Goal: Task Accomplishment & Management: Manage account settings

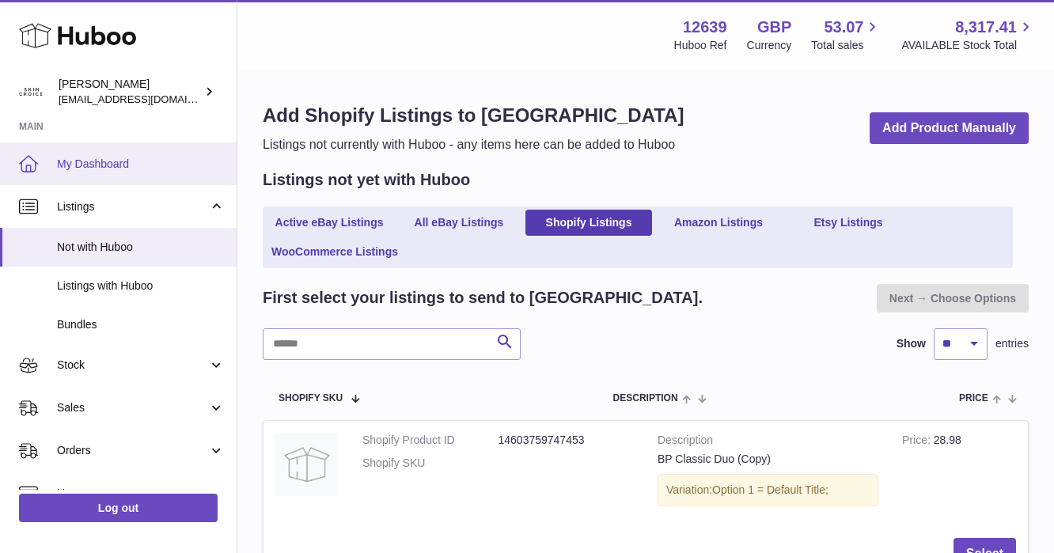
click at [160, 165] on span "My Dashboard" at bounding box center [141, 164] width 168 height 15
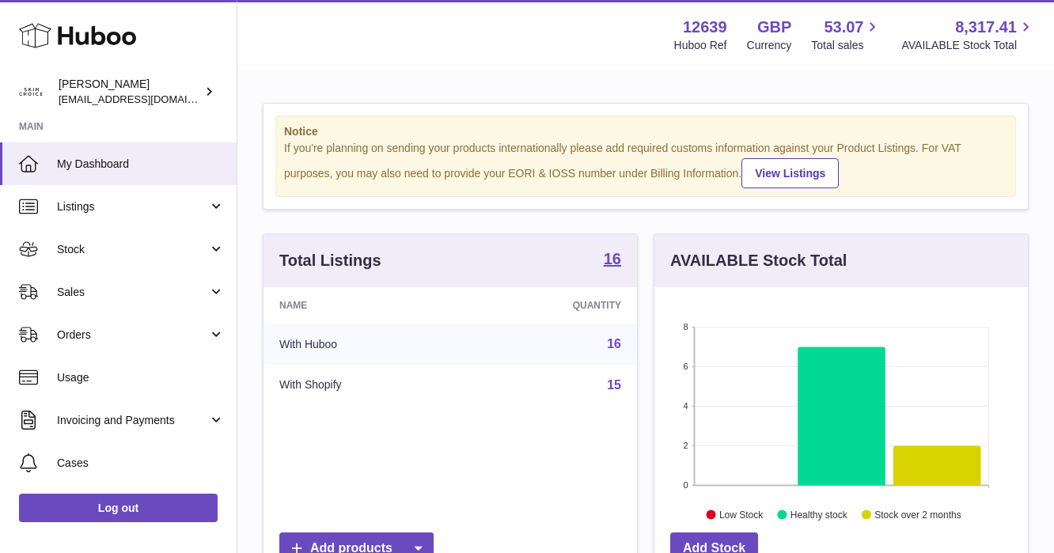
scroll to position [247, 373]
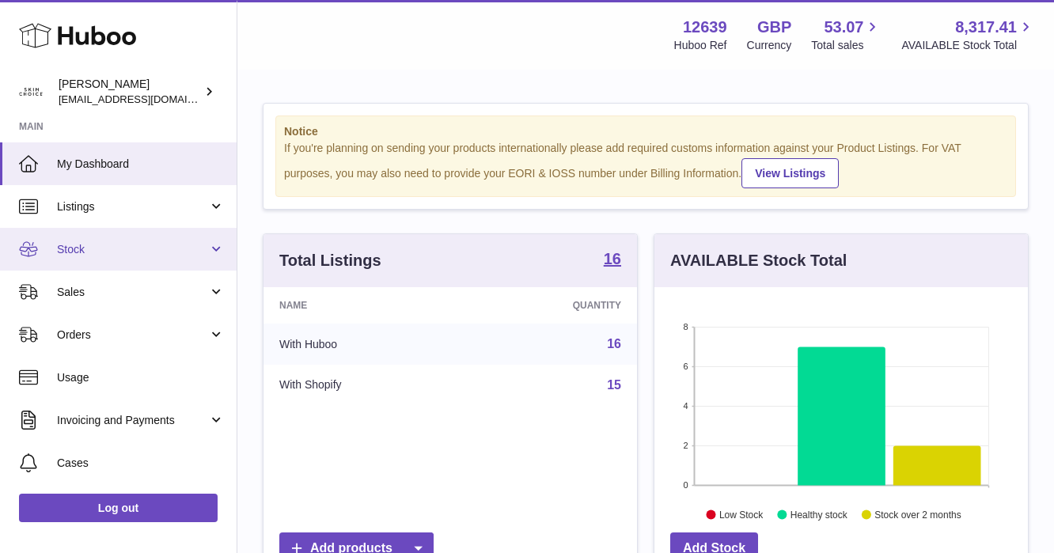
click at [153, 244] on span "Stock" at bounding box center [132, 249] width 151 height 15
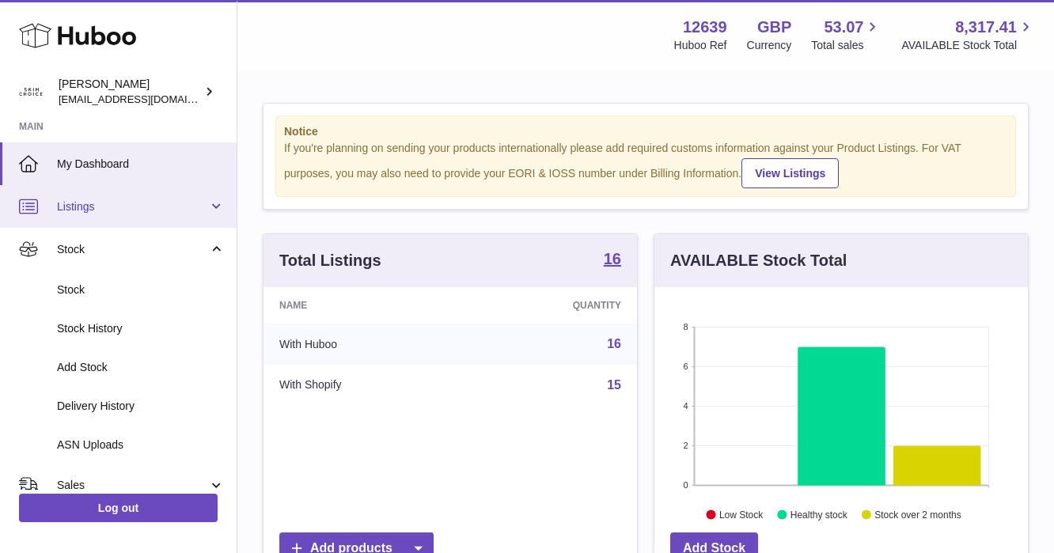
click at [154, 213] on span "Listings" at bounding box center [132, 206] width 151 height 15
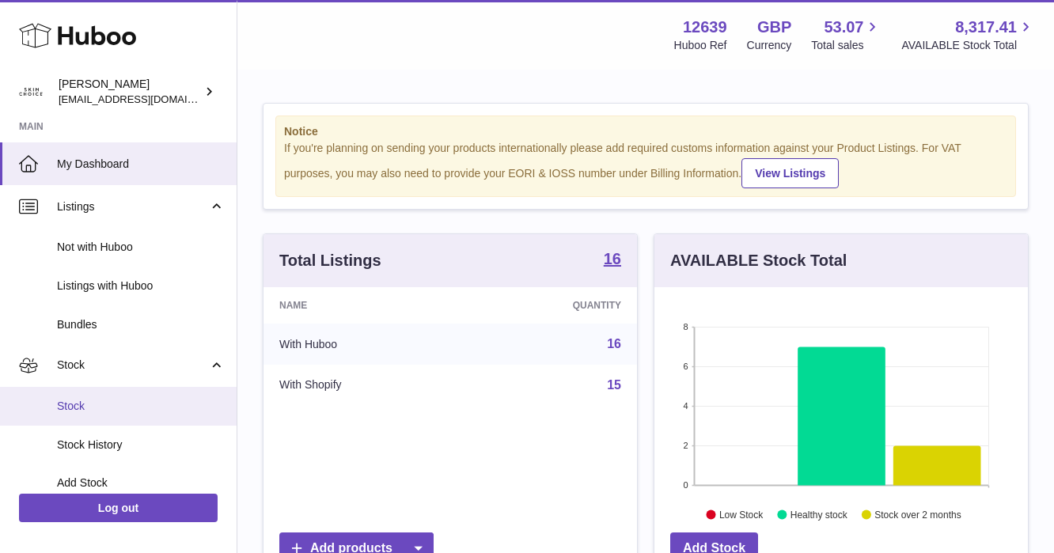
click at [123, 411] on span "Stock" at bounding box center [141, 406] width 168 height 15
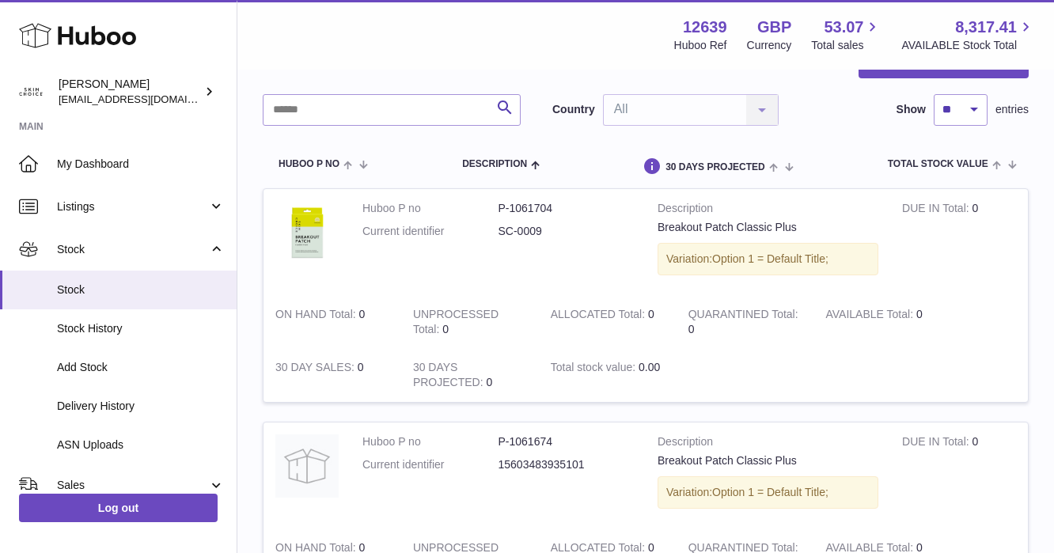
scroll to position [88, 0]
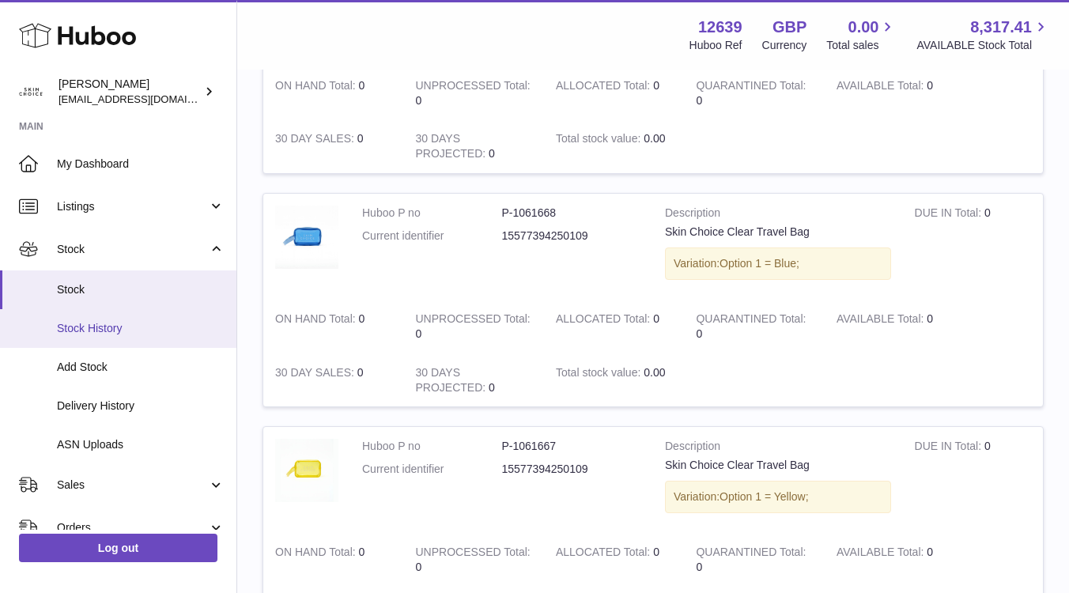
scroll to position [21, 0]
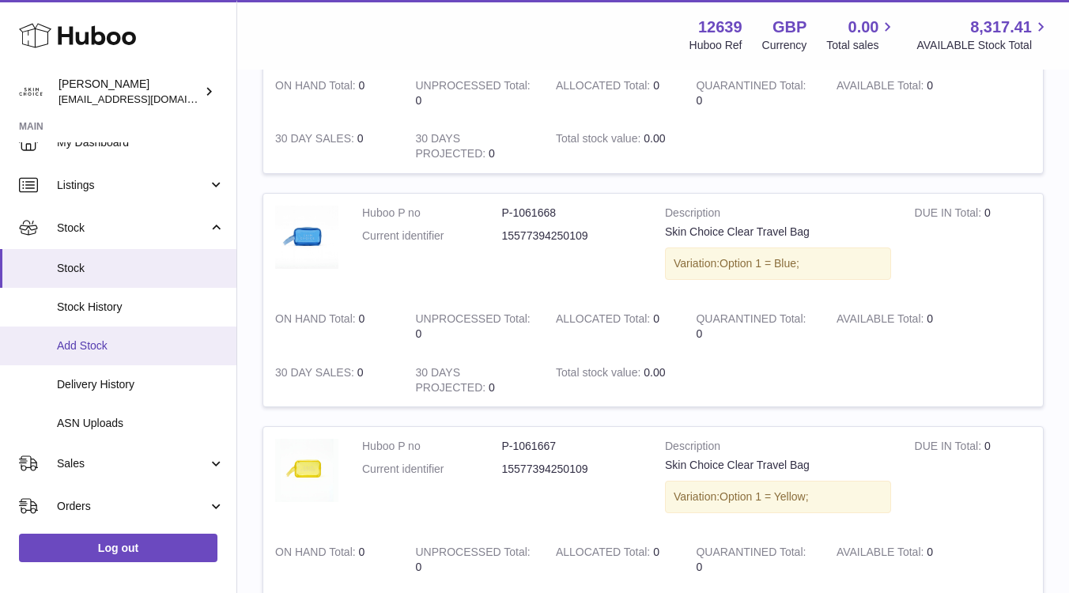
click at [102, 339] on span "Add Stock" at bounding box center [141, 346] width 168 height 15
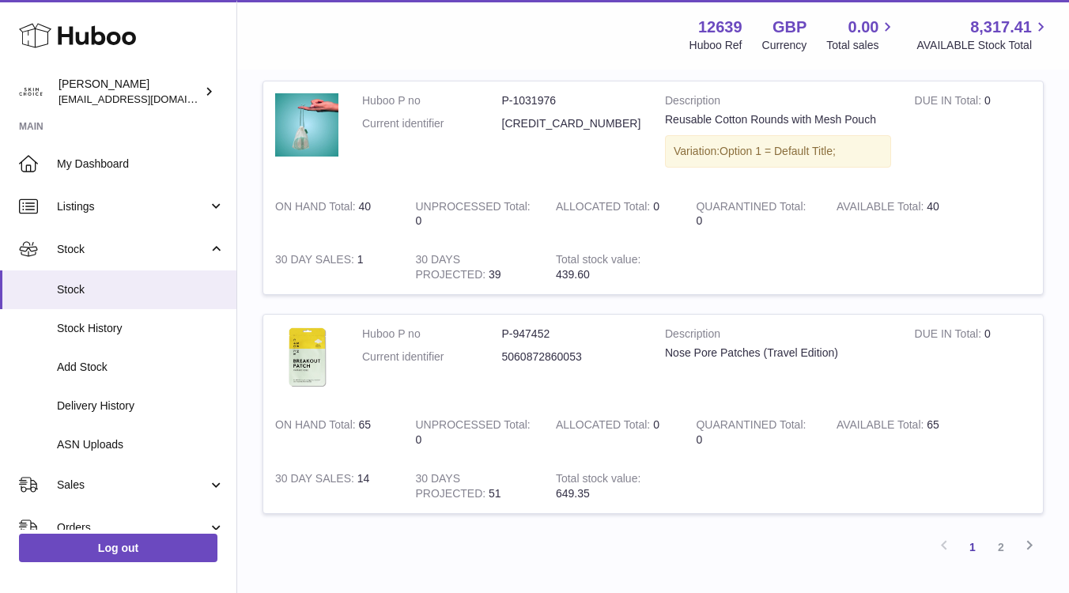
scroll to position [2176, 0]
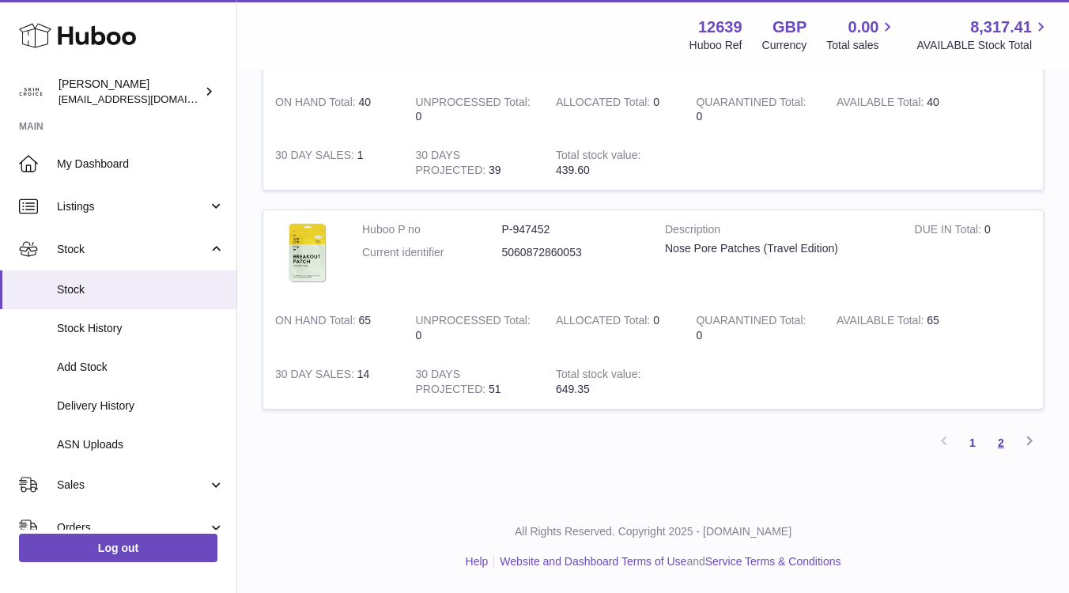
click at [1003, 437] on link "2" at bounding box center [1001, 443] width 28 height 28
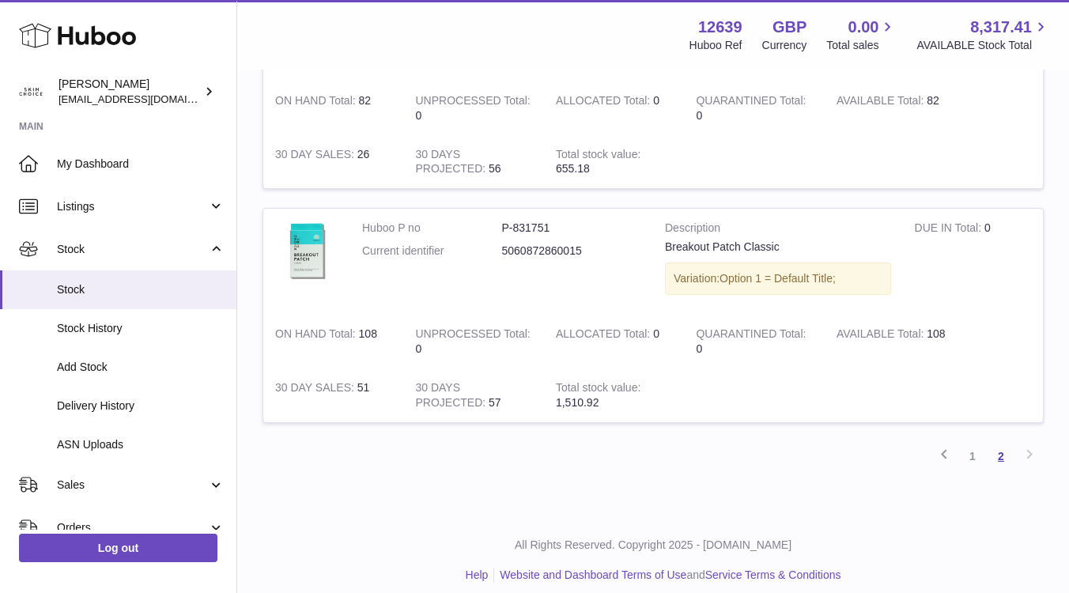
scroll to position [1242, 0]
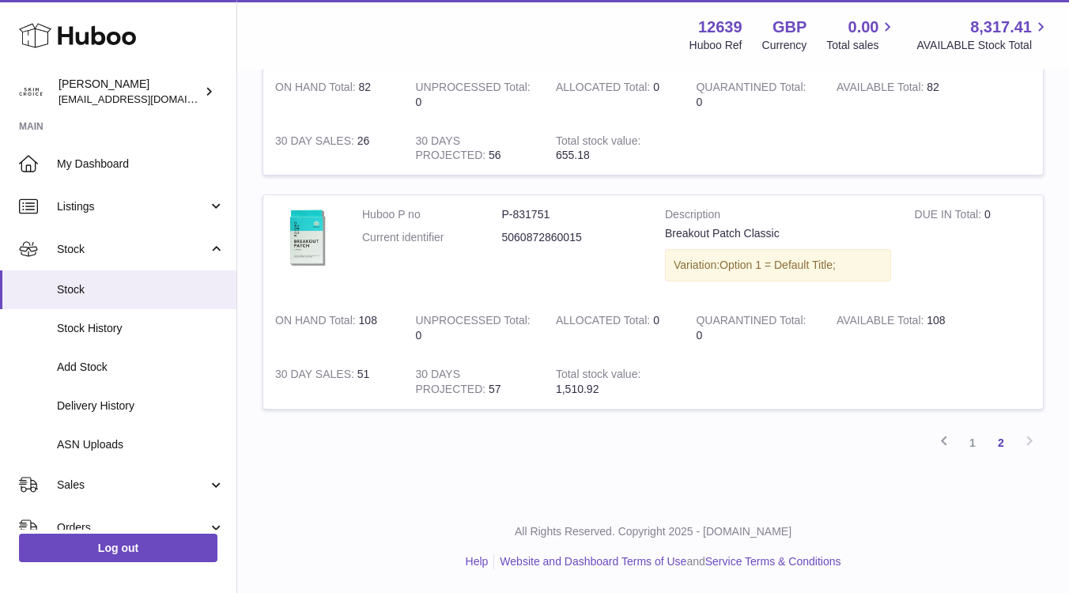
click at [946, 321] on td "AVAILABLE Total 108" at bounding box center [895, 328] width 140 height 54
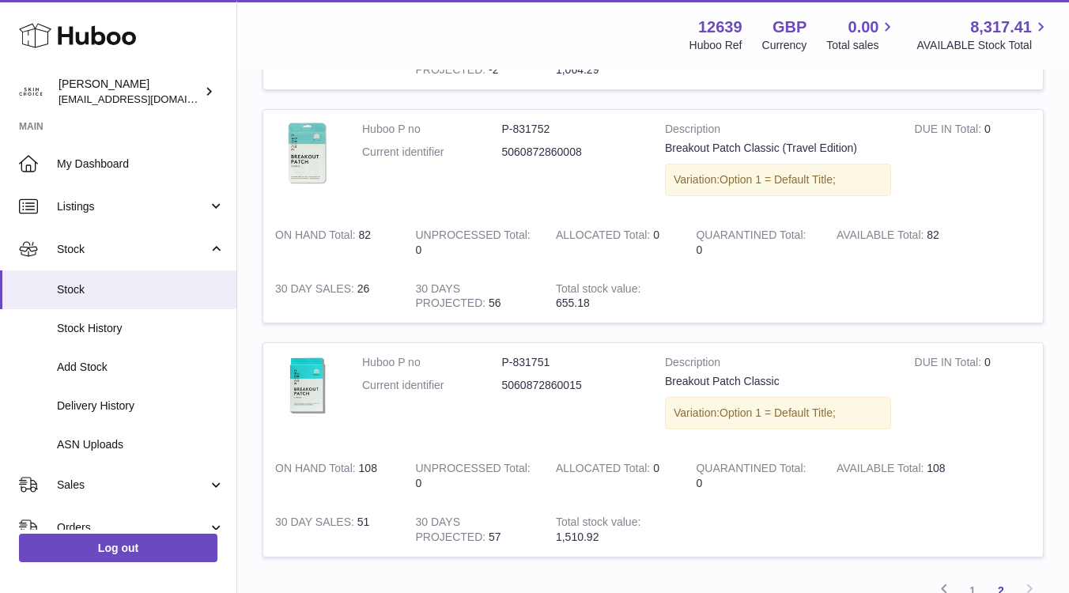
scroll to position [1012, 0]
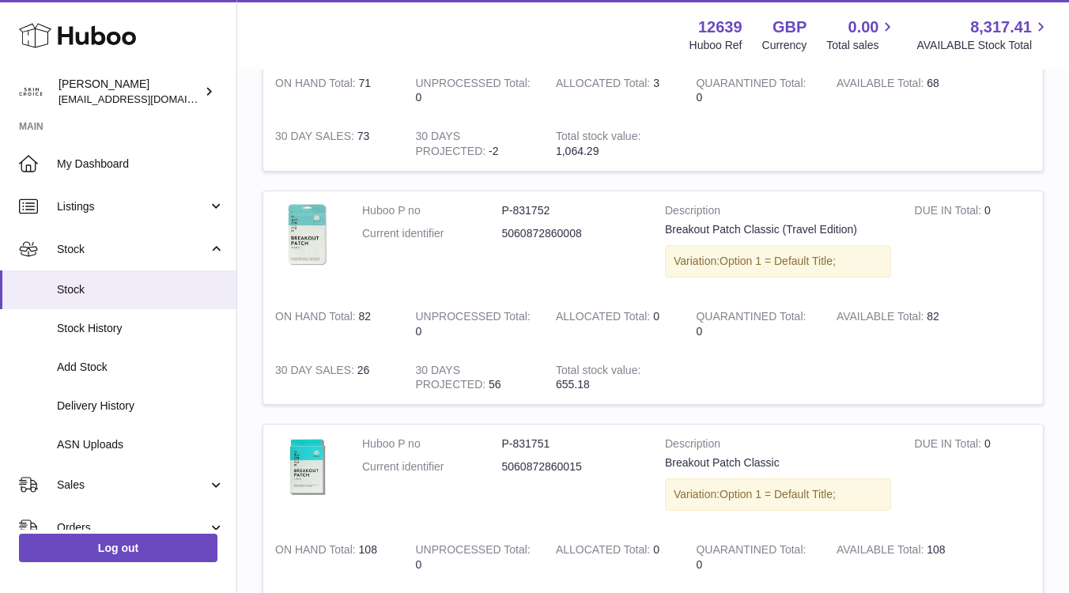
drag, startPoint x: 963, startPoint y: 320, endPoint x: 902, endPoint y: 323, distance: 61.0
click at [902, 323] on td "AVAILABLE Total 82" at bounding box center [895, 324] width 140 height 54
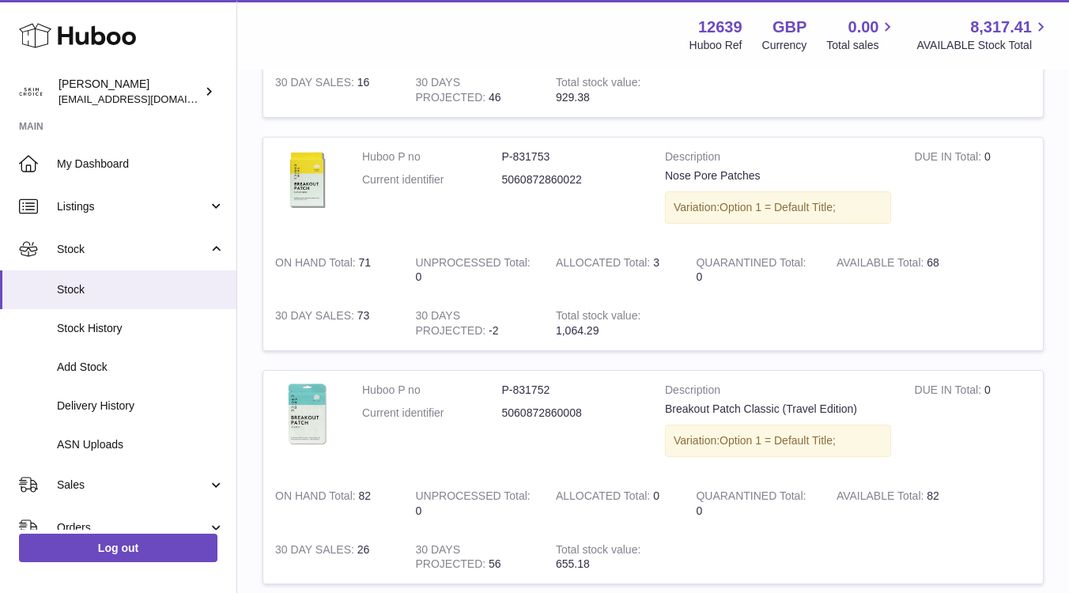
scroll to position [834, 0]
drag, startPoint x: 955, startPoint y: 260, endPoint x: 867, endPoint y: 260, distance: 87.8
click at [867, 260] on td "AVAILABLE Total 68" at bounding box center [895, 269] width 140 height 54
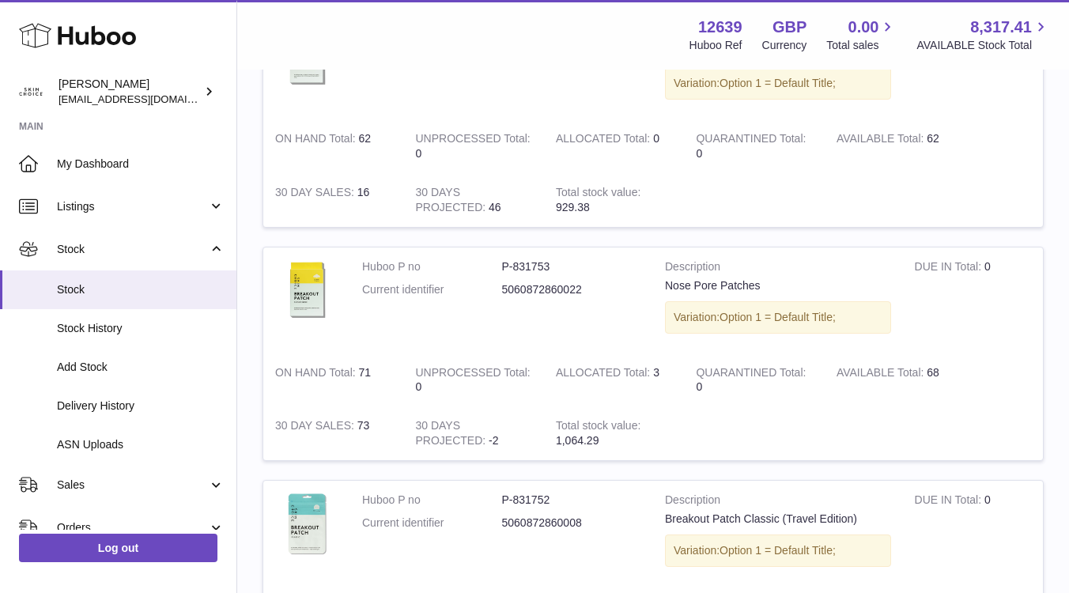
scroll to position [728, 0]
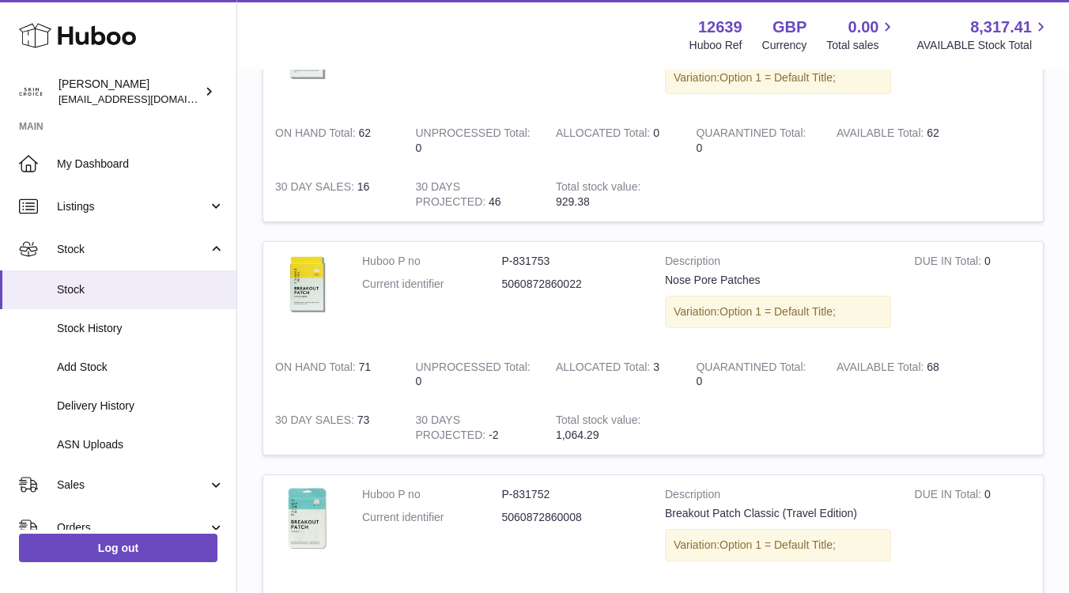
click at [702, 388] on td "QUARANTINED Total 0" at bounding box center [754, 375] width 140 height 54
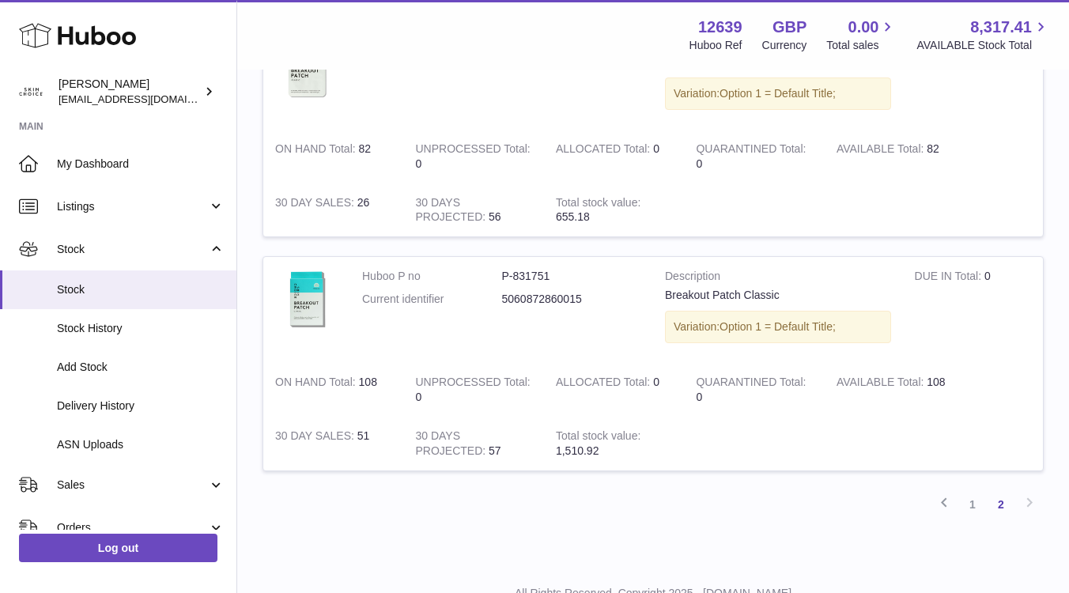
scroll to position [1242, 0]
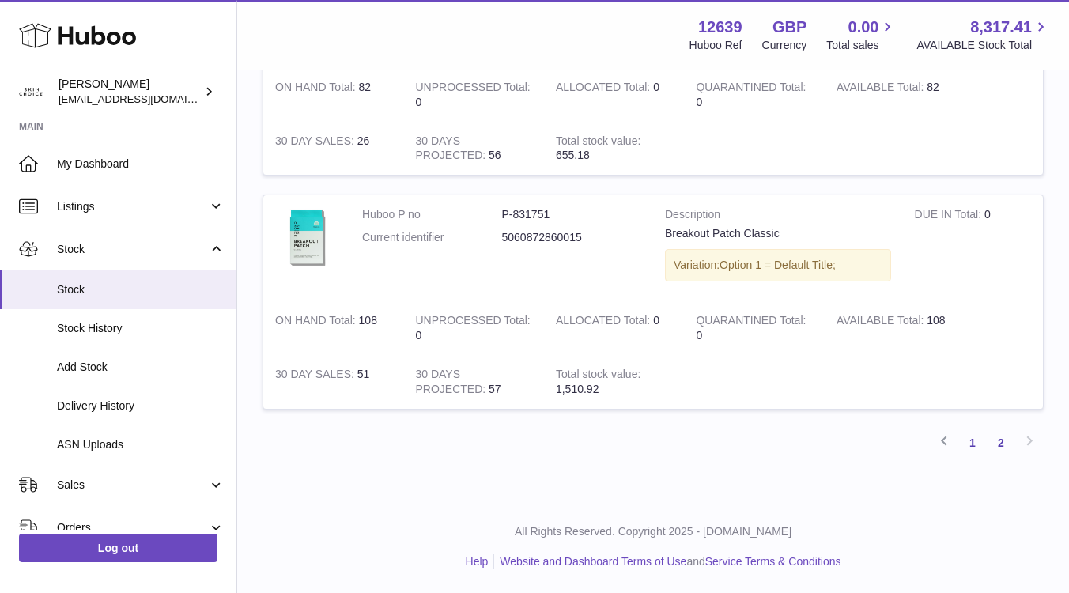
click at [974, 445] on link "1" at bounding box center [973, 443] width 28 height 28
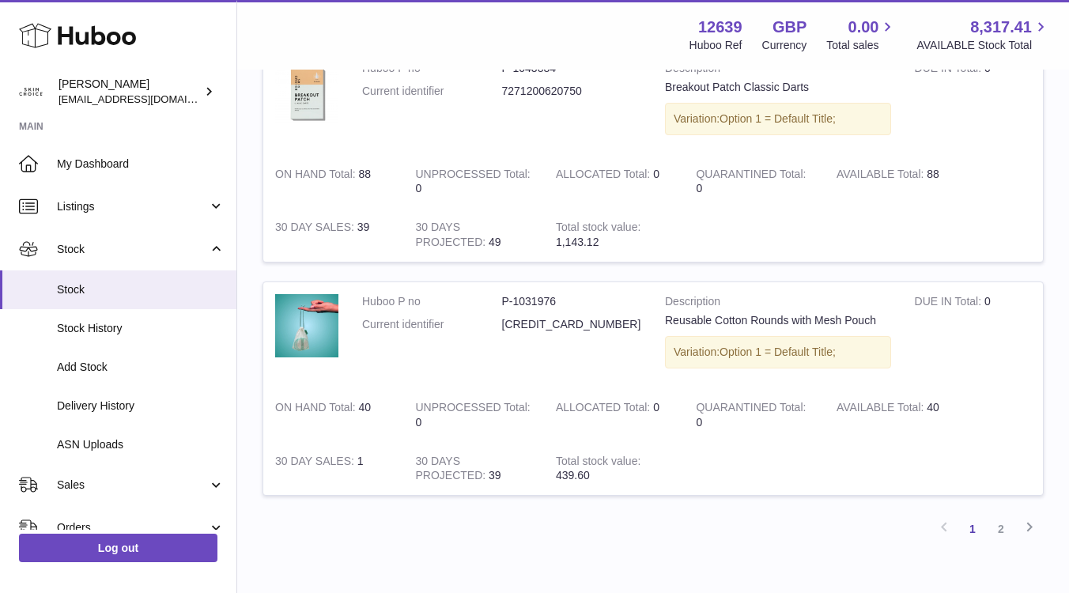
scroll to position [2113, 0]
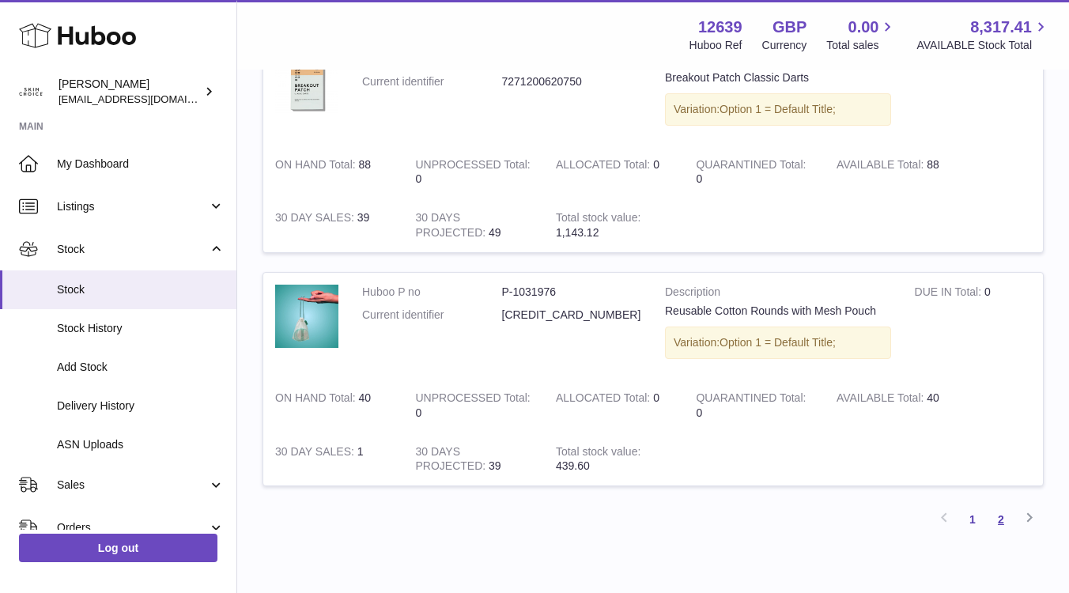
click at [1006, 515] on link "2" at bounding box center [1001, 519] width 28 height 28
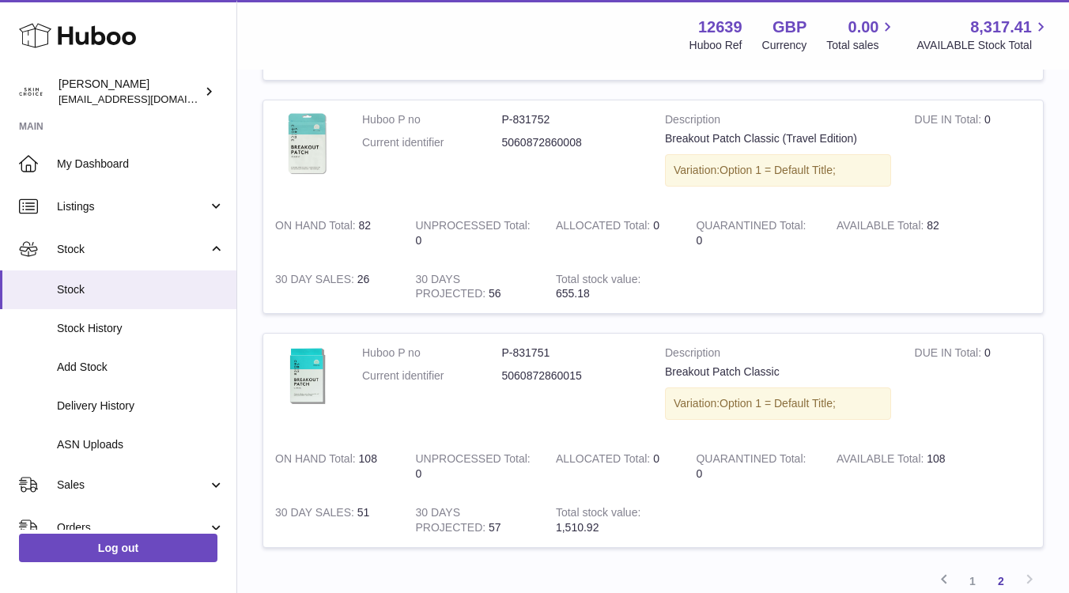
scroll to position [1242, 0]
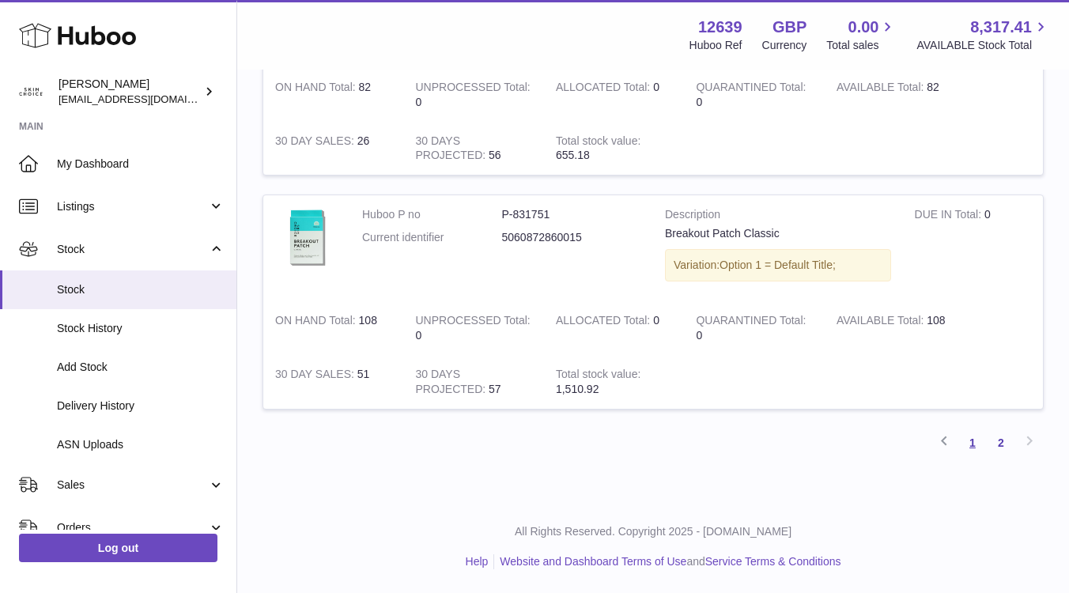
click at [975, 439] on link "1" at bounding box center [973, 443] width 28 height 28
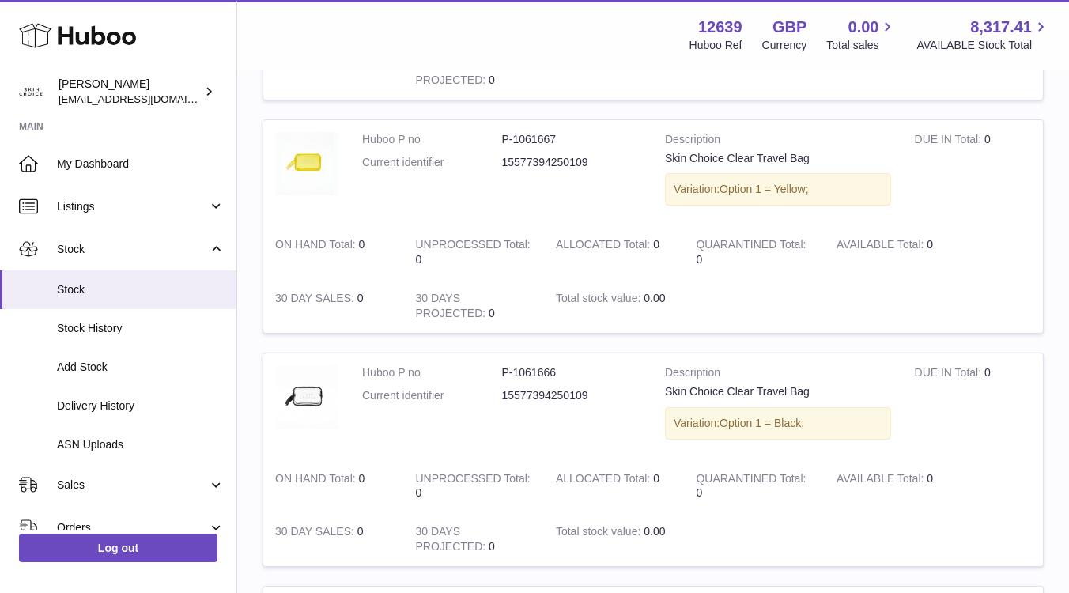
scroll to position [942, 0]
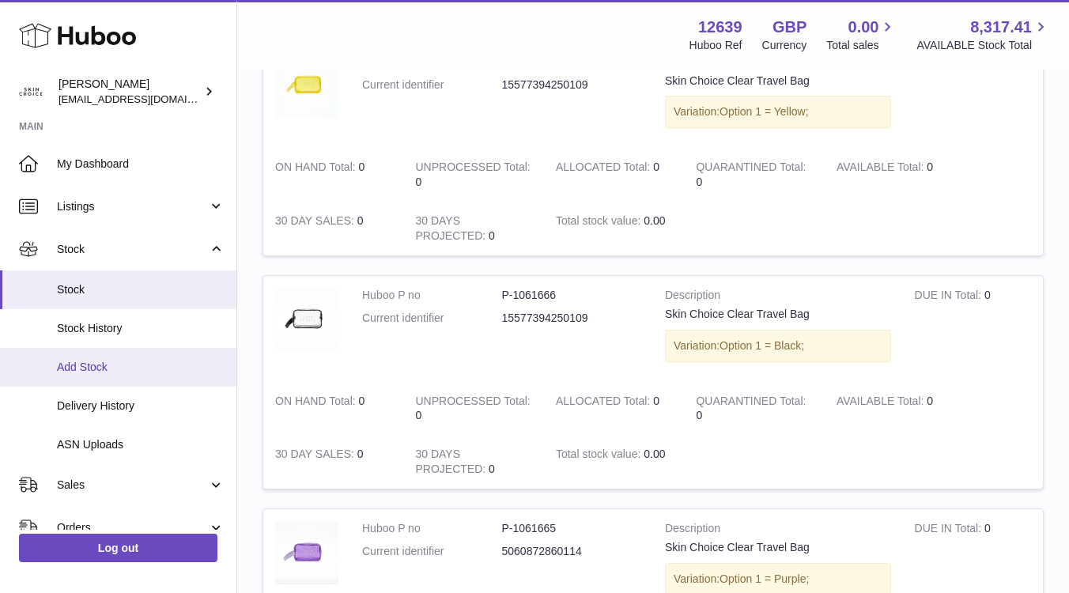
click at [145, 362] on span "Add Stock" at bounding box center [141, 367] width 168 height 15
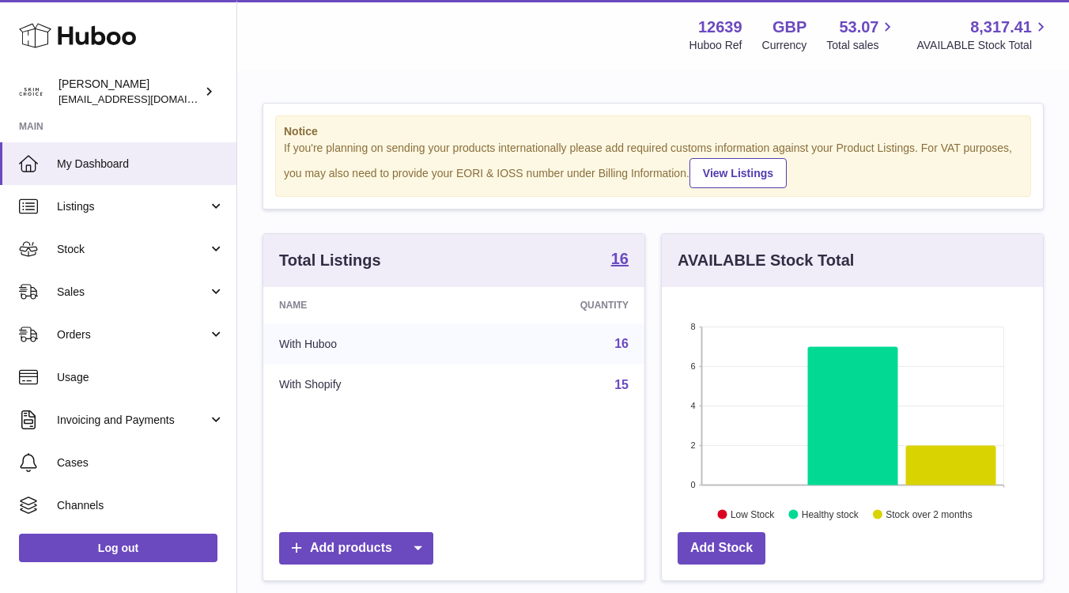
scroll to position [247, 381]
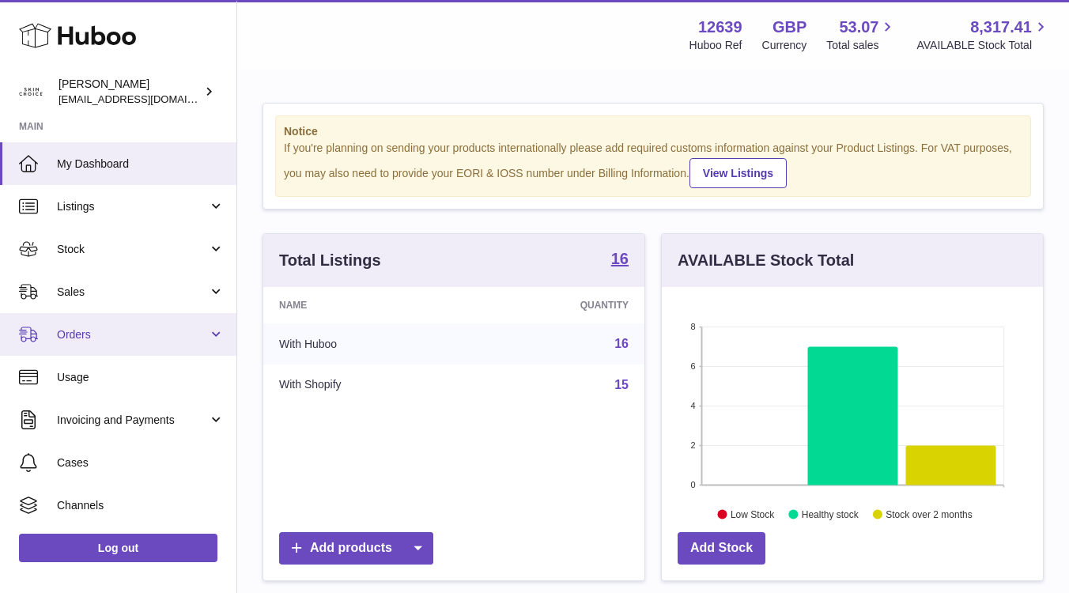
click at [123, 327] on span "Orders" at bounding box center [132, 334] width 151 height 15
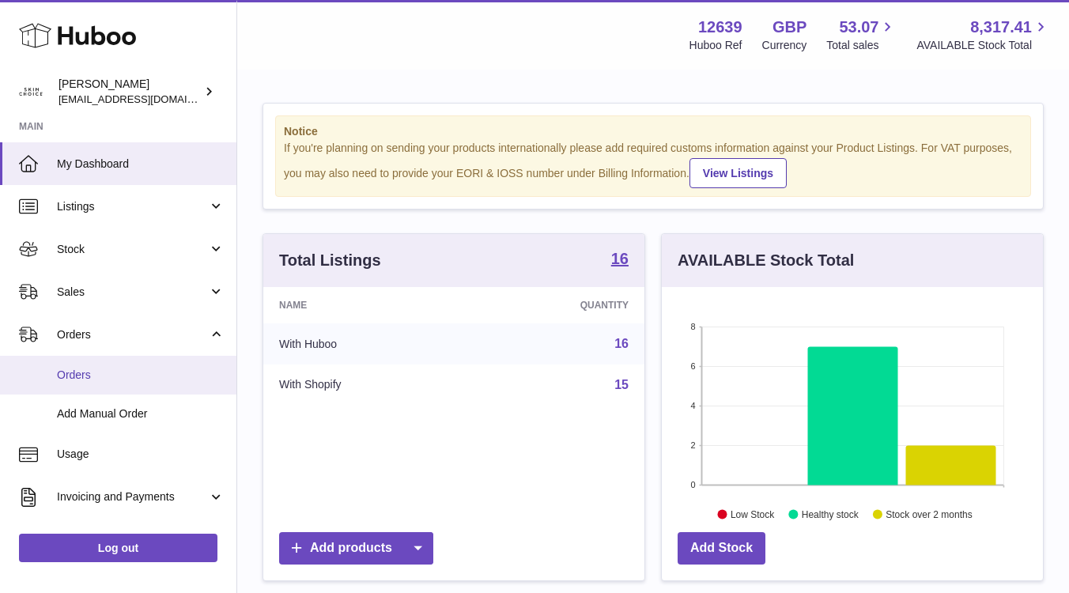
click at [108, 384] on link "Orders" at bounding box center [118, 375] width 236 height 39
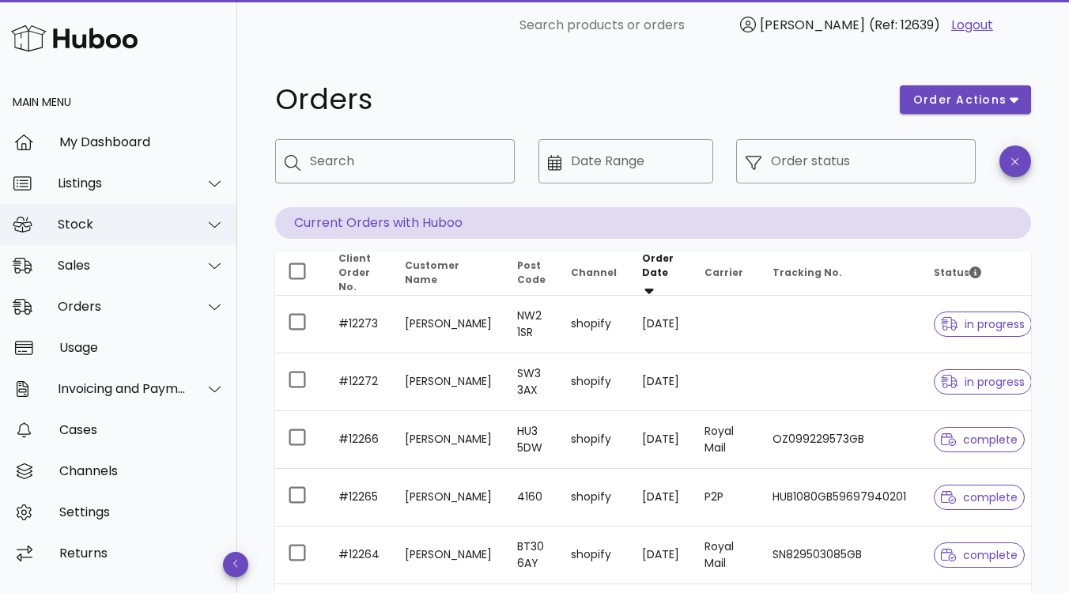
click at [140, 234] on div "Stock" at bounding box center [118, 224] width 237 height 41
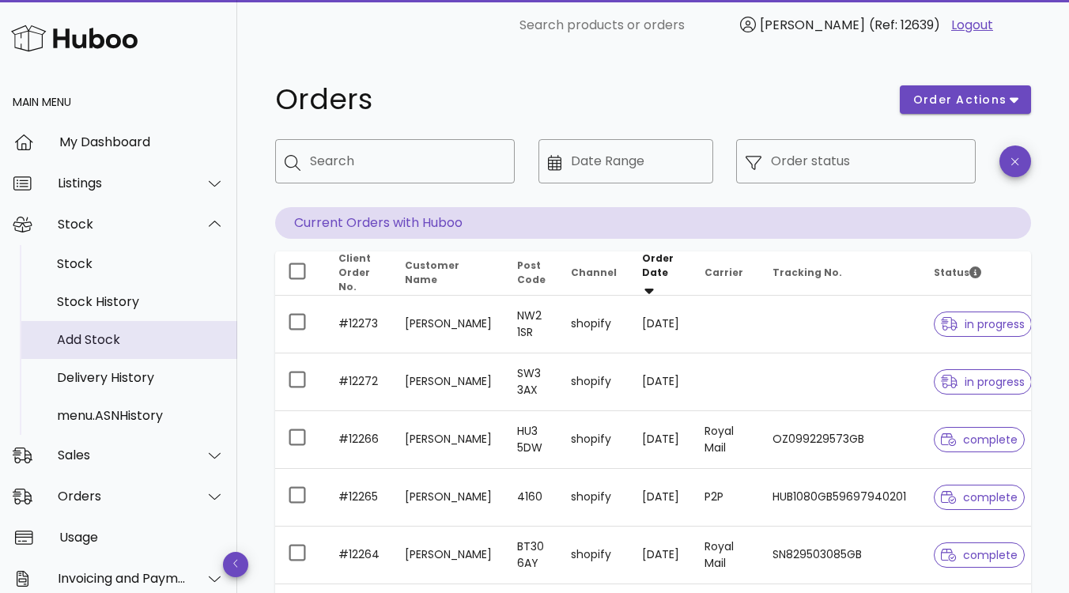
click at [115, 336] on div "Add Stock" at bounding box center [141, 339] width 168 height 15
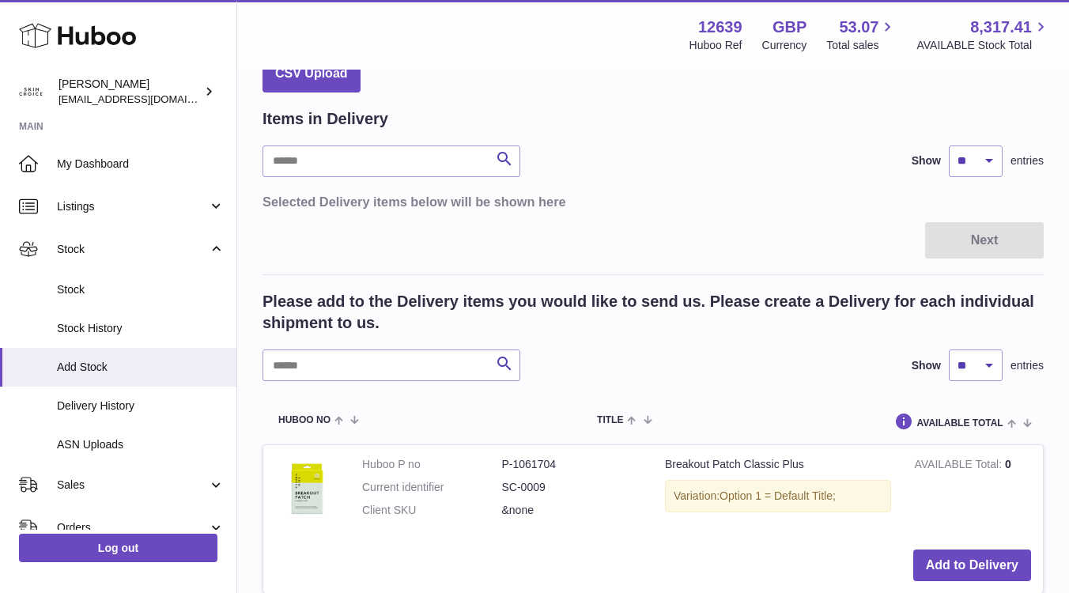
scroll to position [226, 0]
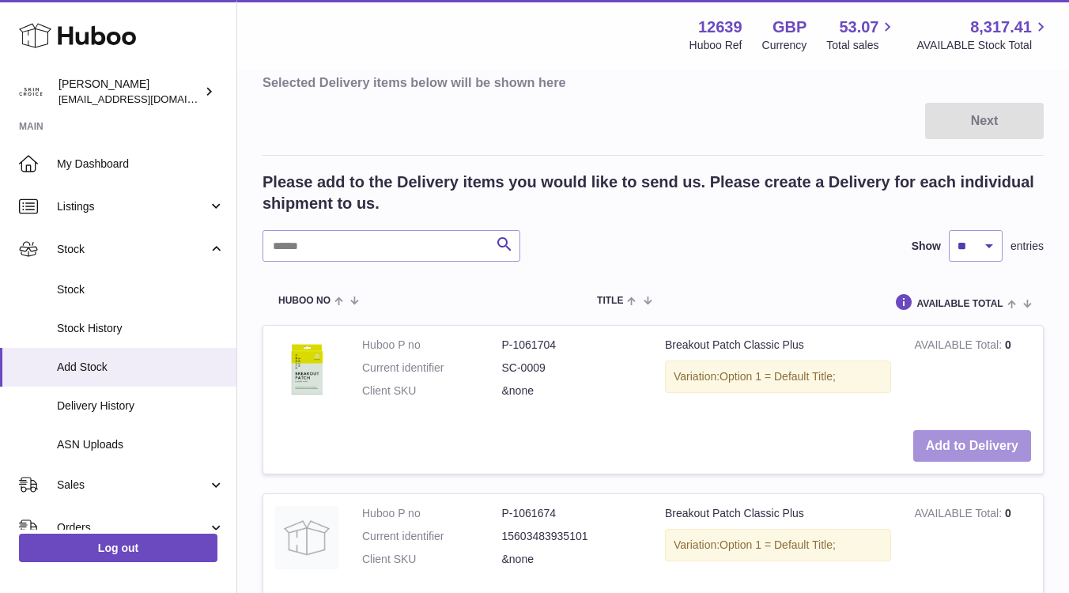
click at [997, 437] on button "Add to Delivery" at bounding box center [973, 446] width 118 height 32
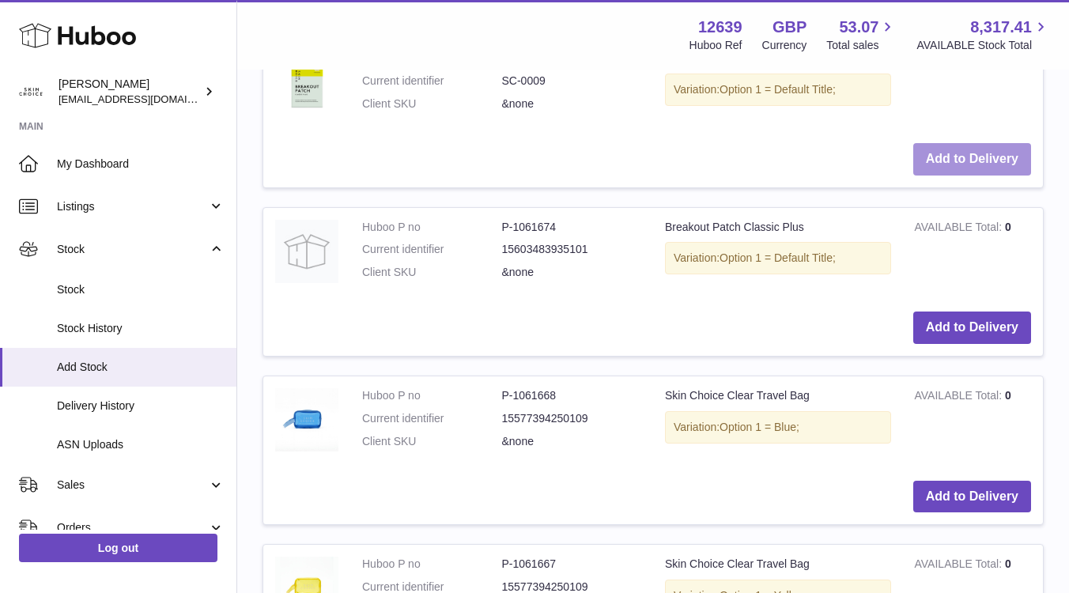
scroll to position [740, 0]
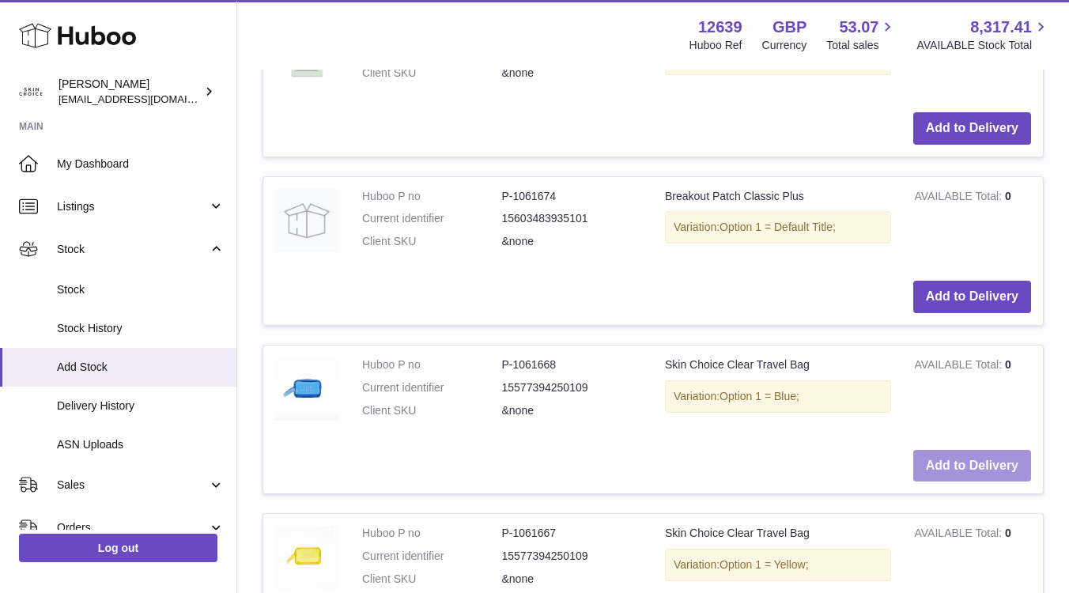
drag, startPoint x: 951, startPoint y: 463, endPoint x: 692, endPoint y: 446, distance: 259.2
click at [692, 446] on td "Add to Delivery" at bounding box center [653, 466] width 780 height 56
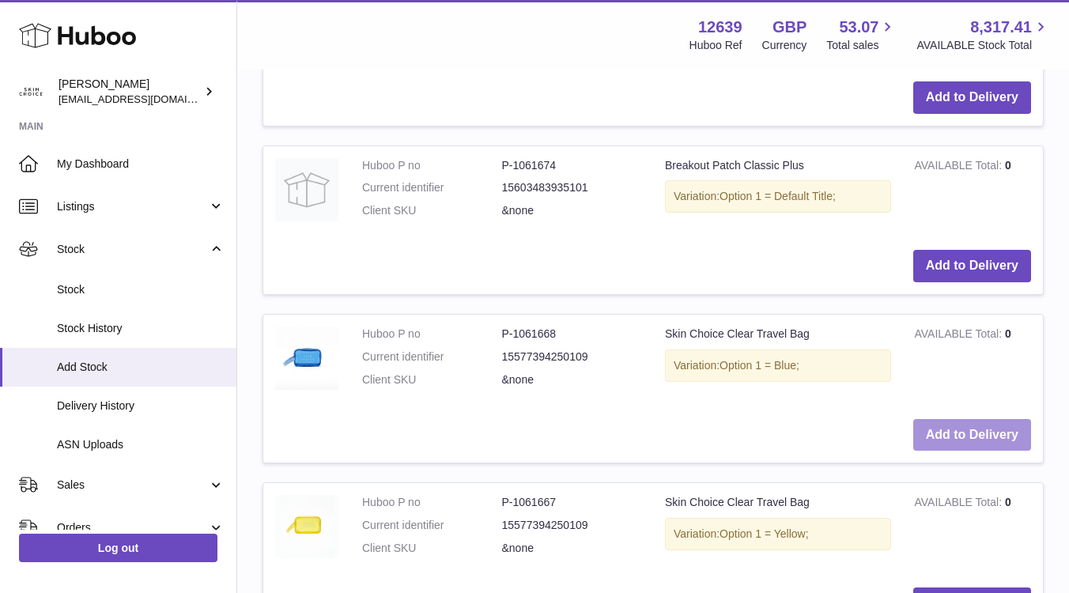
scroll to position [752, 0]
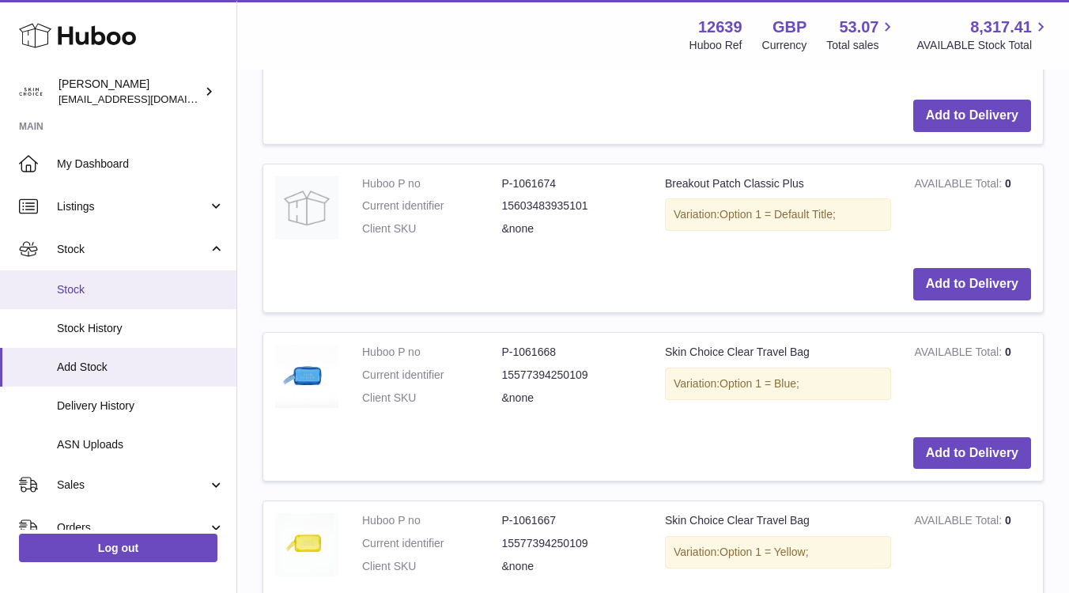
click at [158, 282] on span "Stock" at bounding box center [141, 289] width 168 height 15
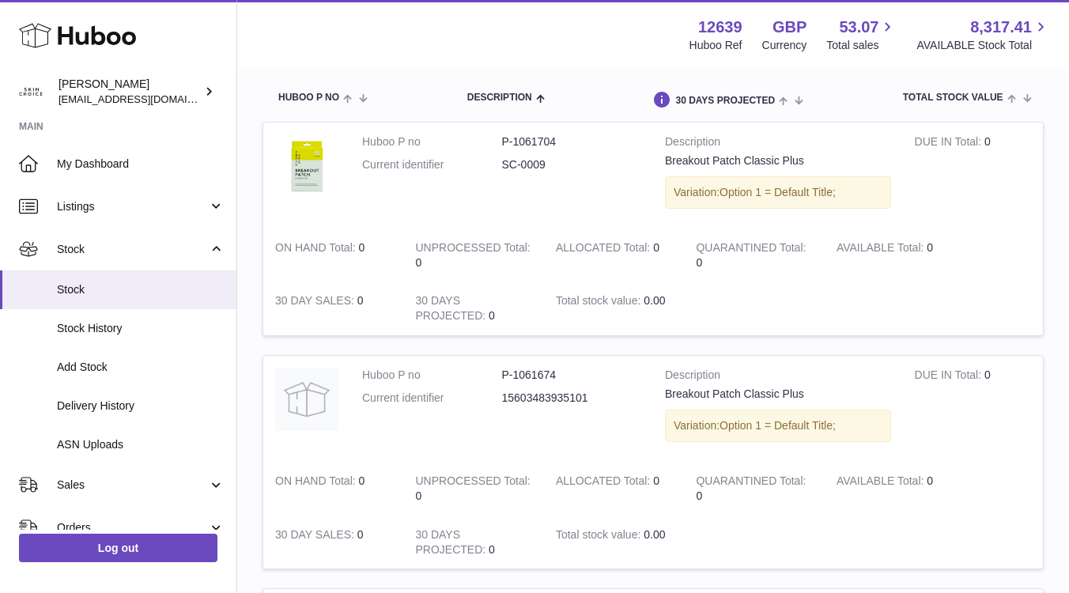
scroll to position [198, 0]
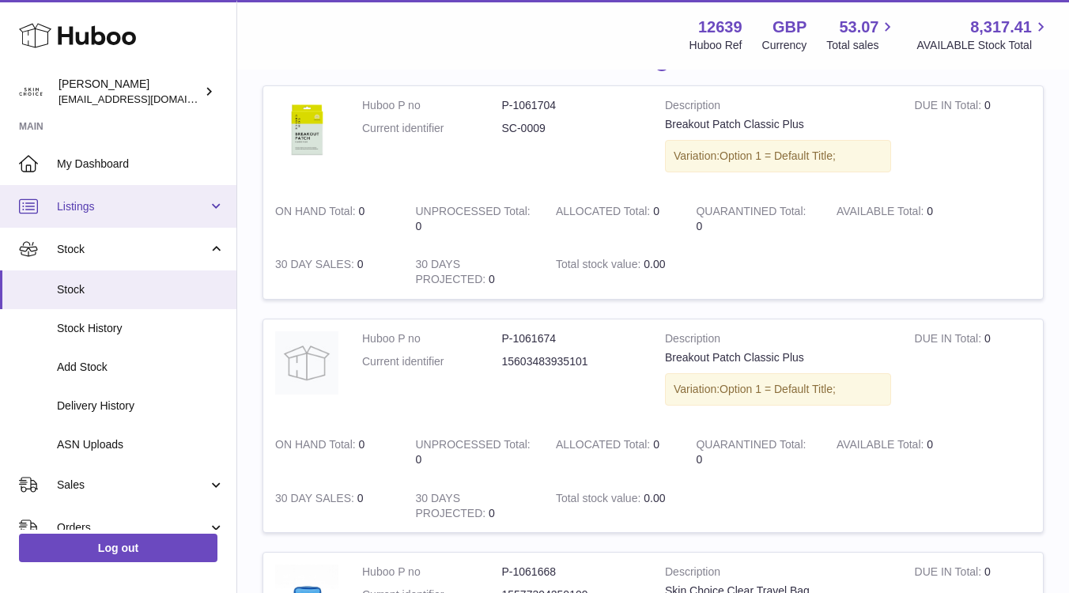
click at [159, 202] on span "Listings" at bounding box center [132, 206] width 151 height 15
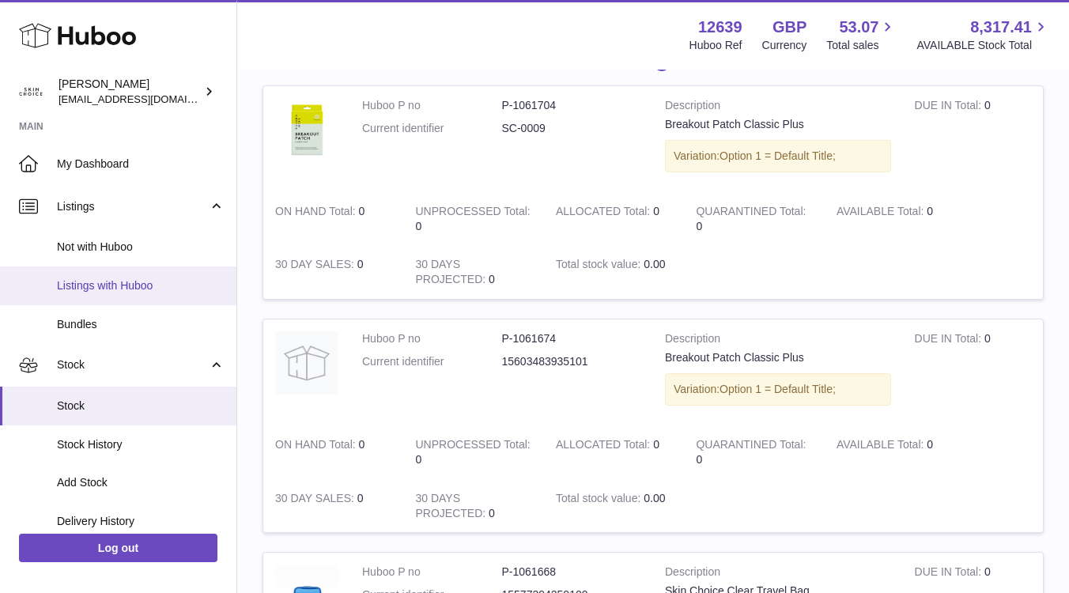
click at [144, 287] on span "Listings with Huboo" at bounding box center [141, 285] width 168 height 15
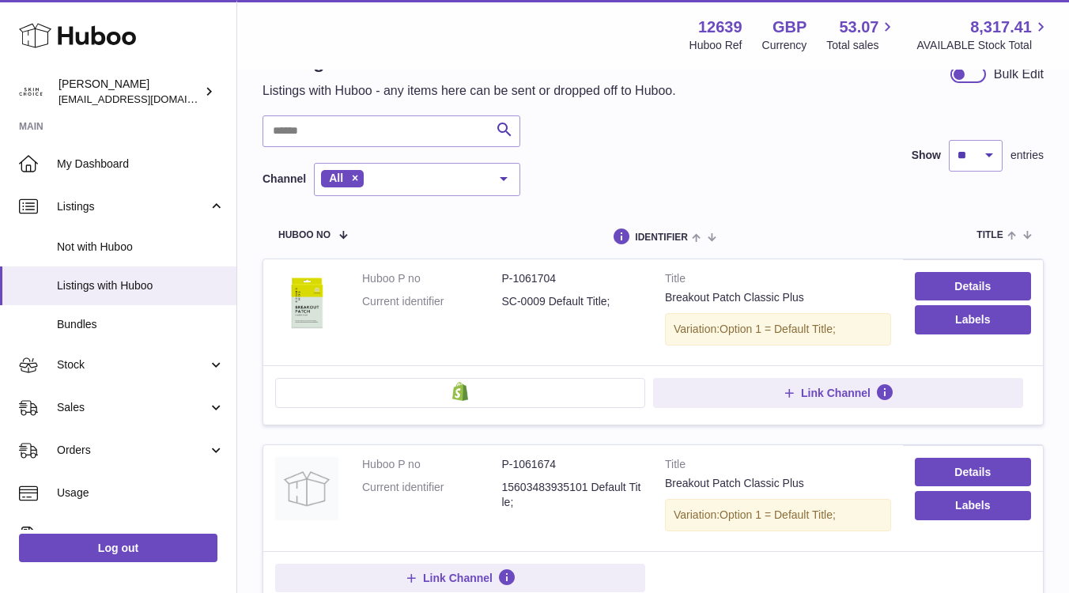
scroll to position [121, 0]
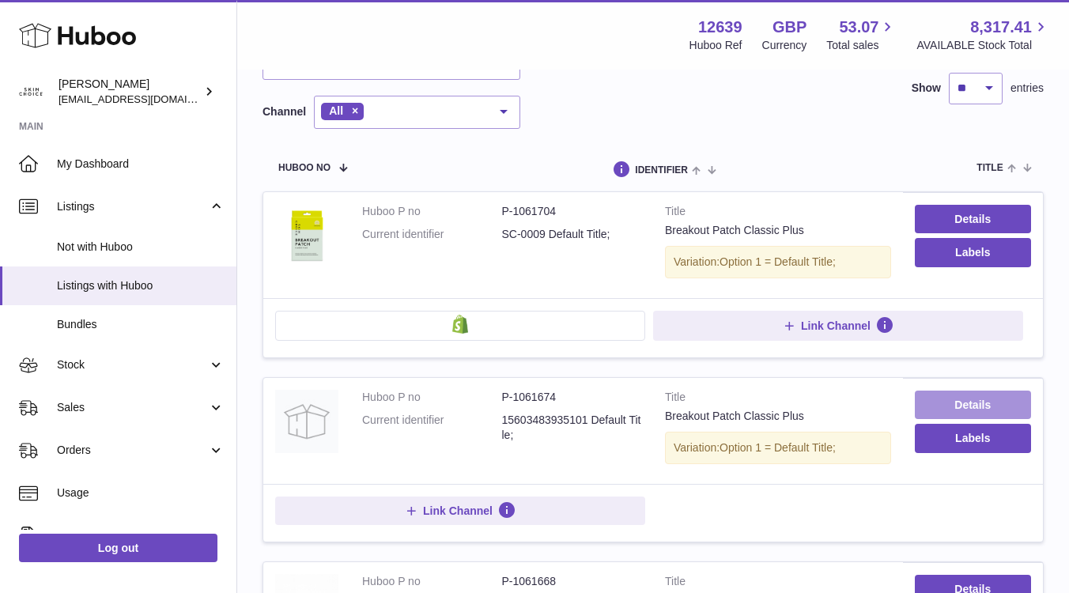
click at [947, 407] on link "Details" at bounding box center [973, 405] width 116 height 28
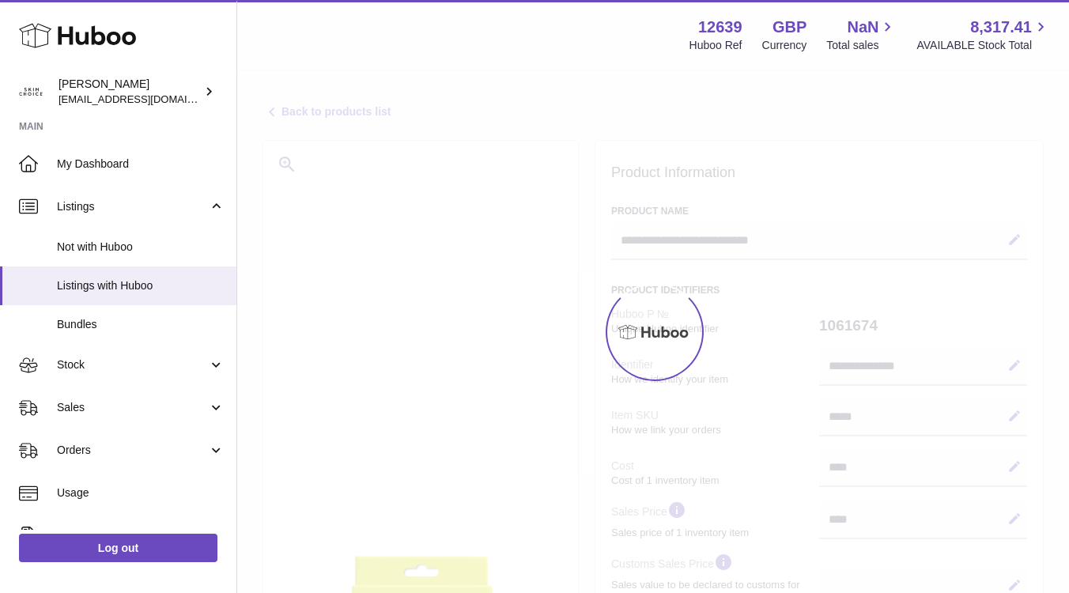
select select
select select "****"
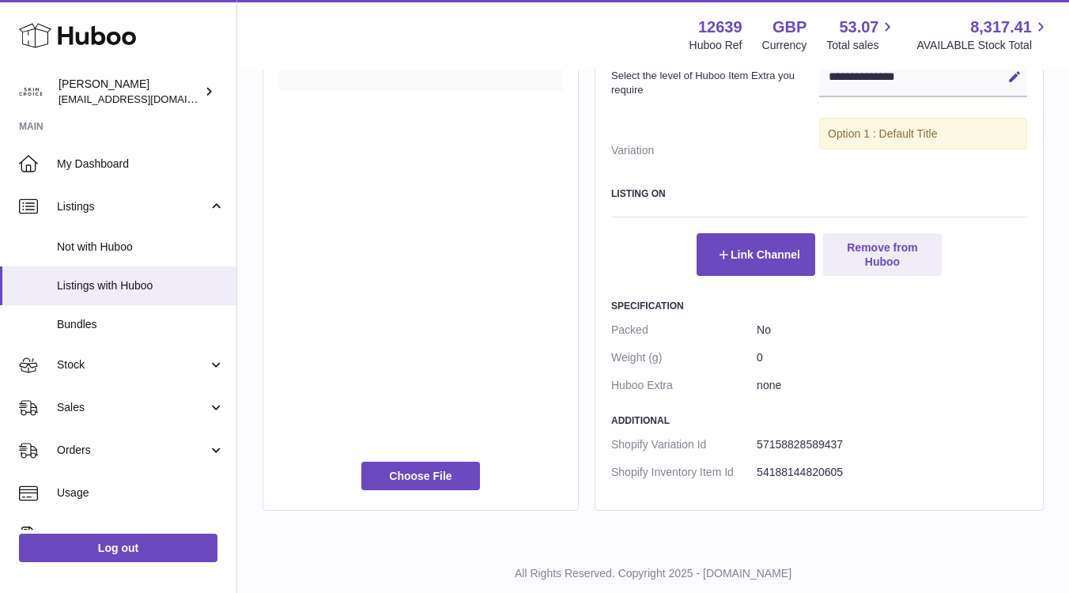
scroll to position [761, 0]
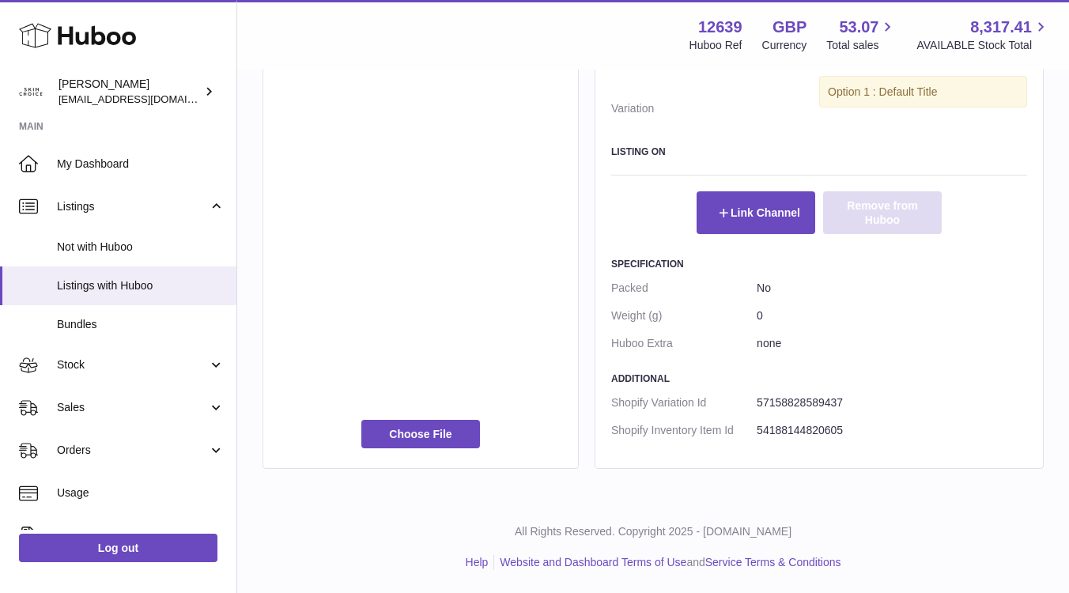
click at [907, 208] on button "Remove from Huboo" at bounding box center [882, 212] width 119 height 43
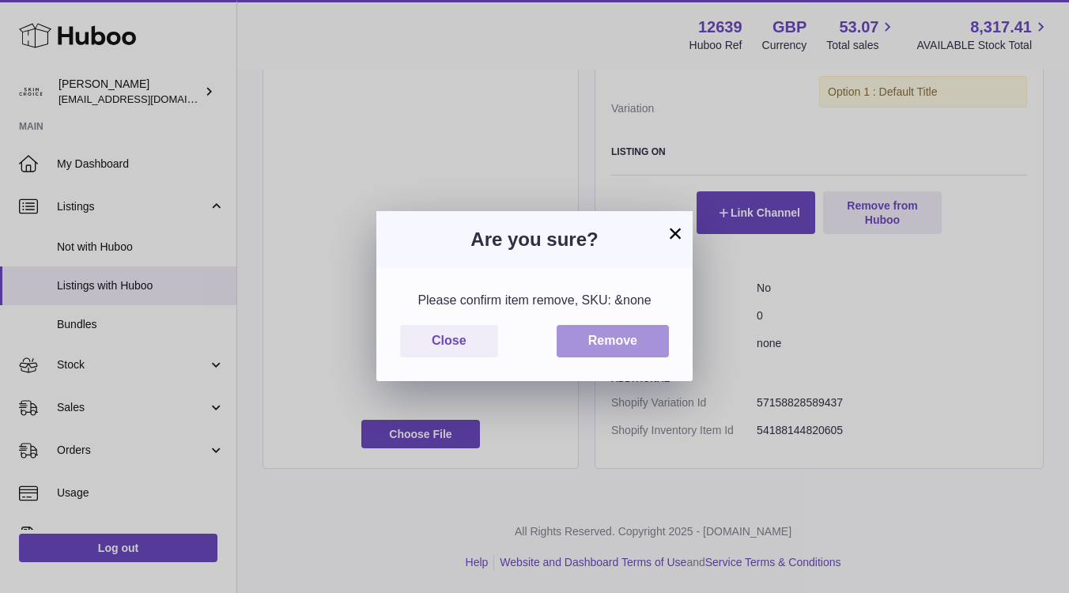
click at [627, 325] on button "Remove" at bounding box center [613, 341] width 112 height 32
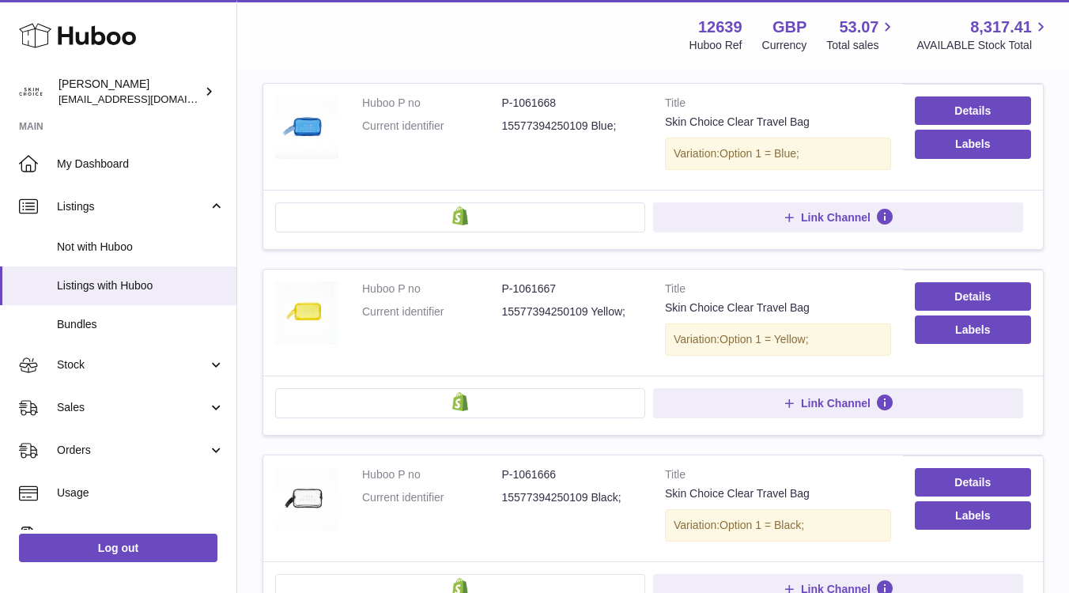
scroll to position [610, 0]
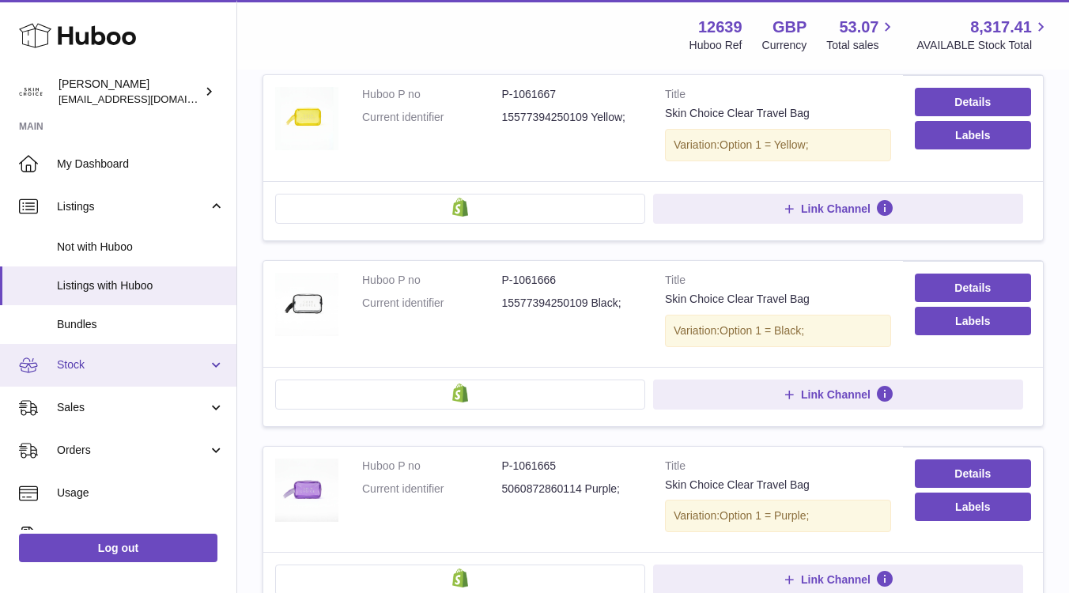
click at [110, 361] on span "Stock" at bounding box center [132, 365] width 151 height 15
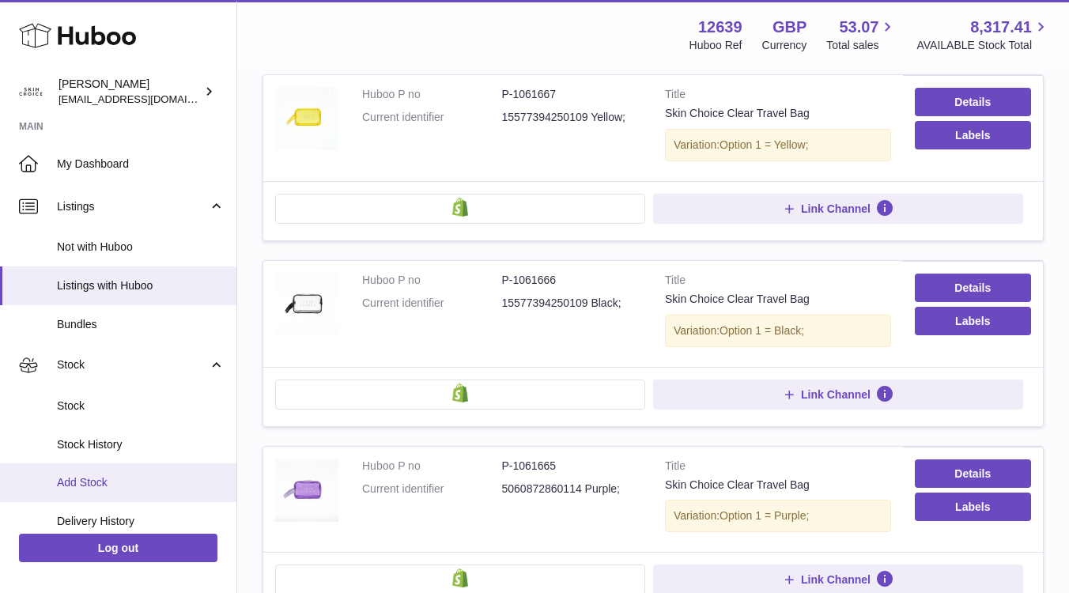
click at [113, 467] on link "Add Stock" at bounding box center [118, 483] width 236 height 39
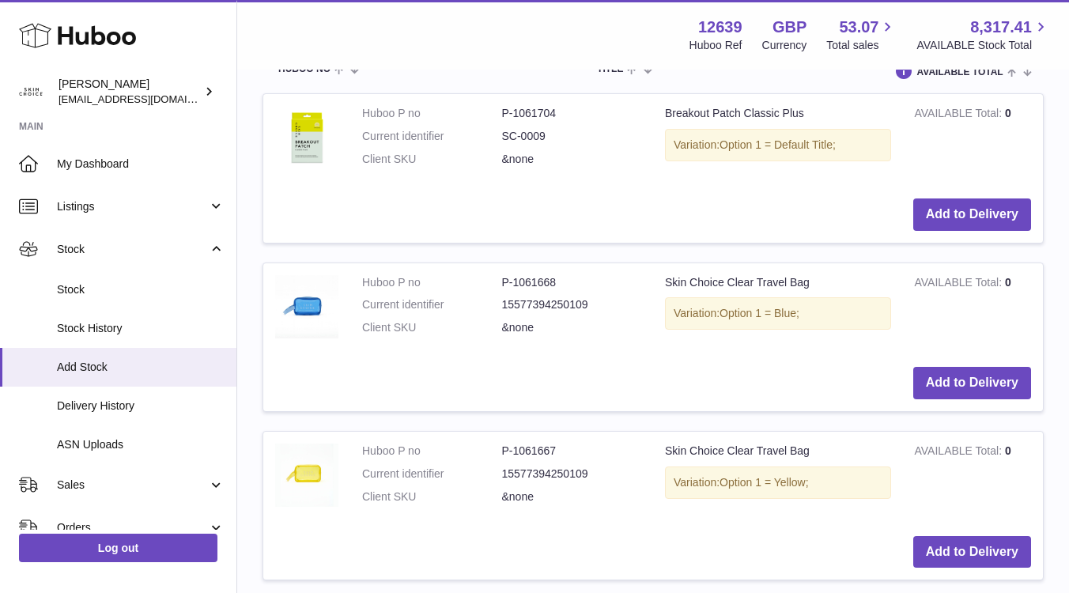
scroll to position [657, 0]
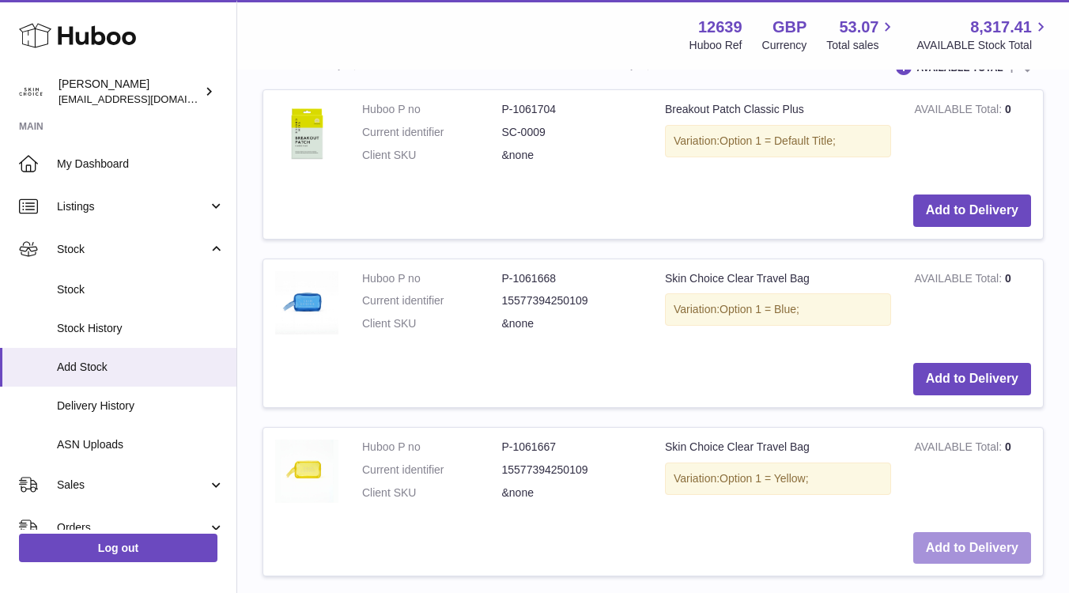
click at [998, 554] on button "Add to Delivery" at bounding box center [973, 548] width 118 height 32
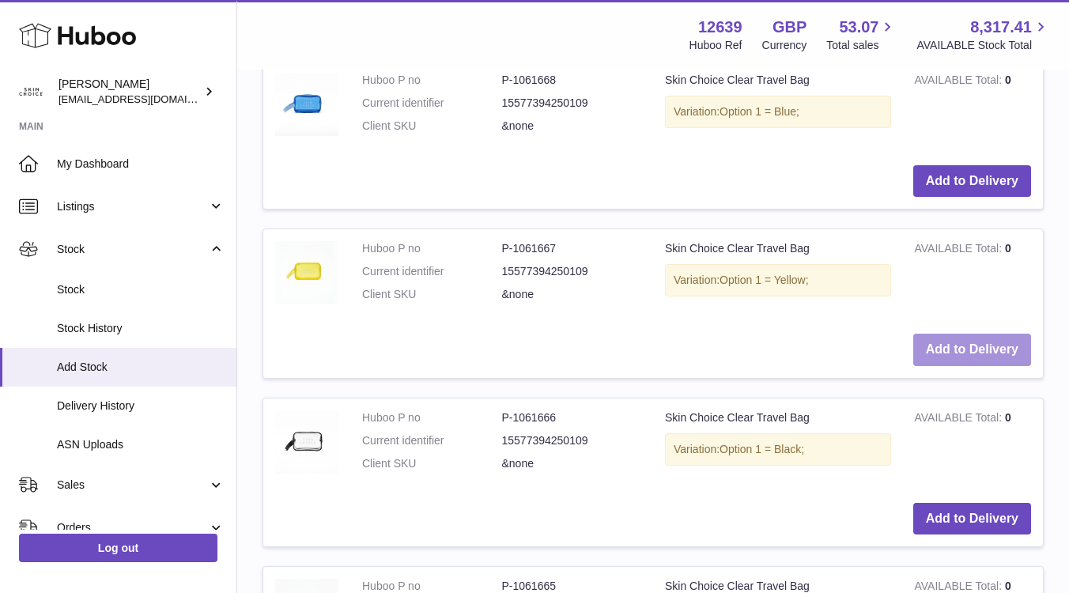
scroll to position [1041, 0]
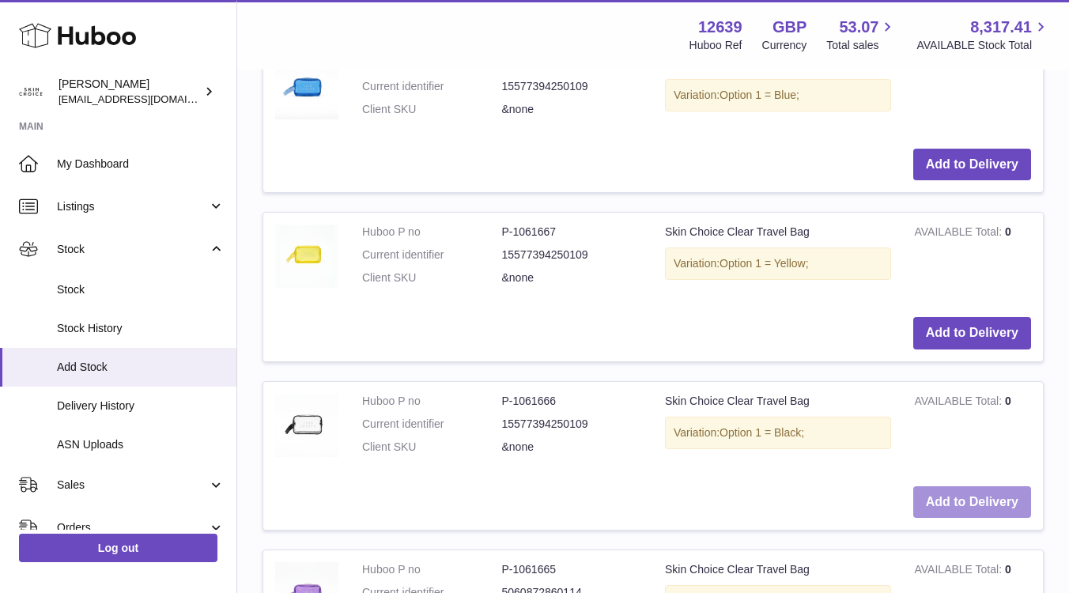
click at [991, 506] on button "Add to Delivery" at bounding box center [973, 502] width 118 height 32
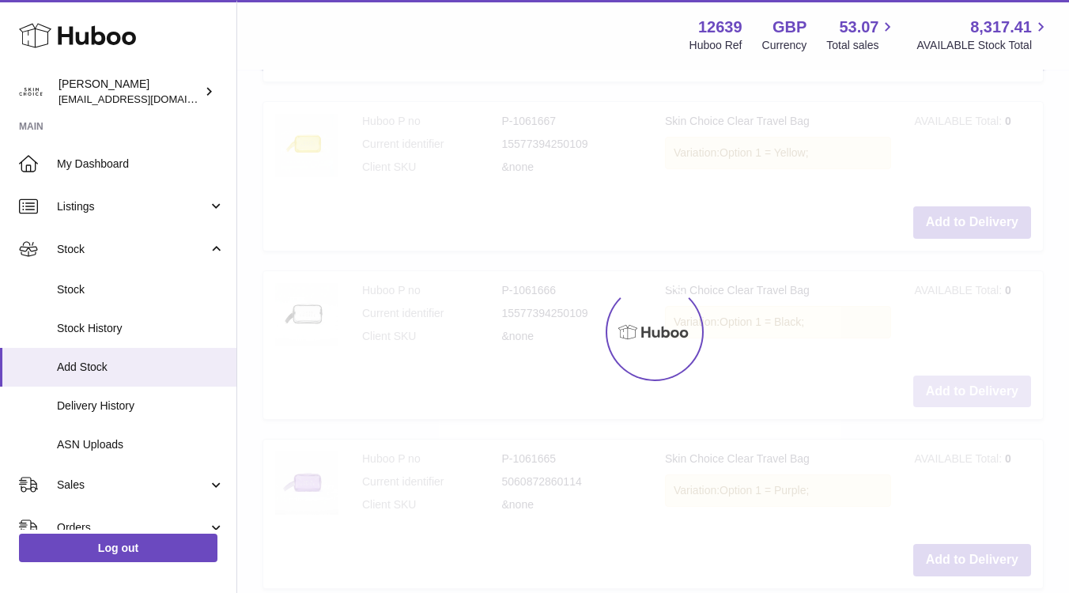
scroll to position [1445, 0]
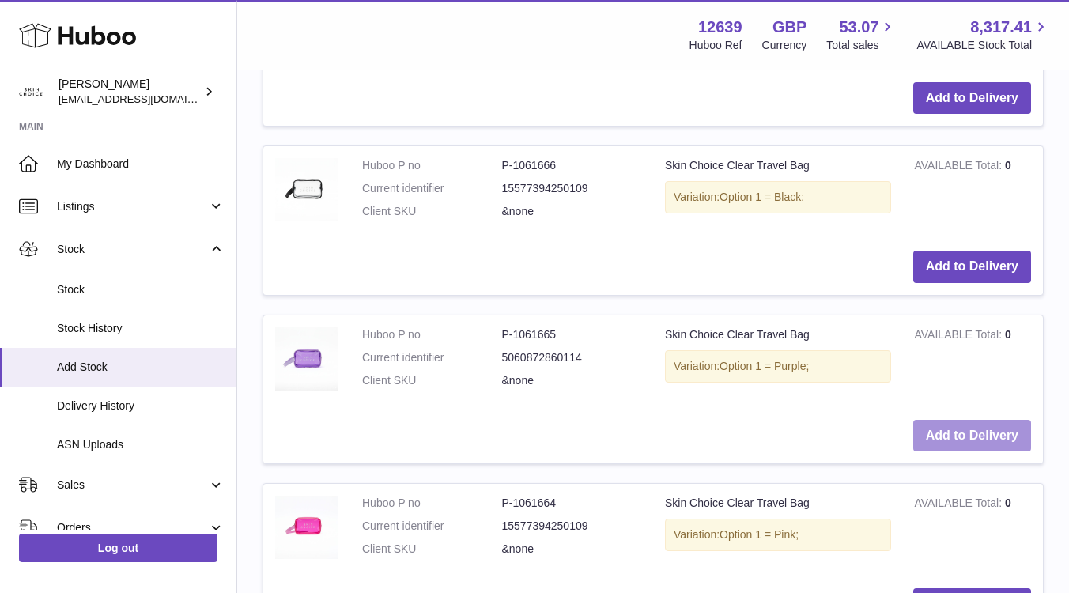
click at [987, 442] on button "Add to Delivery" at bounding box center [973, 436] width 118 height 32
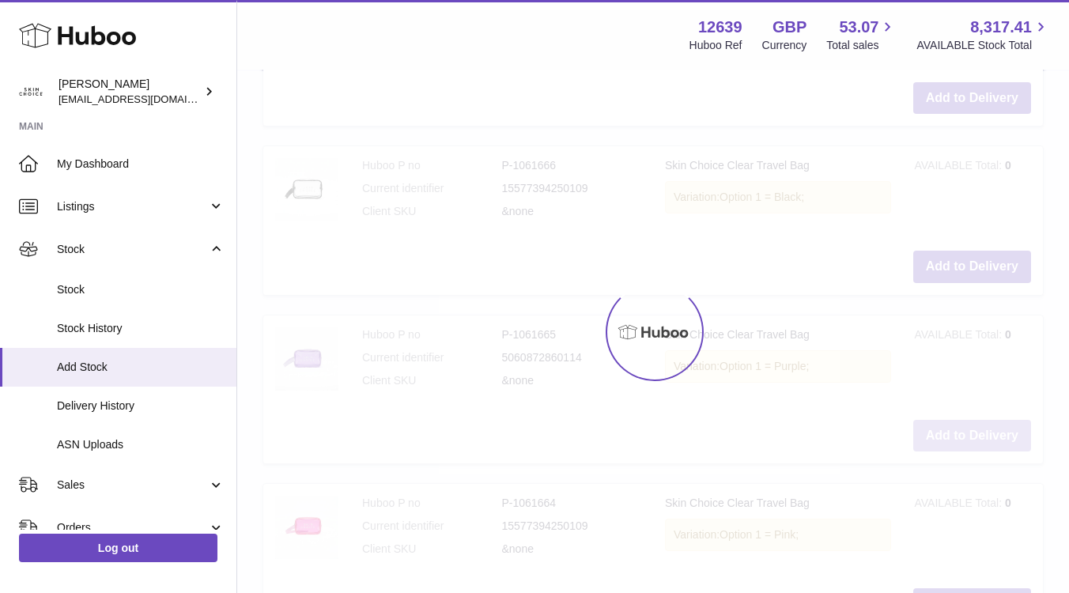
scroll to position [1832, 0]
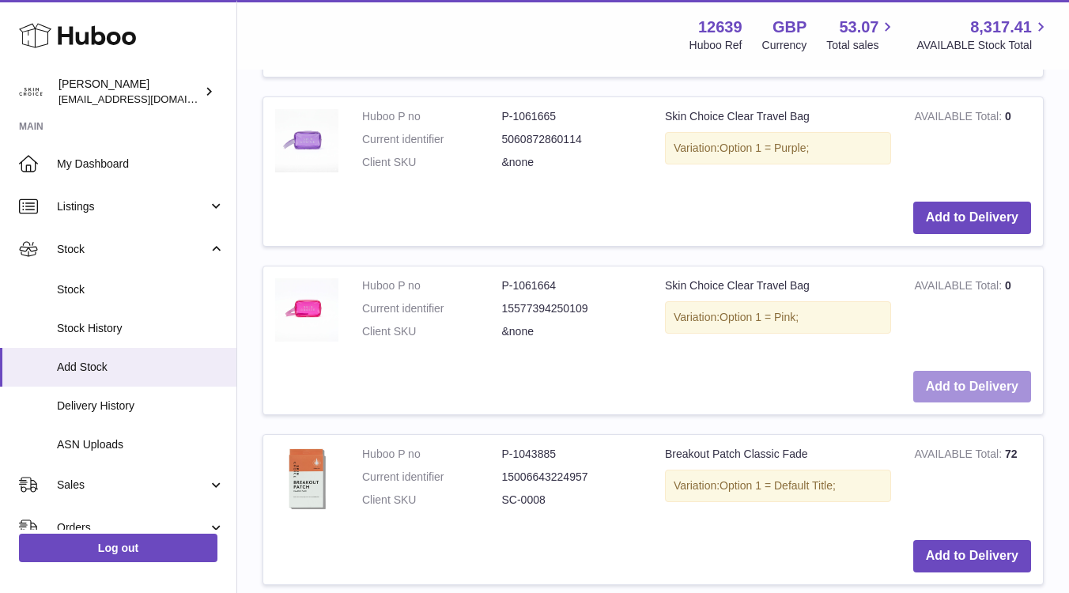
click at [980, 398] on button "Add to Delivery" at bounding box center [973, 387] width 118 height 32
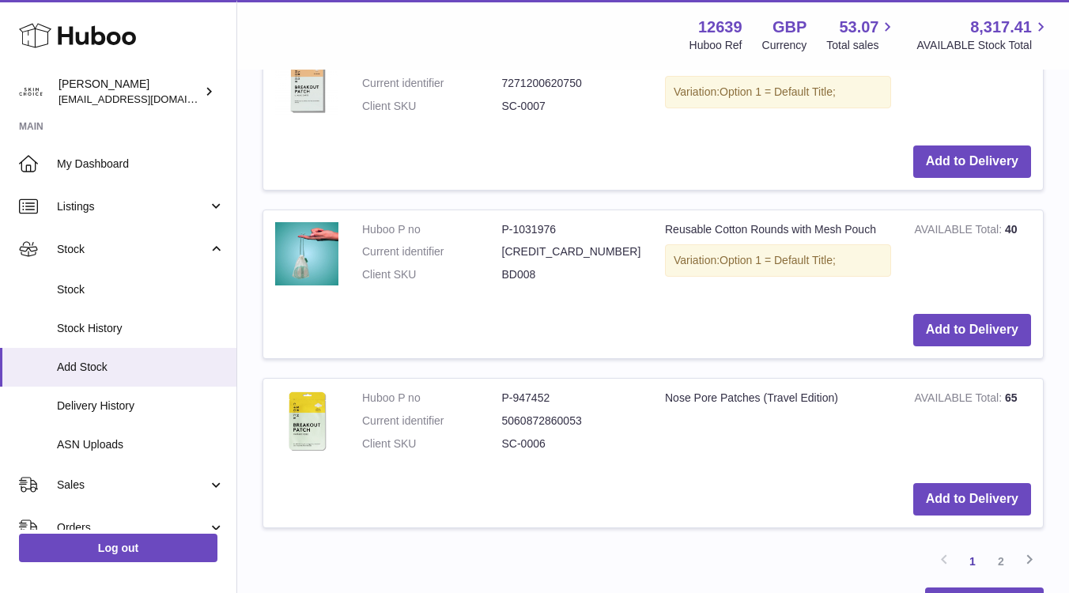
scroll to position [2581, 0]
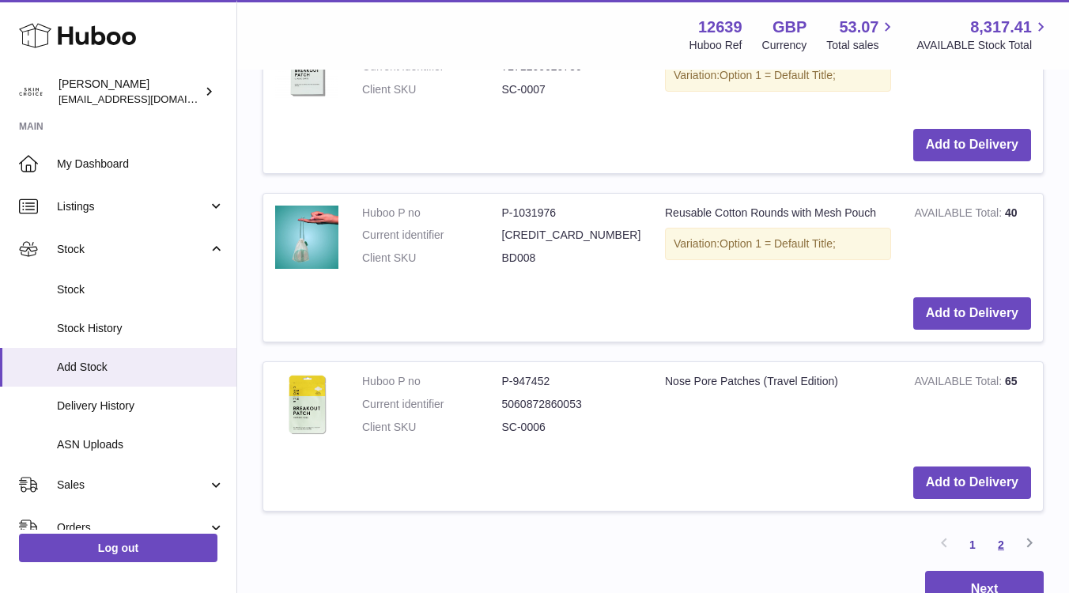
click at [993, 545] on link "2" at bounding box center [1001, 545] width 28 height 28
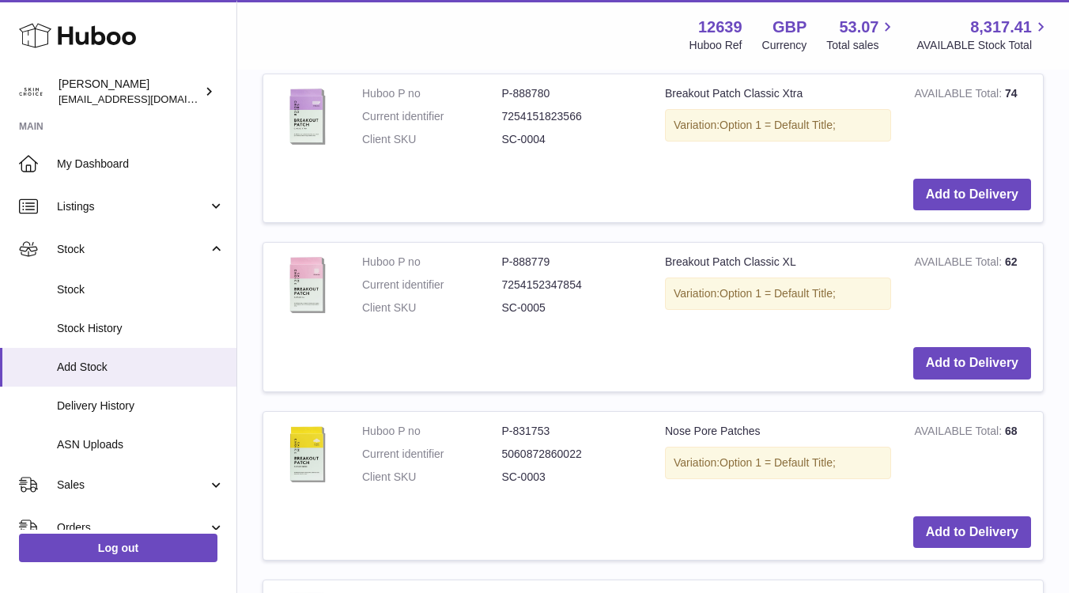
scroll to position [1467, 0]
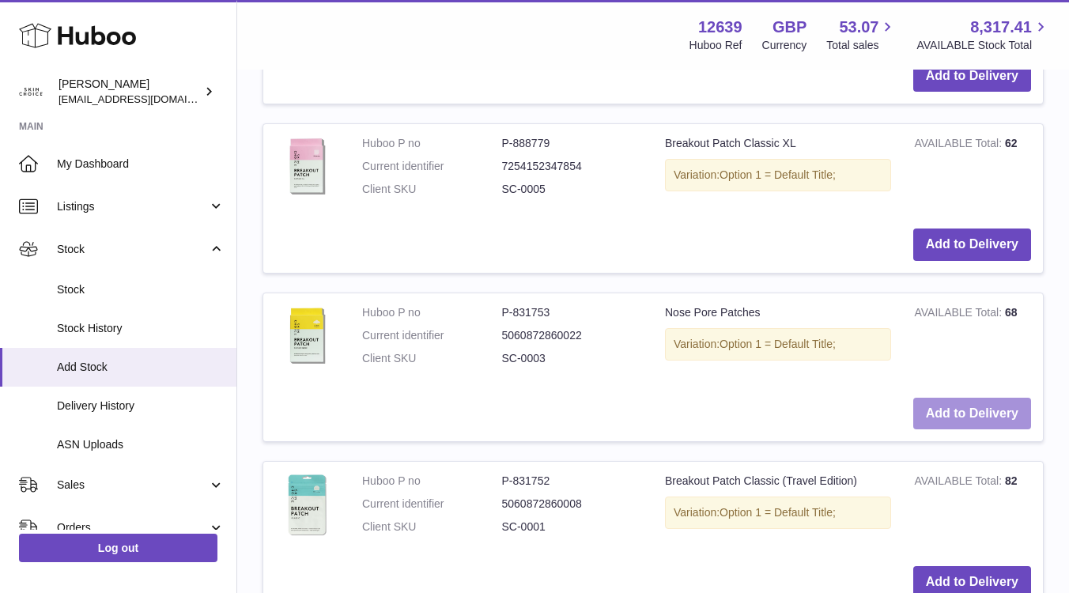
click at [946, 414] on button "Add to Delivery" at bounding box center [973, 414] width 118 height 32
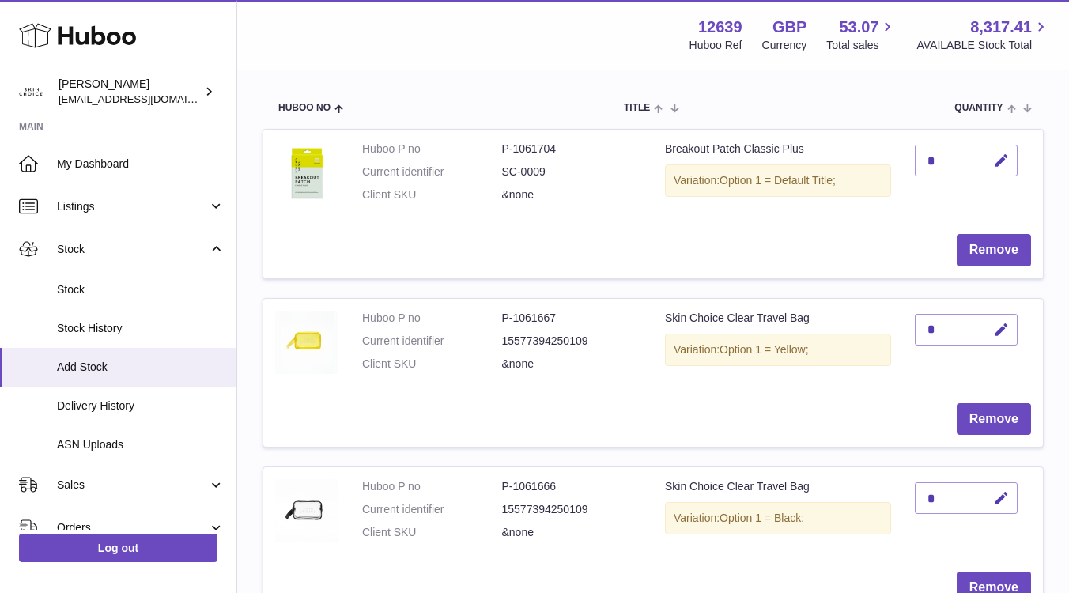
scroll to position [116, 0]
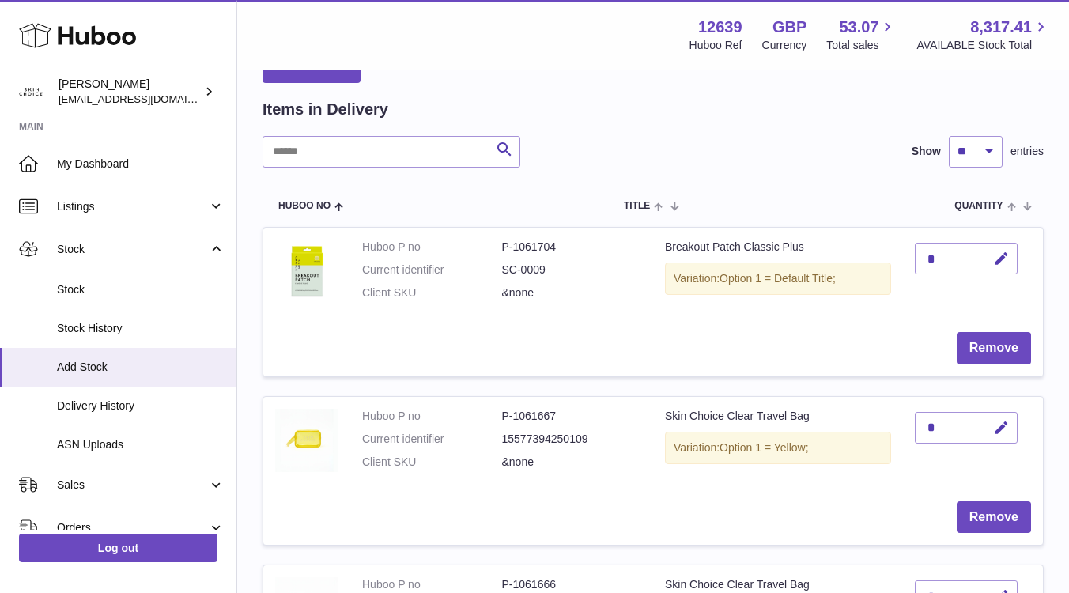
click at [942, 254] on div "*" at bounding box center [966, 259] width 103 height 32
click at [1001, 254] on icon "button" at bounding box center [1001, 259] width 17 height 17
type input "***"
click at [993, 260] on button "submit" at bounding box center [1000, 258] width 30 height 25
click at [965, 435] on div "*" at bounding box center [966, 428] width 103 height 32
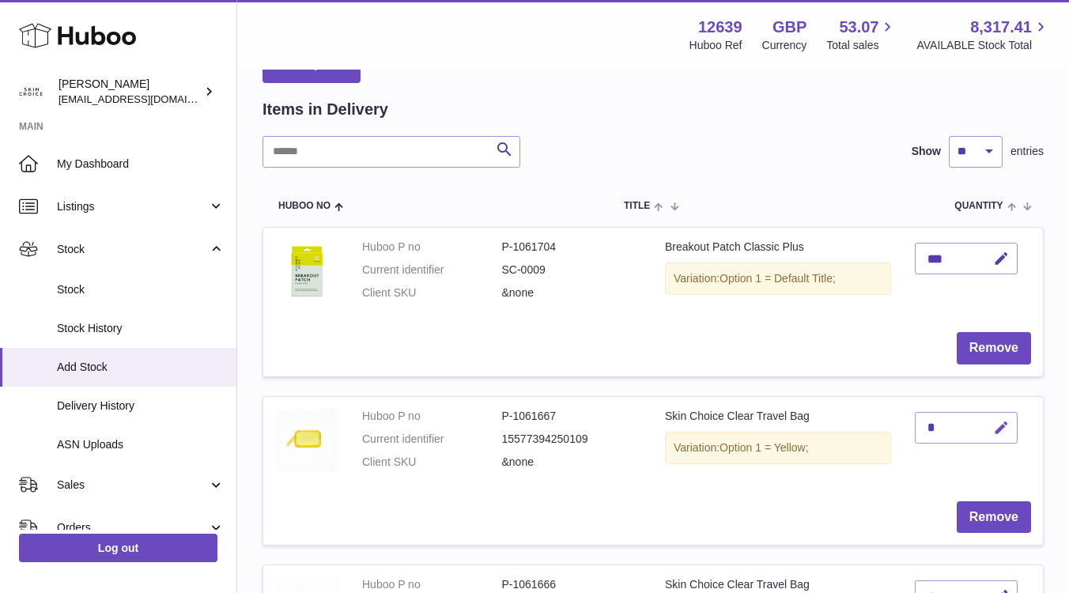
click at [995, 427] on icon "button" at bounding box center [1001, 428] width 17 height 17
drag, startPoint x: 941, startPoint y: 431, endPoint x: 906, endPoint y: 431, distance: 34.8
click at [909, 431] on td "*" at bounding box center [973, 443] width 140 height 93
type input "*"
click at [996, 429] on icon "submit" at bounding box center [1002, 428] width 14 height 14
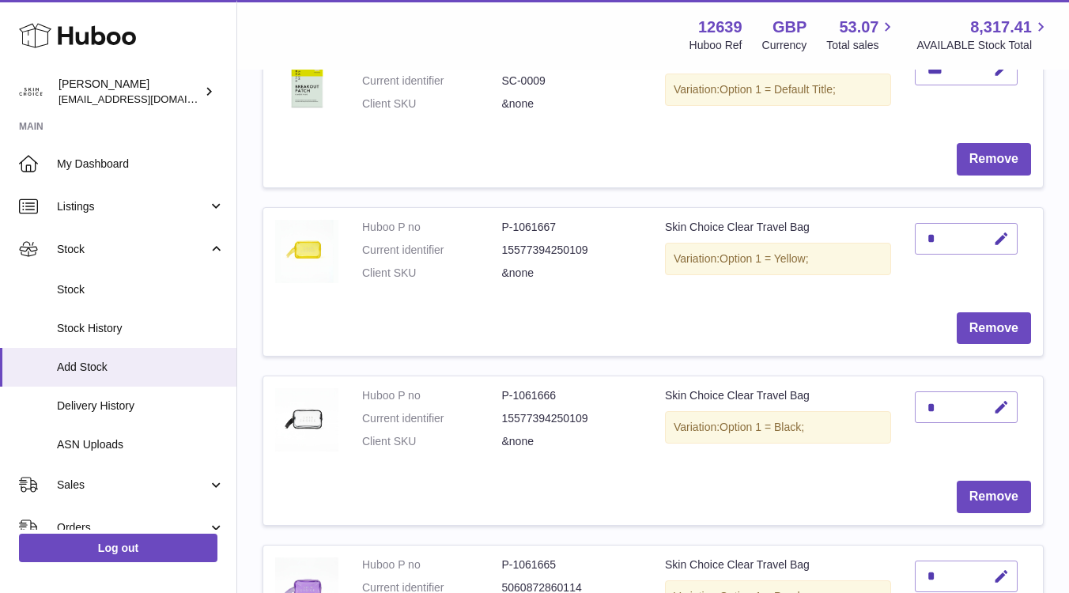
scroll to position [322, 0]
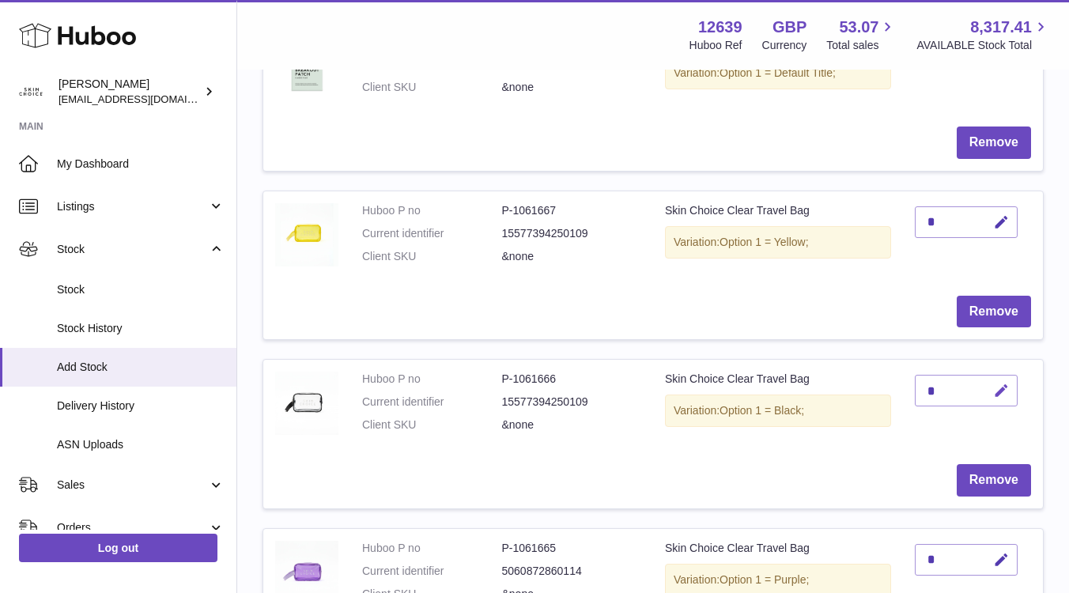
click at [995, 392] on icon "button" at bounding box center [1001, 391] width 17 height 17
drag, startPoint x: 948, startPoint y: 389, endPoint x: 918, endPoint y: 388, distance: 30.1
click at [919, 388] on input "*" at bounding box center [966, 391] width 103 height 32
type input "*"
click at [999, 392] on icon "submit" at bounding box center [1002, 391] width 14 height 14
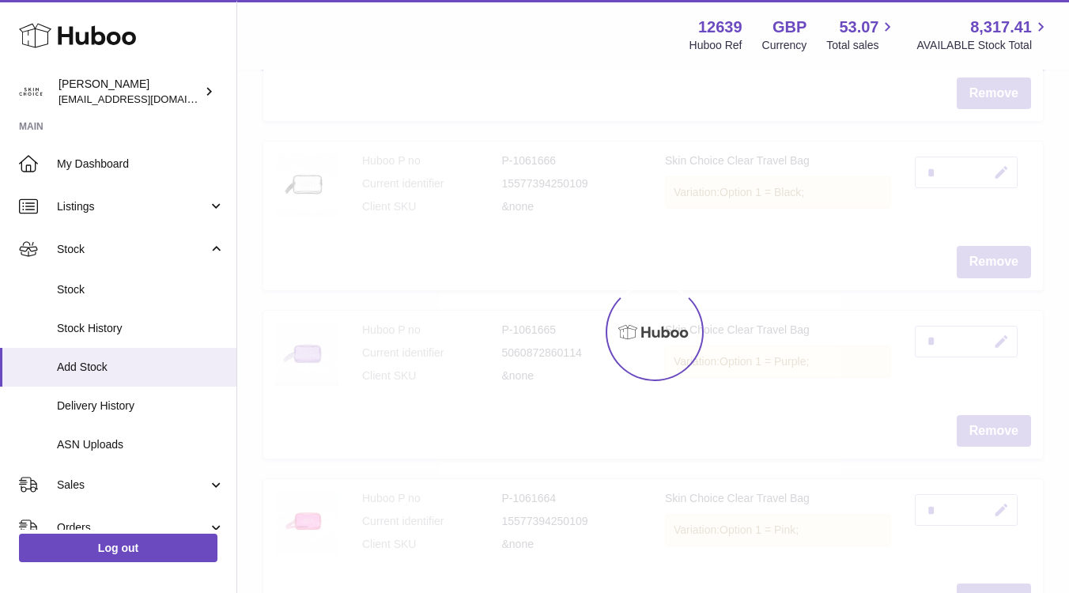
scroll to position [566, 0]
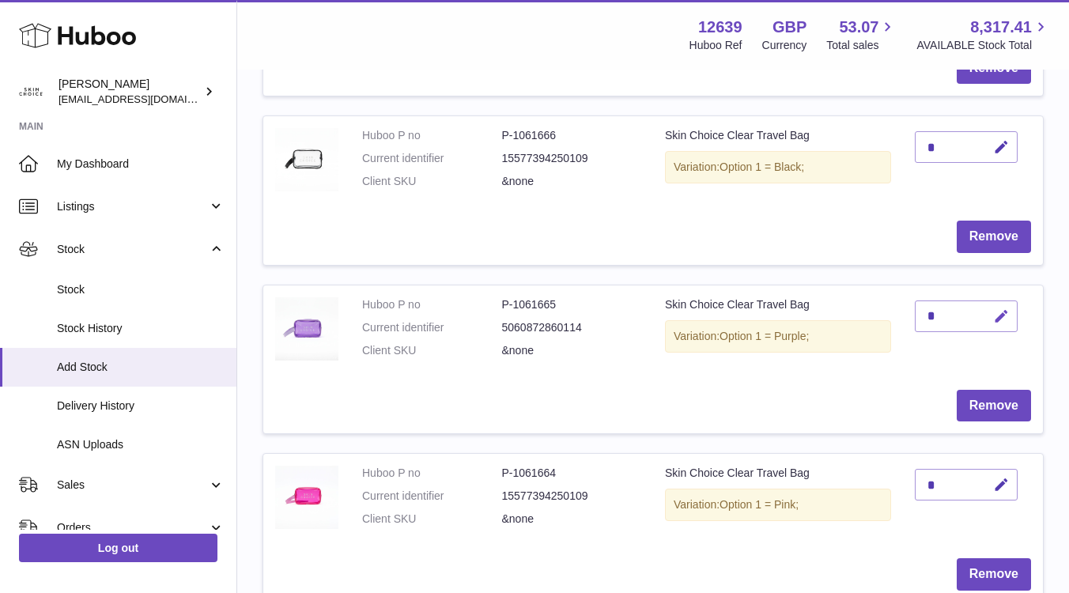
click at [1008, 315] on icon "button" at bounding box center [1001, 316] width 17 height 17
type input "*"
click at [1001, 320] on icon "submit" at bounding box center [1002, 316] width 14 height 14
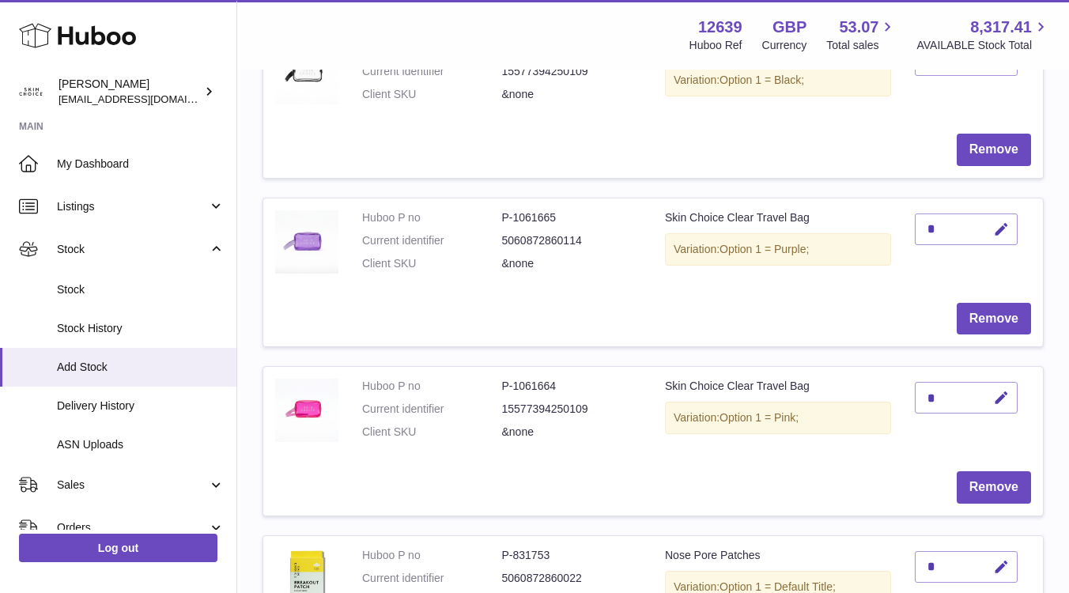
scroll to position [663, 0]
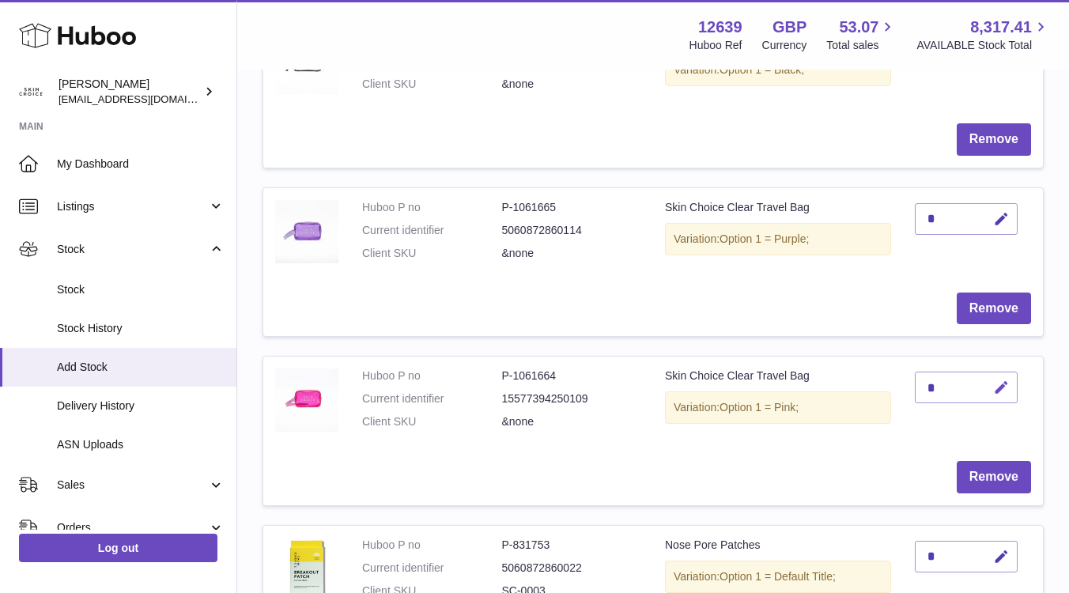
click at [1005, 388] on icon "button" at bounding box center [1001, 388] width 17 height 17
type input "*"
click at [1004, 382] on icon "submit" at bounding box center [1002, 387] width 14 height 14
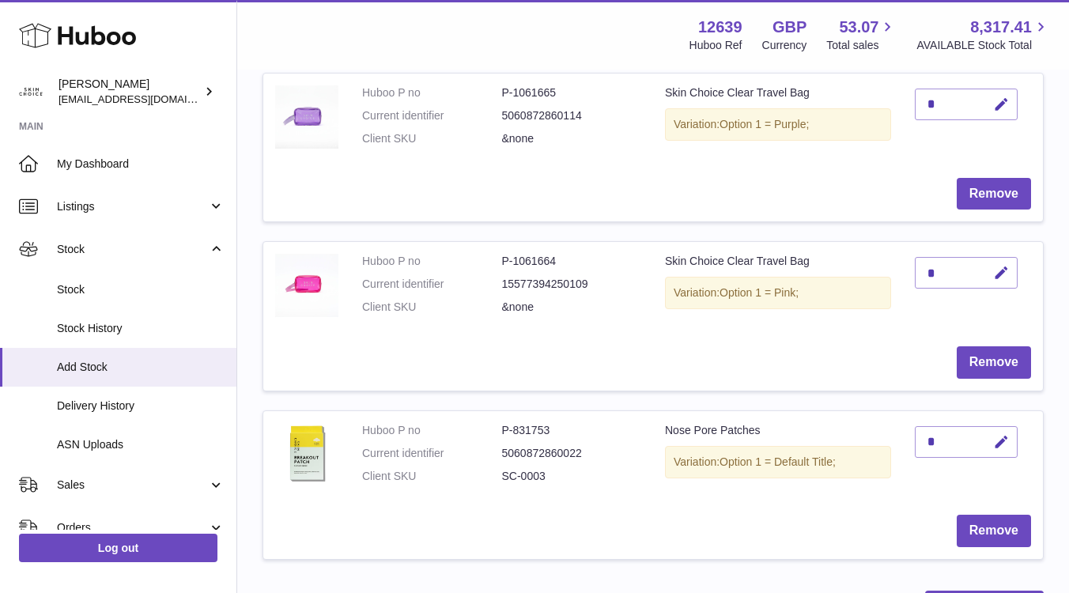
scroll to position [800, 0]
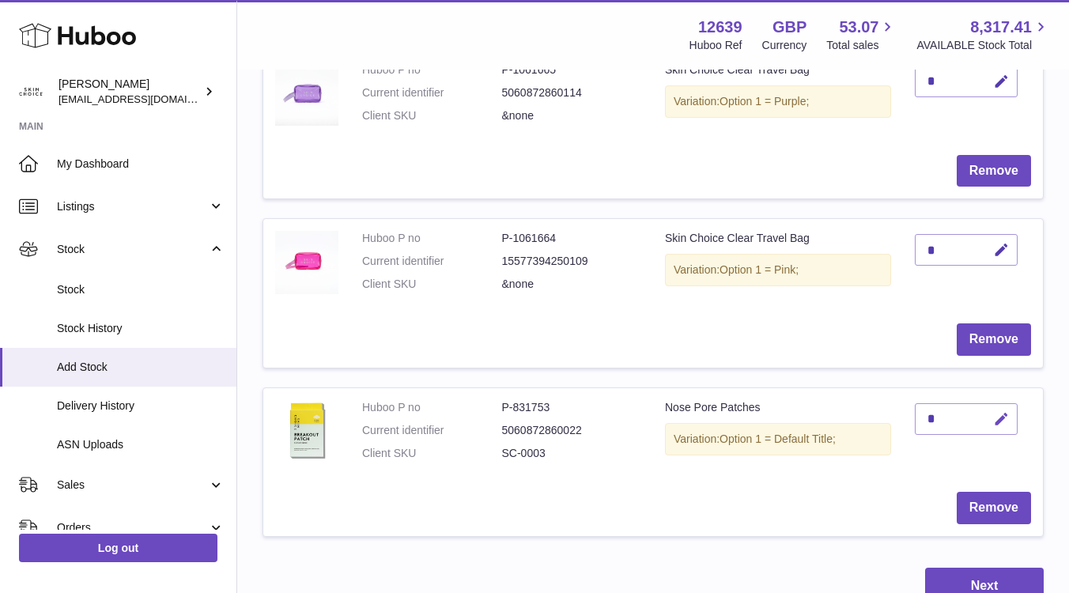
click at [1007, 414] on icon "button" at bounding box center [1001, 419] width 17 height 17
type input "*"
type input "***"
click at [995, 419] on icon "submit" at bounding box center [1002, 419] width 14 height 14
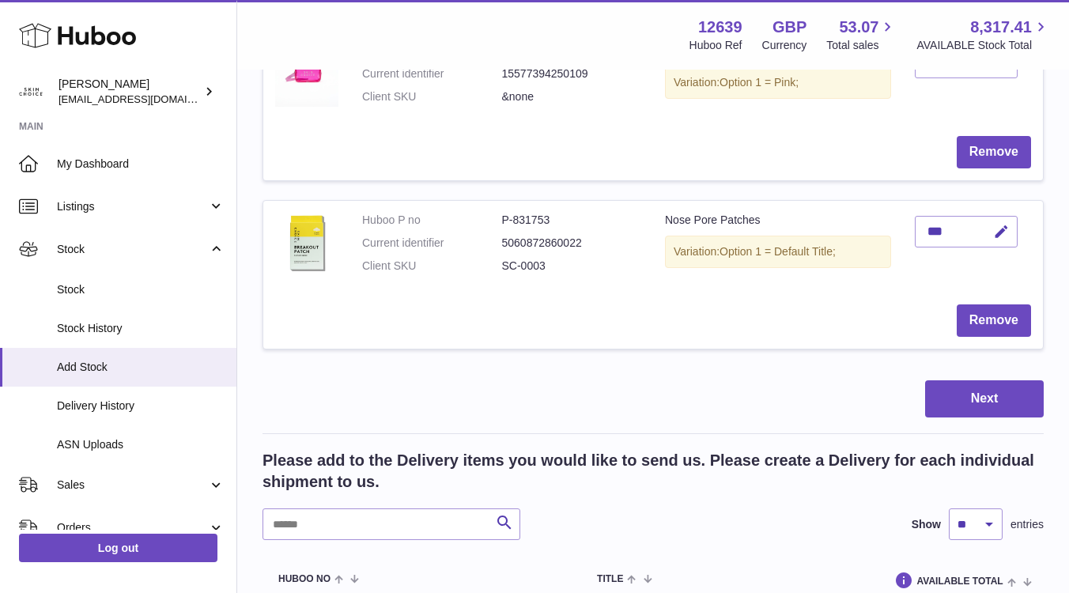
scroll to position [1012, 0]
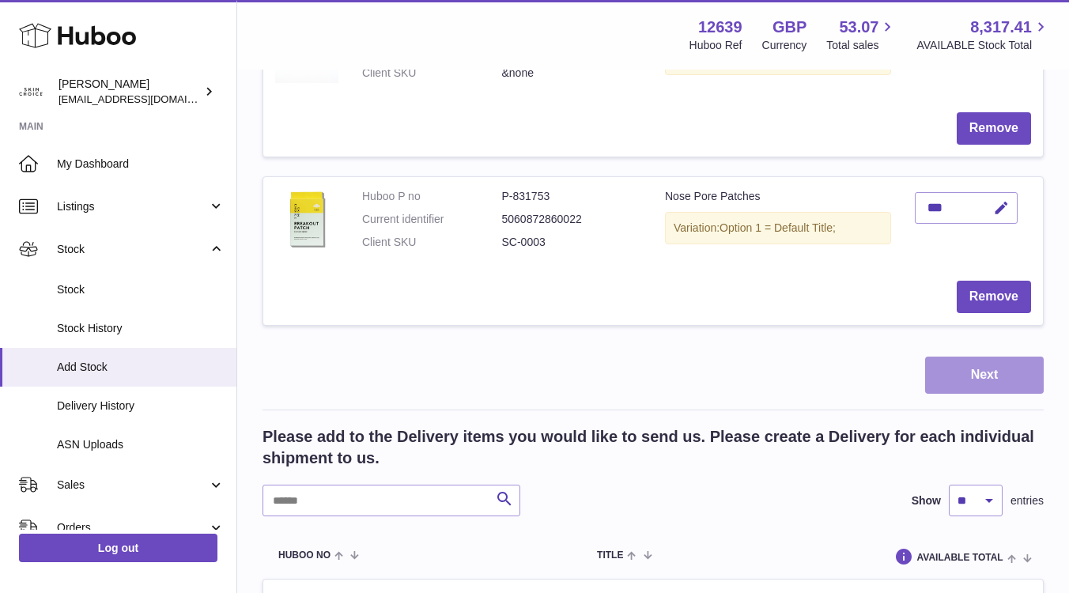
click at [983, 368] on button "Next" at bounding box center [984, 375] width 119 height 37
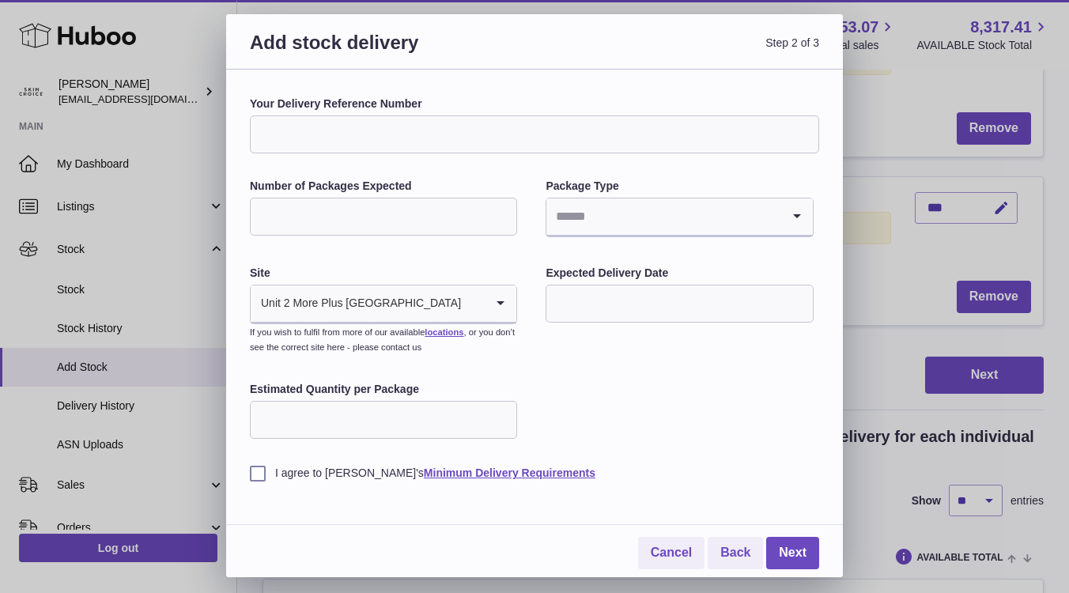
click at [559, 145] on input "Your Delivery Reference Number" at bounding box center [534, 134] width 569 height 38
type input "**********"
click at [350, 223] on input "Number of Packages Expected" at bounding box center [383, 217] width 267 height 38
type input "*"
click at [502, 255] on div "**********" at bounding box center [534, 288] width 569 height 384
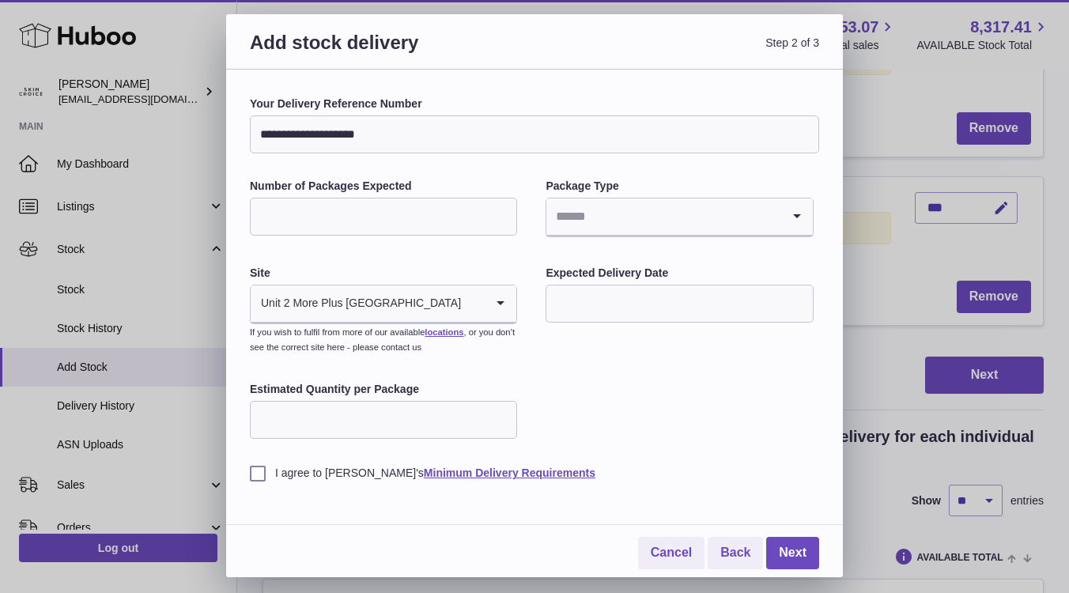
click at [628, 224] on input "Search for option" at bounding box center [664, 217] width 234 height 36
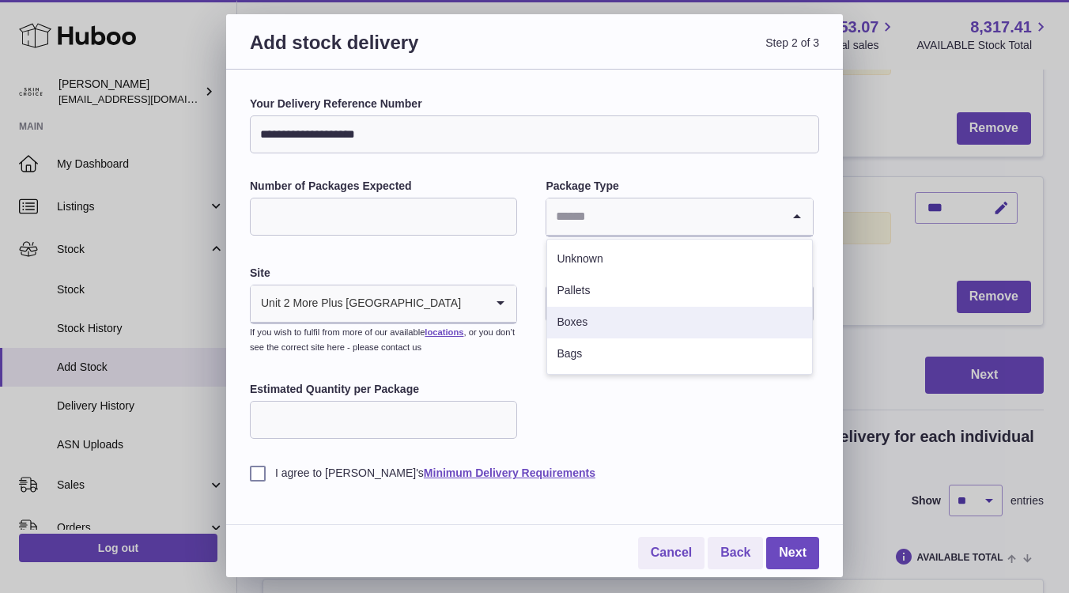
click at [572, 326] on li "Boxes" at bounding box center [679, 323] width 264 height 32
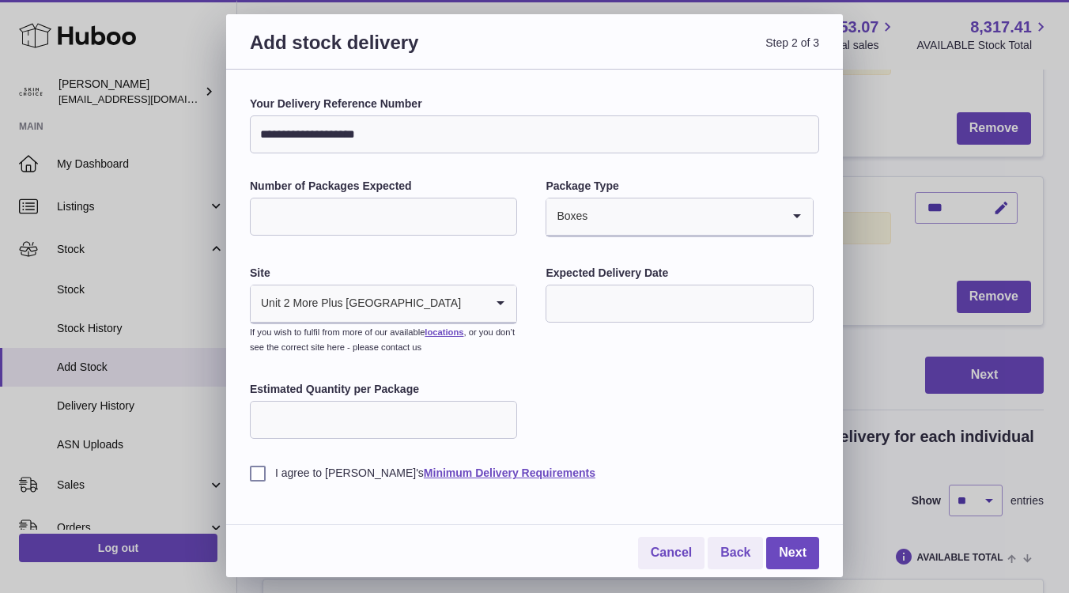
click at [498, 303] on icon "Search for option" at bounding box center [501, 304] width 32 height 36
click at [496, 248] on div "**********" at bounding box center [534, 288] width 569 height 384
click at [565, 301] on input "text" at bounding box center [679, 304] width 267 height 38
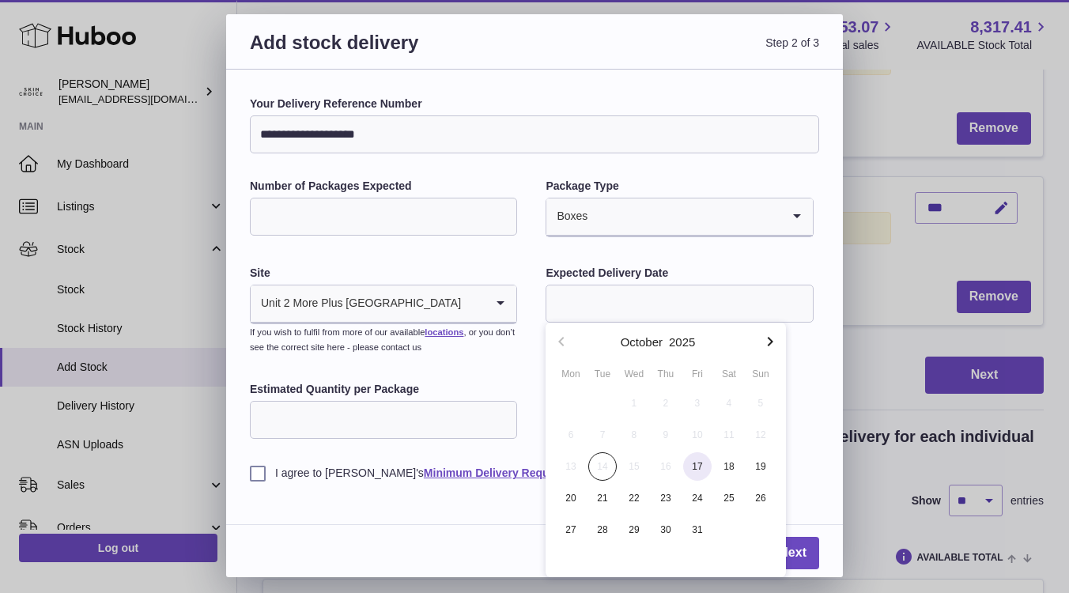
click at [698, 463] on span "17" at bounding box center [697, 466] width 28 height 28
type input "**********"
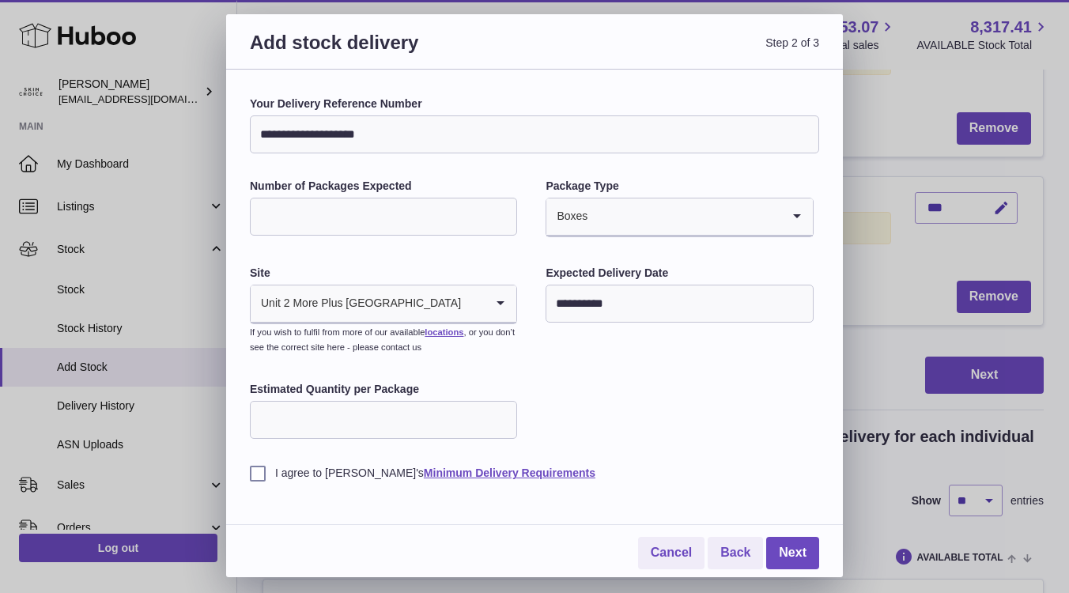
click at [665, 292] on input "**********" at bounding box center [679, 304] width 267 height 38
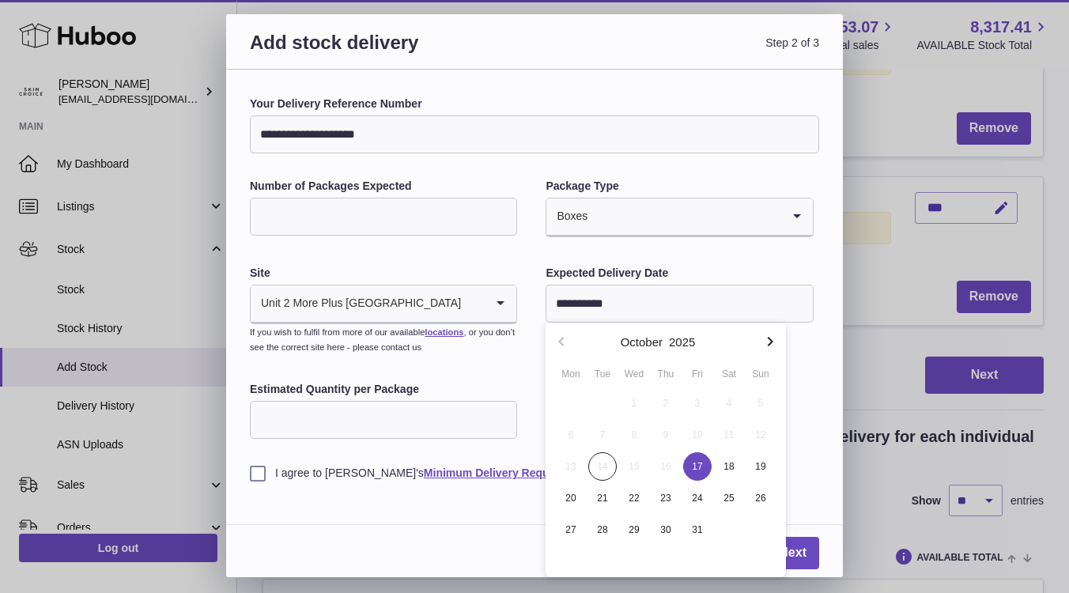
click at [461, 392] on label "Estimated Quantity per Package" at bounding box center [383, 389] width 267 height 15
click at [461, 401] on input "Estimated Quantity per Package" at bounding box center [383, 420] width 267 height 38
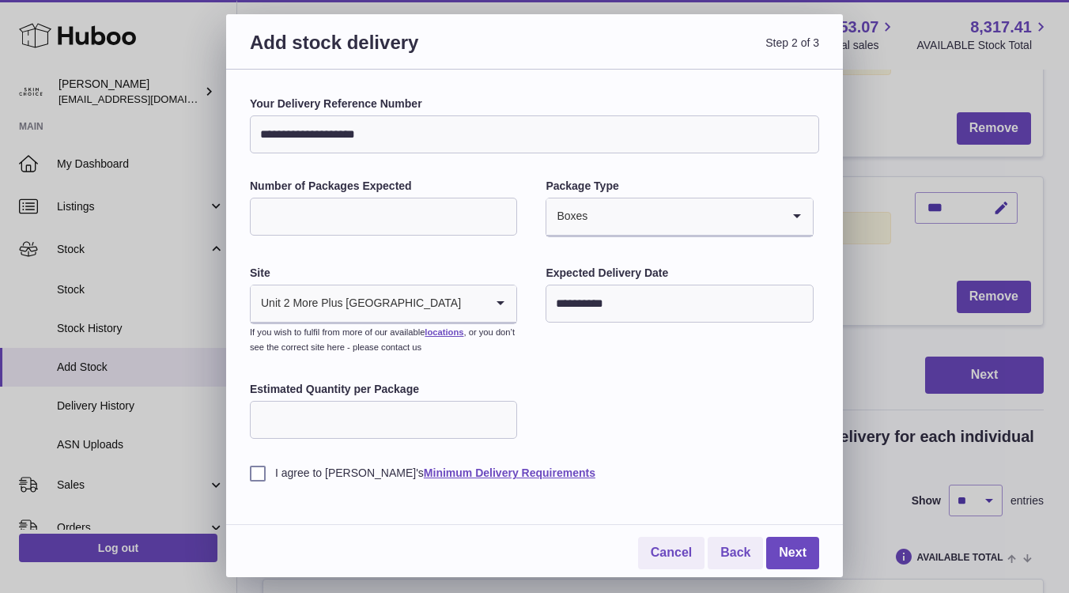
click at [452, 408] on input "Estimated Quantity per Package" at bounding box center [383, 420] width 267 height 38
click at [302, 479] on label "I agree to Huboo's Minimum Delivery Requirements" at bounding box center [534, 473] width 569 height 15
click at [812, 556] on link "Next" at bounding box center [792, 553] width 53 height 32
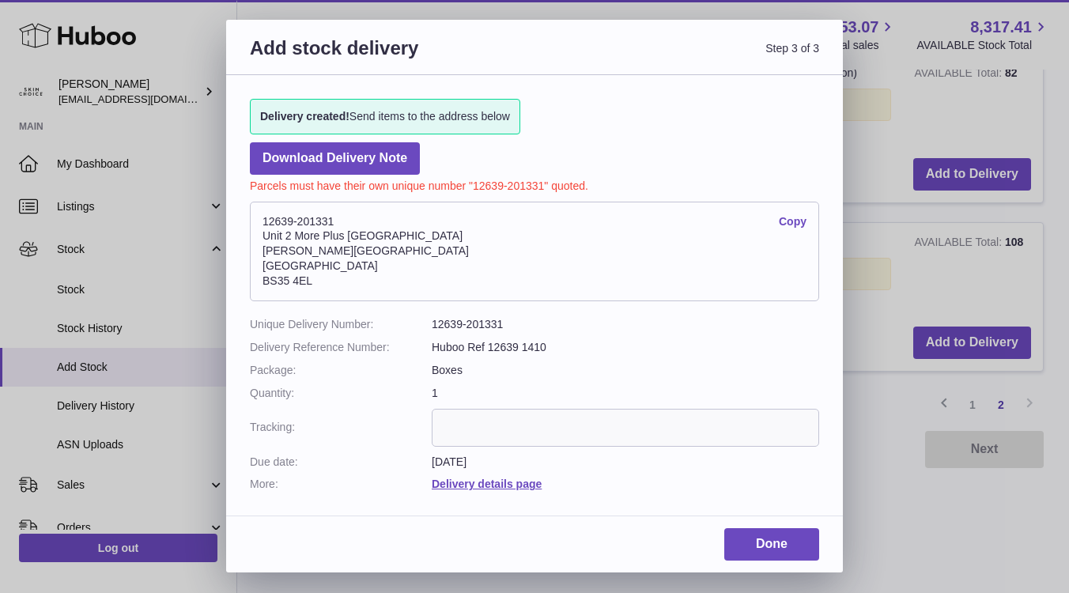
scroll to position [984, 0]
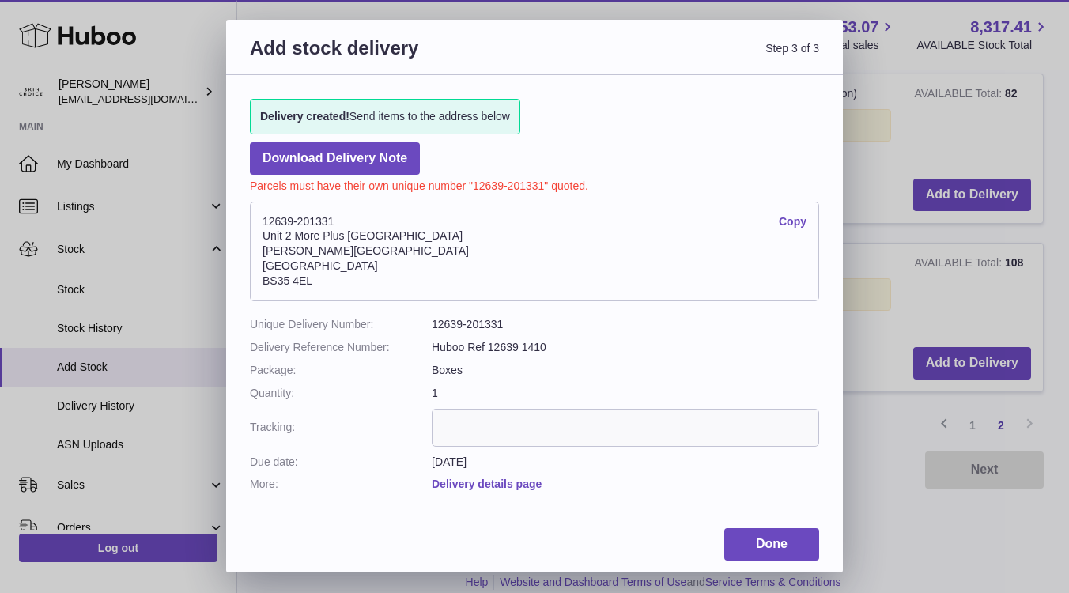
drag, startPoint x: 262, startPoint y: 224, endPoint x: 362, endPoint y: 284, distance: 117.1
click at [362, 284] on address "12639-201331 Copy Unit 2 More Plus Central Park Hudson Ave Severn Beach BS35 4EL" at bounding box center [534, 252] width 569 height 100
click at [786, 224] on link "Copy" at bounding box center [793, 221] width 28 height 15
copy address "12639-201331 Copy Unit 2 More Plus Central Park Hudson Ave Severn Beach BS35 4EL"
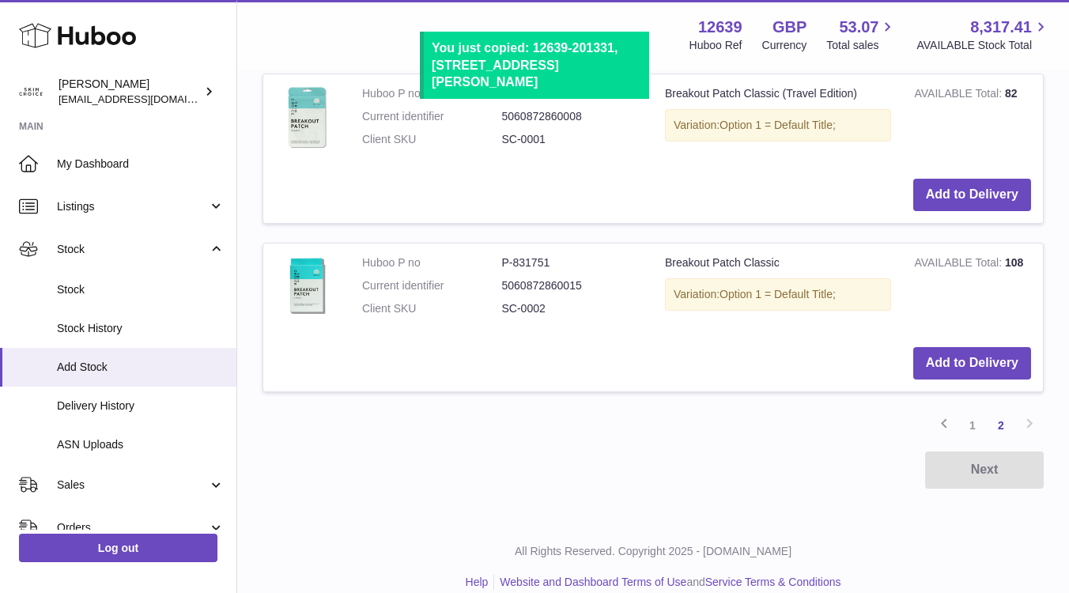
click at [884, 168] on div at bounding box center [534, 296] width 1069 height 593
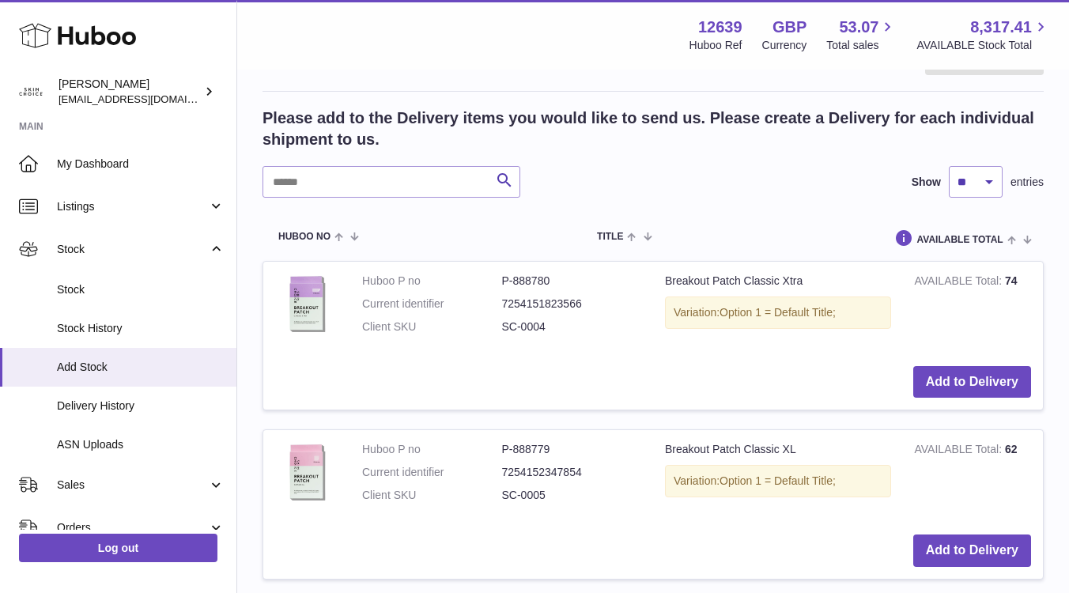
scroll to position [0, 0]
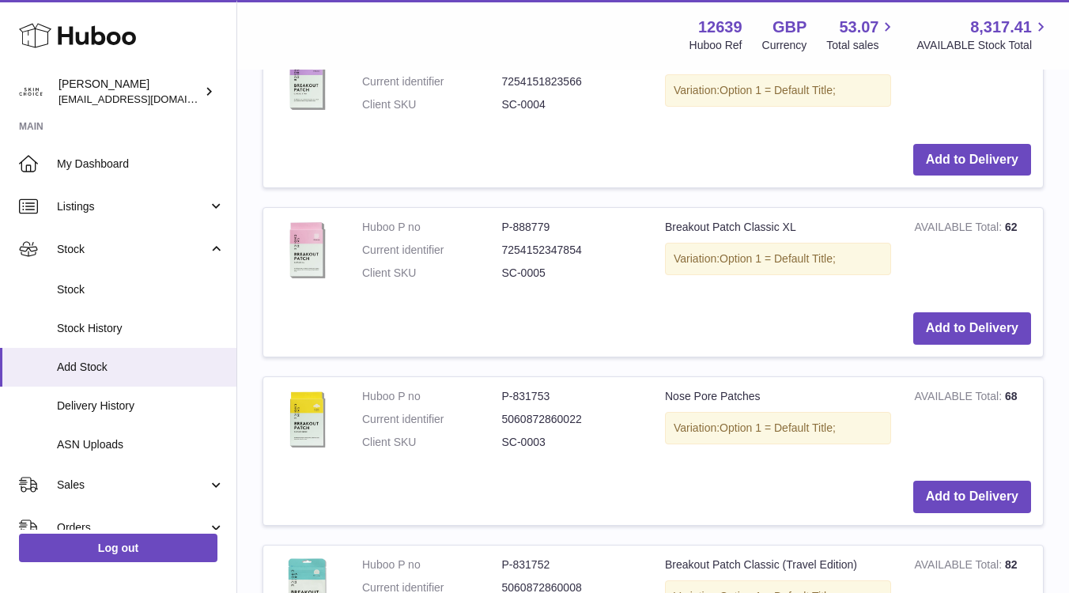
scroll to position [1005, 0]
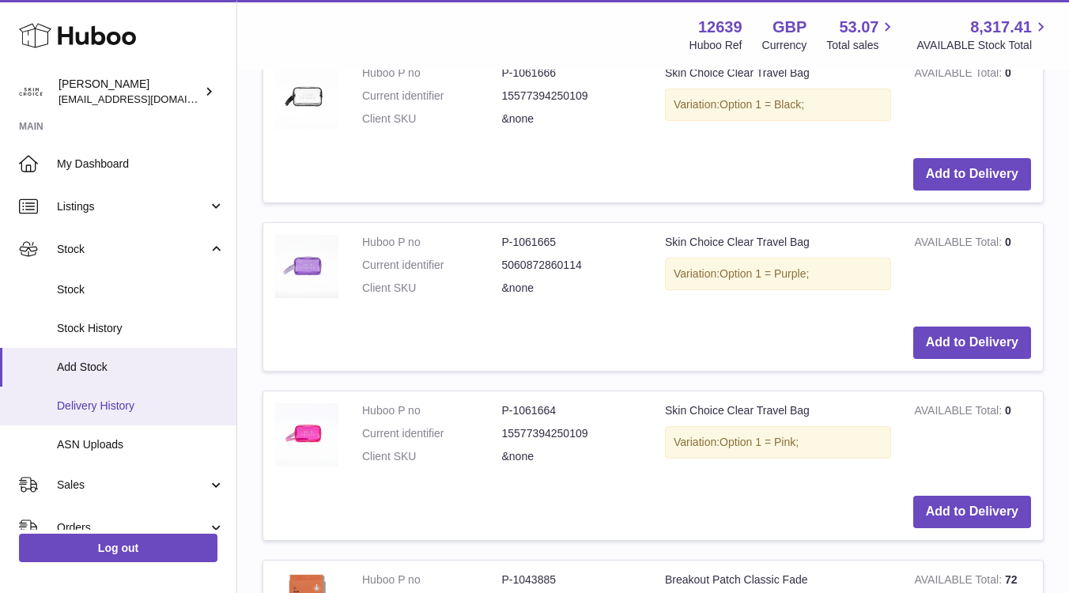
click at [139, 414] on link "Delivery History" at bounding box center [118, 406] width 236 height 39
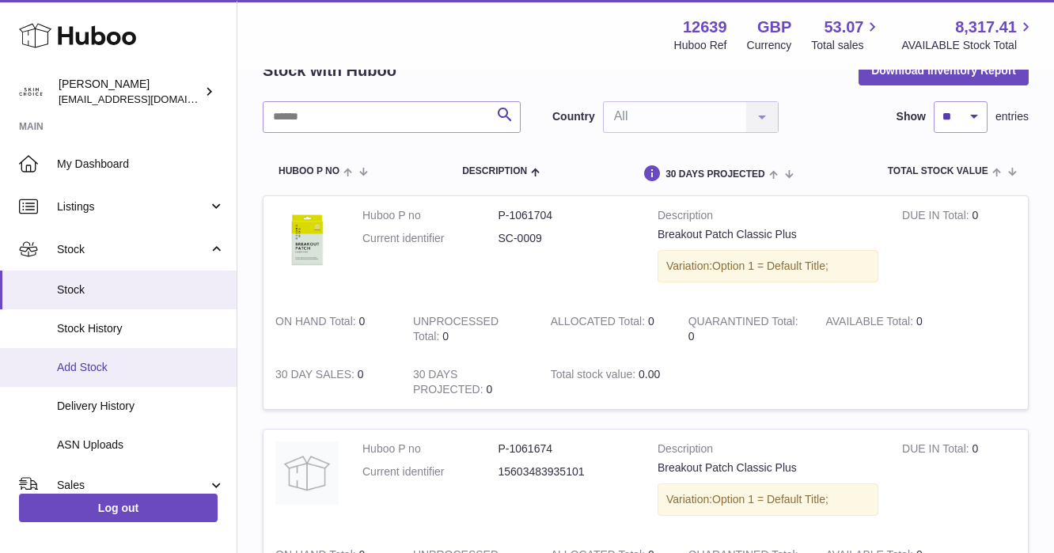
scroll to position [88, 0]
click at [128, 361] on span "Add Stock" at bounding box center [141, 367] width 168 height 15
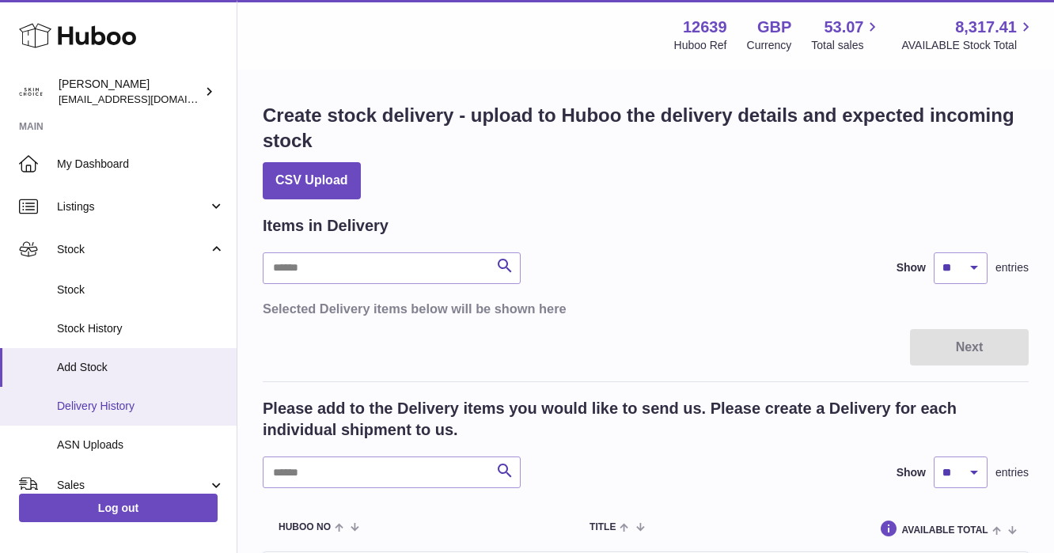
click at [135, 407] on span "Delivery History" at bounding box center [141, 406] width 168 height 15
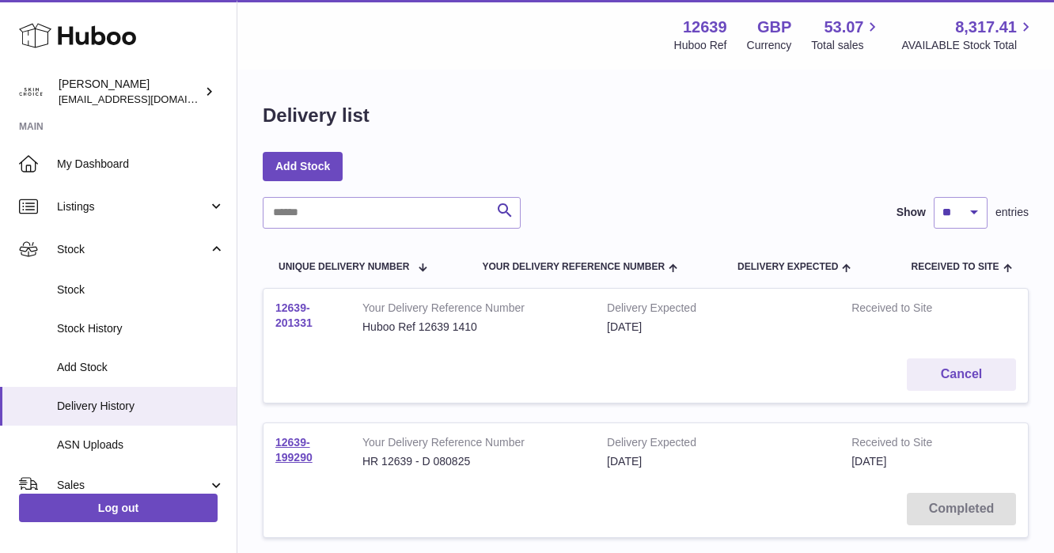
click at [302, 324] on link "12639-201331" at bounding box center [293, 315] width 37 height 28
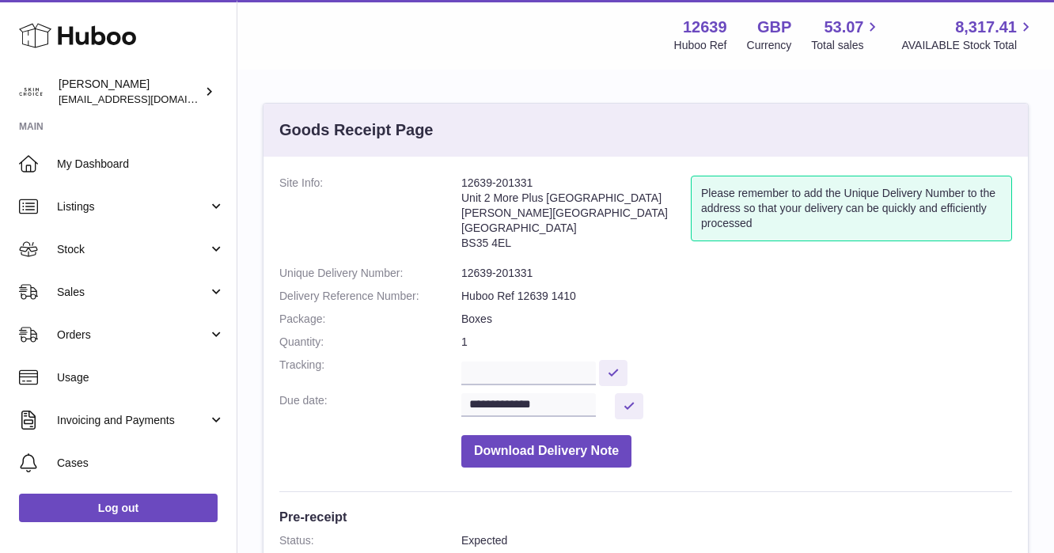
drag, startPoint x: 459, startPoint y: 193, endPoint x: 523, endPoint y: 248, distance: 84.2
click at [524, 249] on dl "**********" at bounding box center [645, 326] width 732 height 300
click at [523, 248] on address "12639-201331 Unit 2 More Plus Central Park Hudson Ave Severn Beach BS35 4EL" at bounding box center [575, 217] width 229 height 82
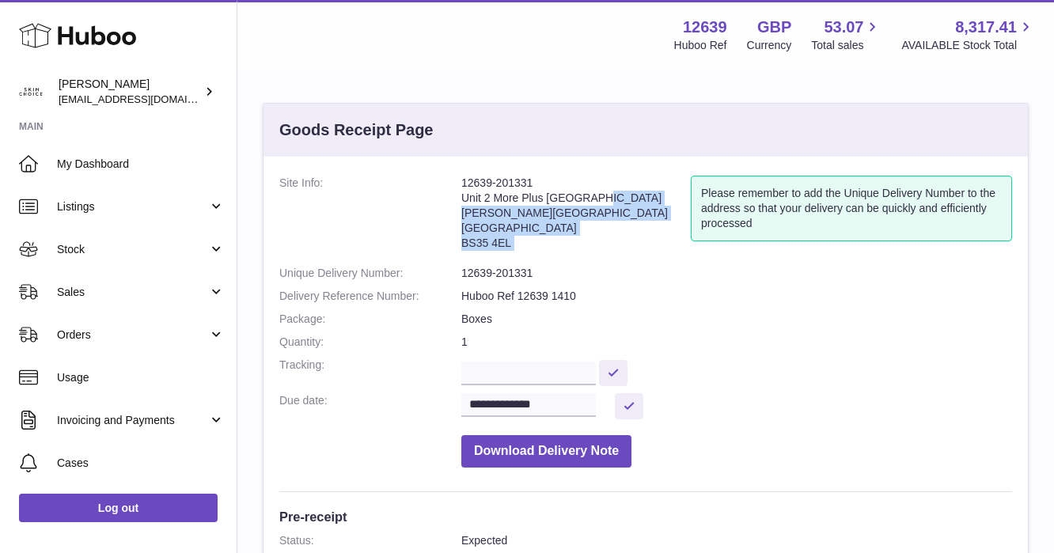
drag, startPoint x: 523, startPoint y: 248, endPoint x: 464, endPoint y: 196, distance: 78.5
click at [464, 196] on address "12639-201331 Unit 2 More Plus Central Park Hudson Ave Severn Beach BS35 4EL" at bounding box center [575, 217] width 229 height 82
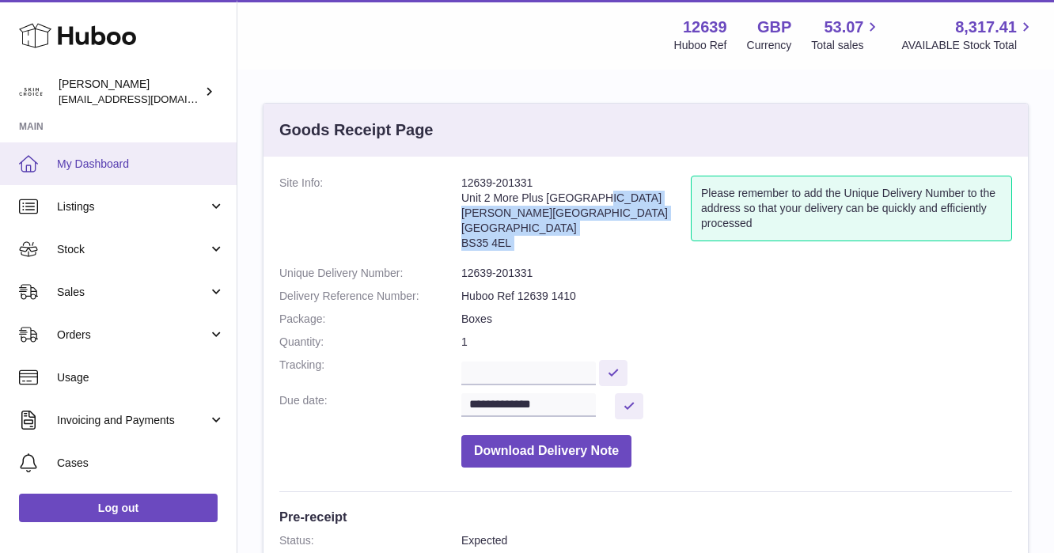
click at [157, 157] on span "My Dashboard" at bounding box center [141, 164] width 168 height 15
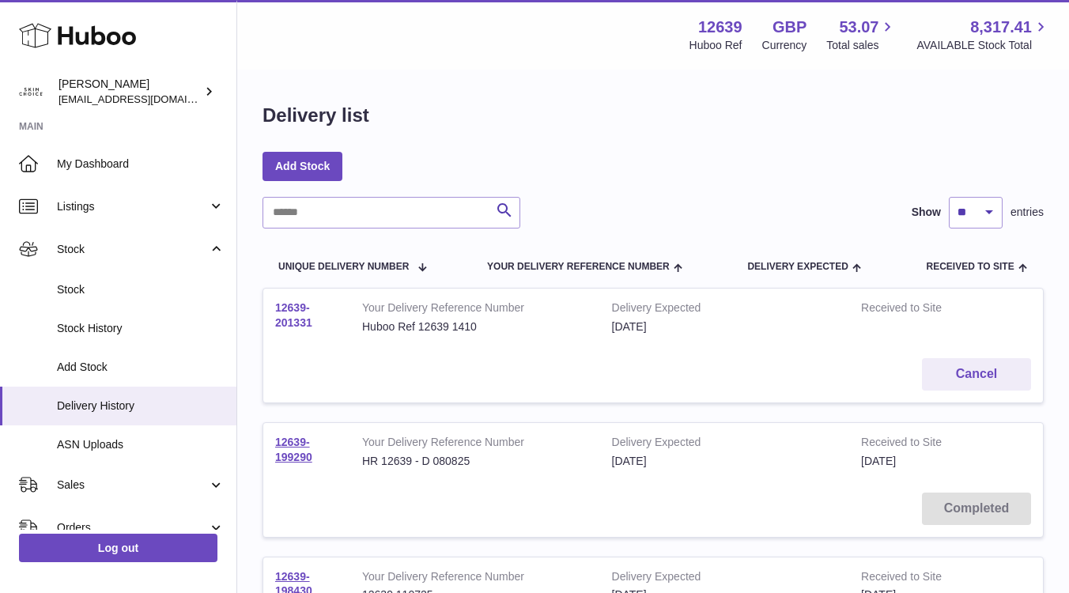
click at [289, 327] on link "12639-201331" at bounding box center [293, 315] width 37 height 28
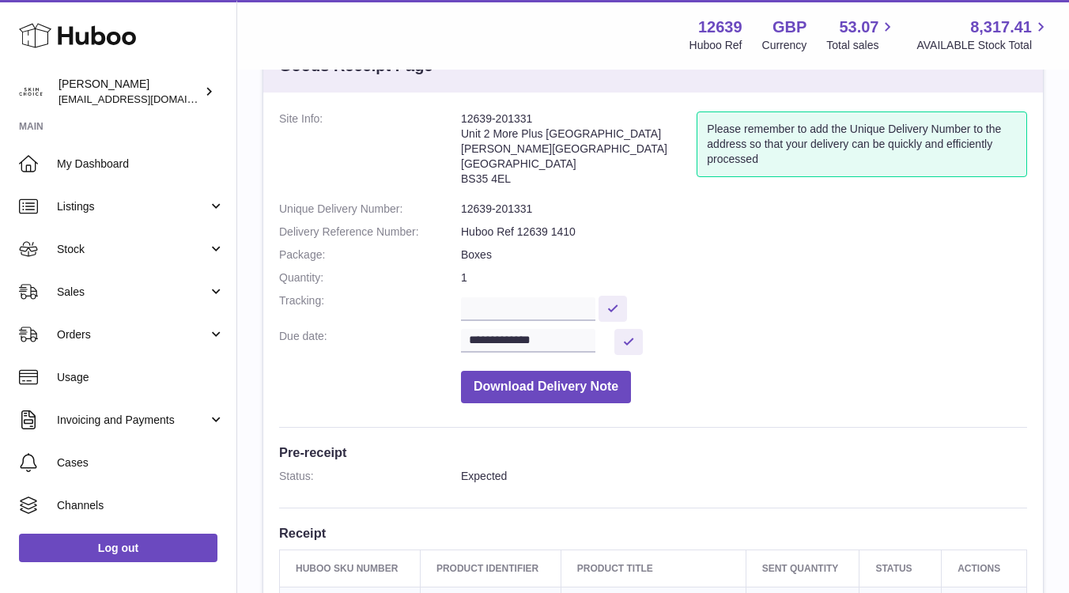
scroll to position [93, 0]
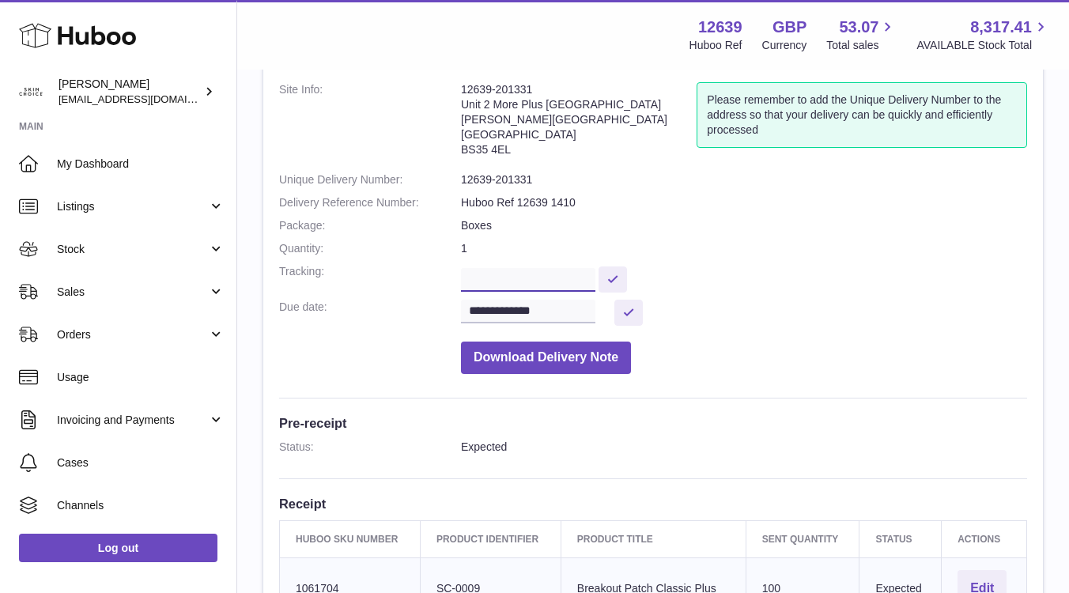
click at [564, 279] on input "text" at bounding box center [528, 280] width 134 height 24
paste input "**********"
click at [551, 280] on input "**********" at bounding box center [528, 280] width 134 height 24
click at [520, 282] on input "**********" at bounding box center [528, 280] width 134 height 24
click at [492, 281] on input "**********" at bounding box center [528, 280] width 134 height 24
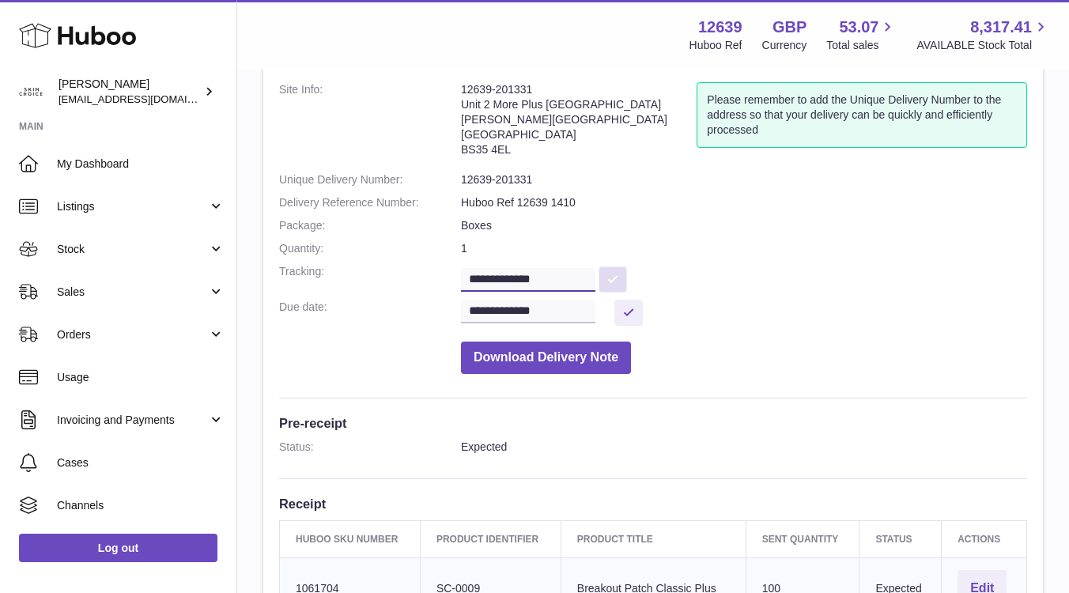
type input "**********"
click at [615, 281] on button at bounding box center [613, 280] width 28 height 26
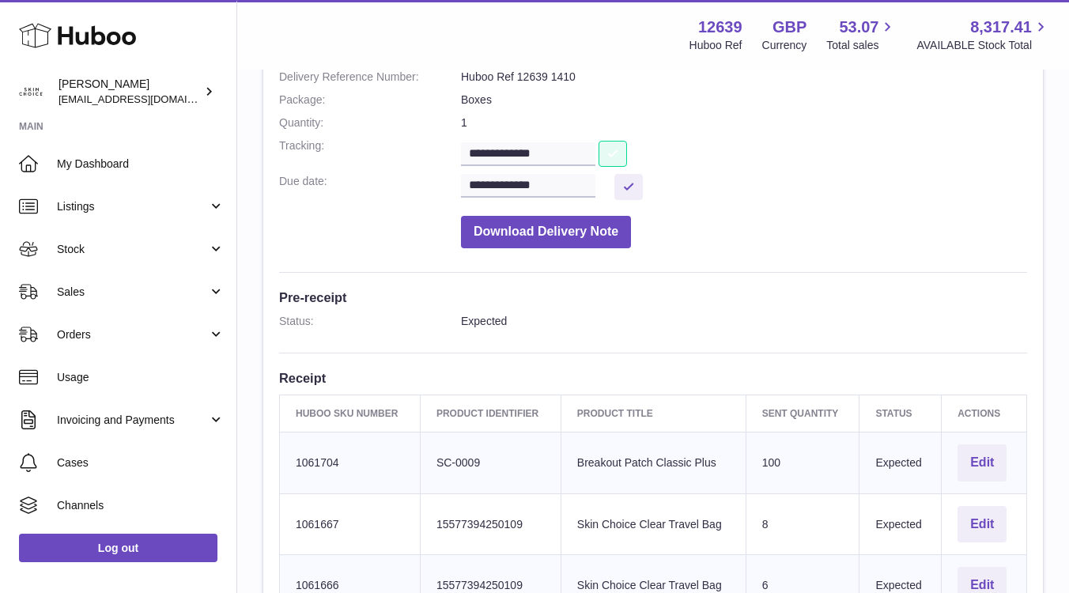
scroll to position [0, 0]
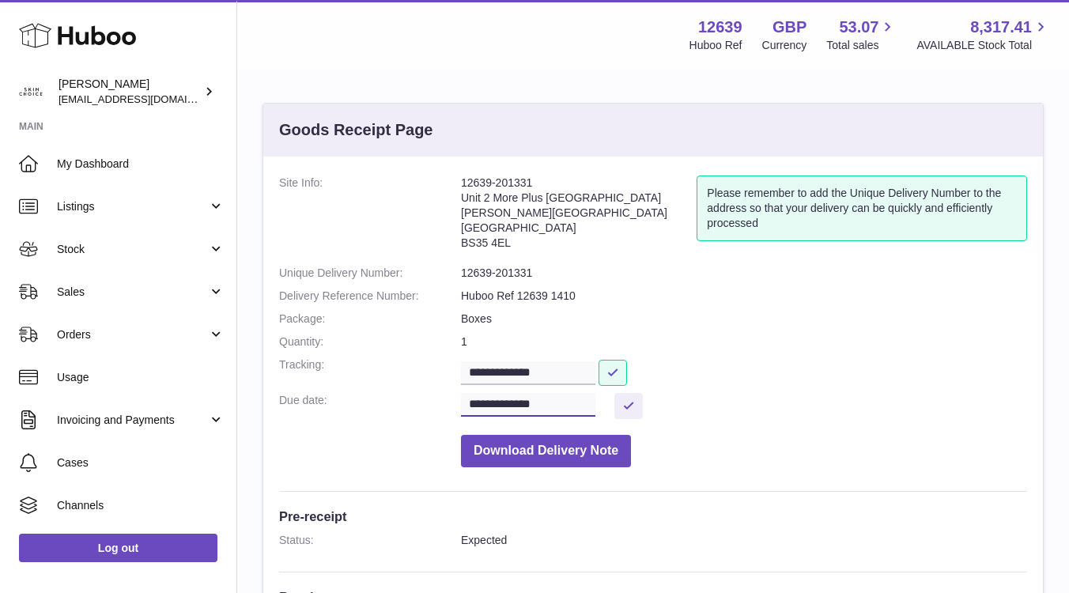
click at [576, 410] on input "**********" at bounding box center [528, 405] width 134 height 24
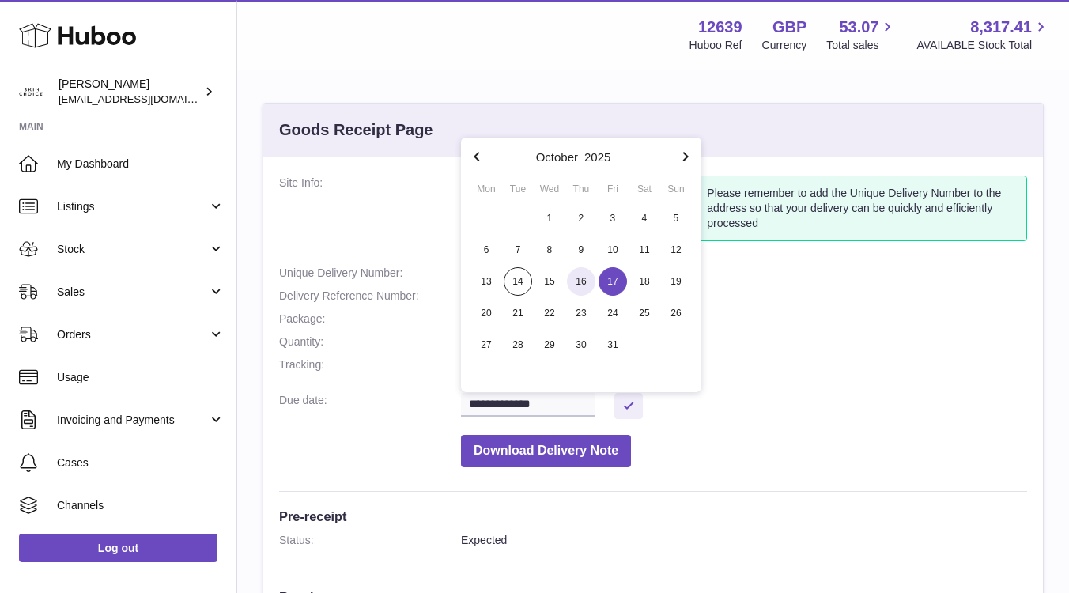
click at [590, 282] on span "16" at bounding box center [581, 281] width 28 height 28
type input "**********"
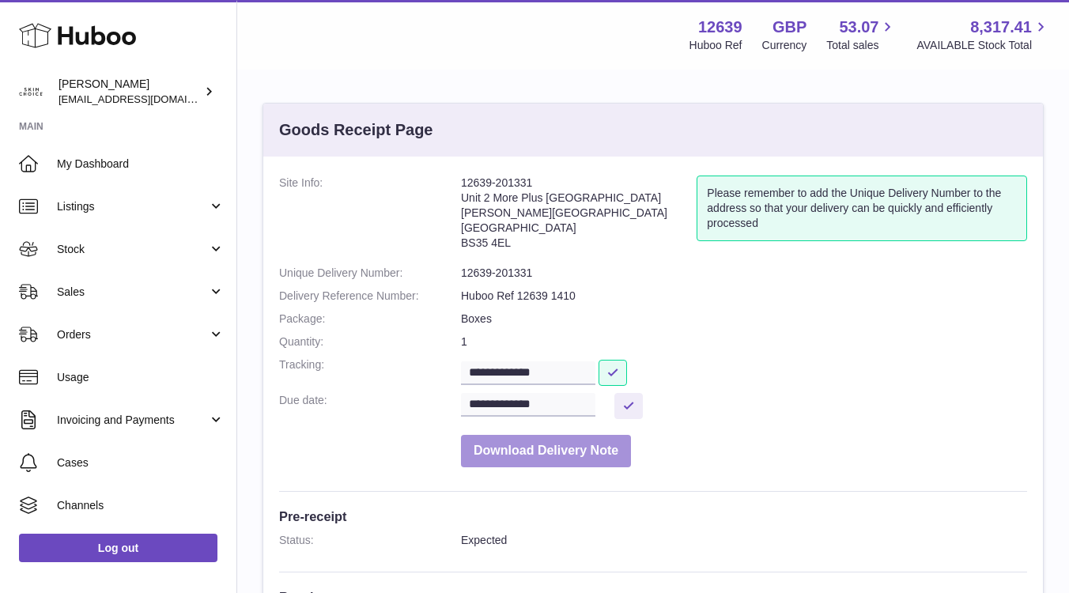
click at [569, 451] on button "Download Delivery Note" at bounding box center [546, 451] width 170 height 32
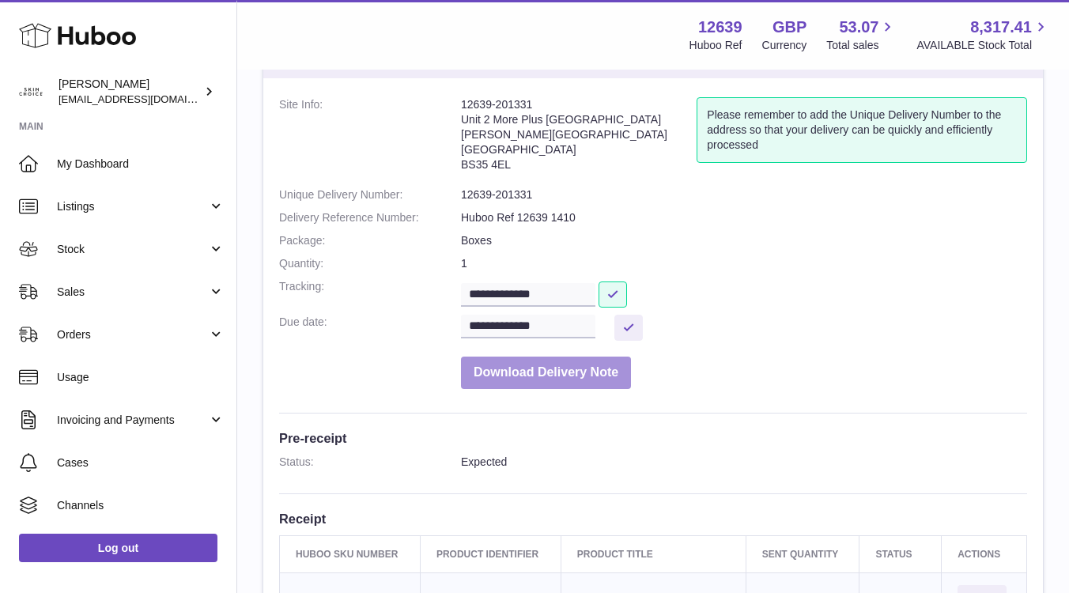
scroll to position [207, 0]
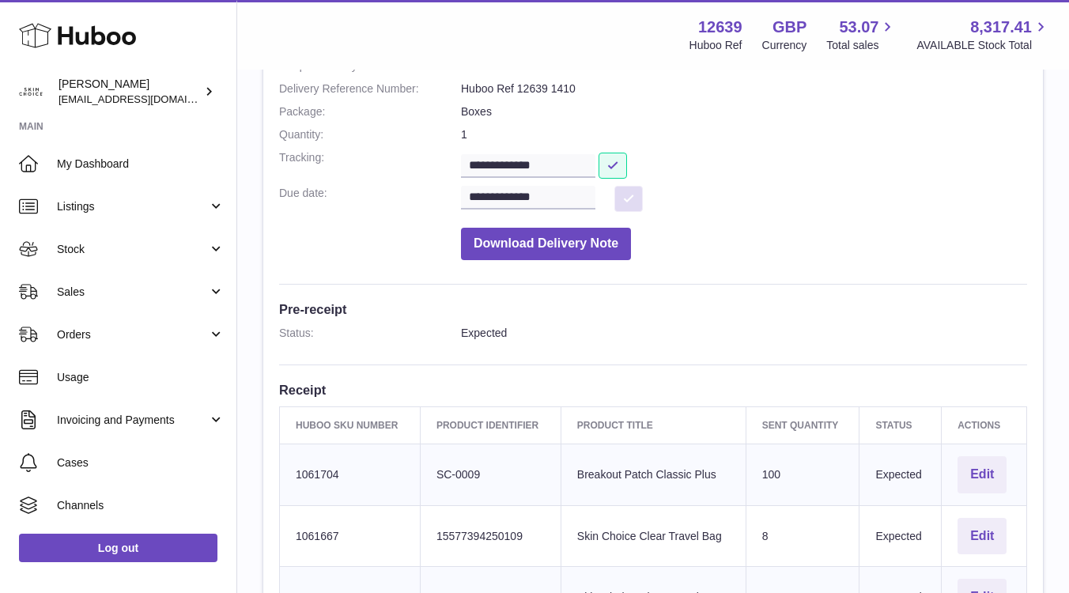
click at [636, 195] on button at bounding box center [629, 199] width 28 height 26
click at [584, 195] on input "**********" at bounding box center [528, 198] width 134 height 24
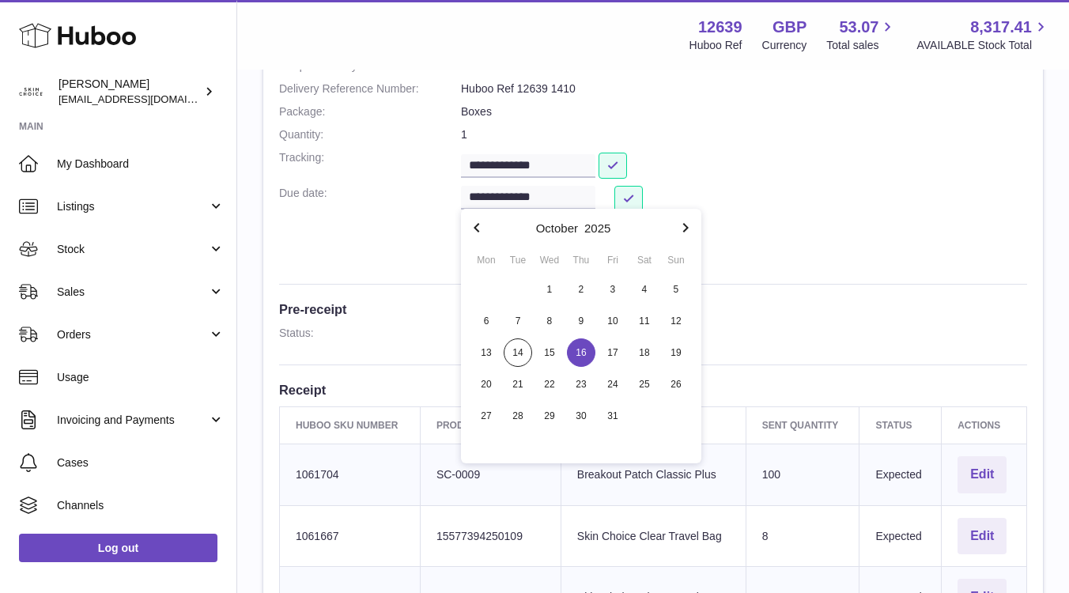
click at [740, 161] on dd "**********" at bounding box center [744, 164] width 566 height 28
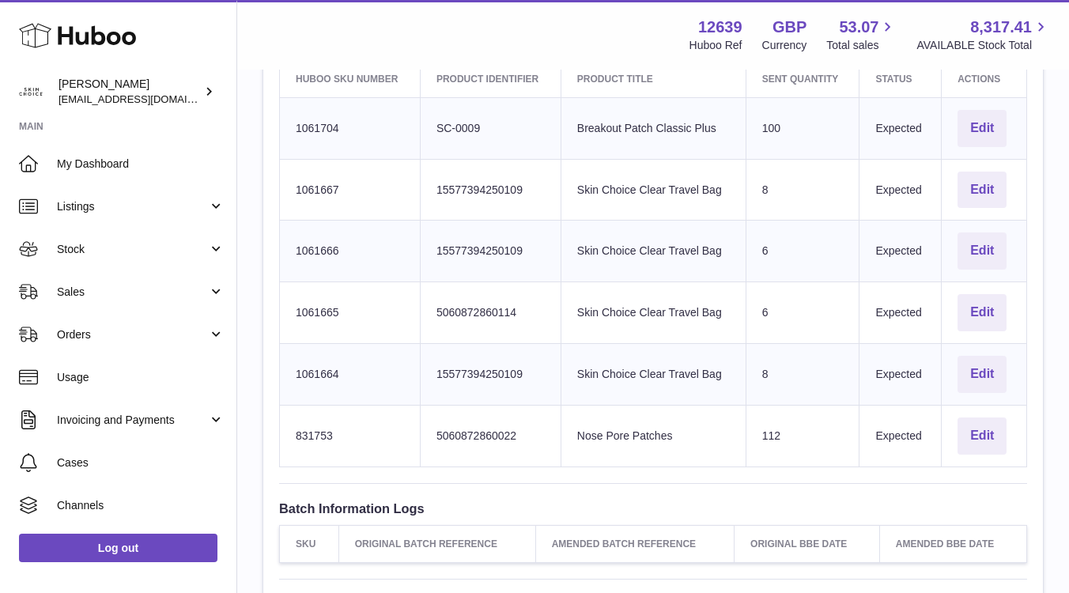
scroll to position [230, 0]
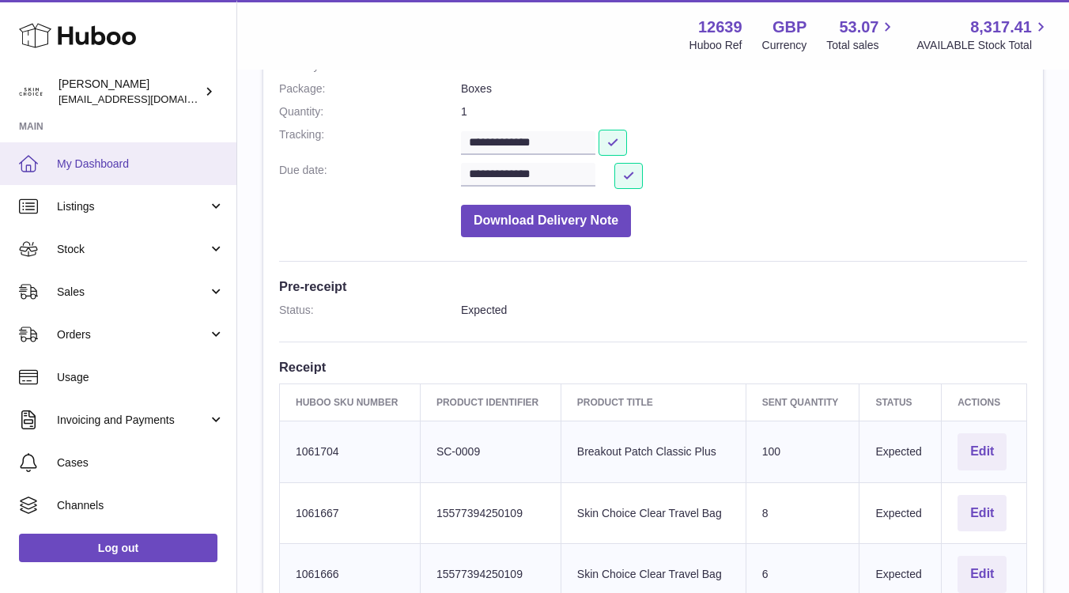
click at [188, 162] on span "My Dashboard" at bounding box center [141, 164] width 168 height 15
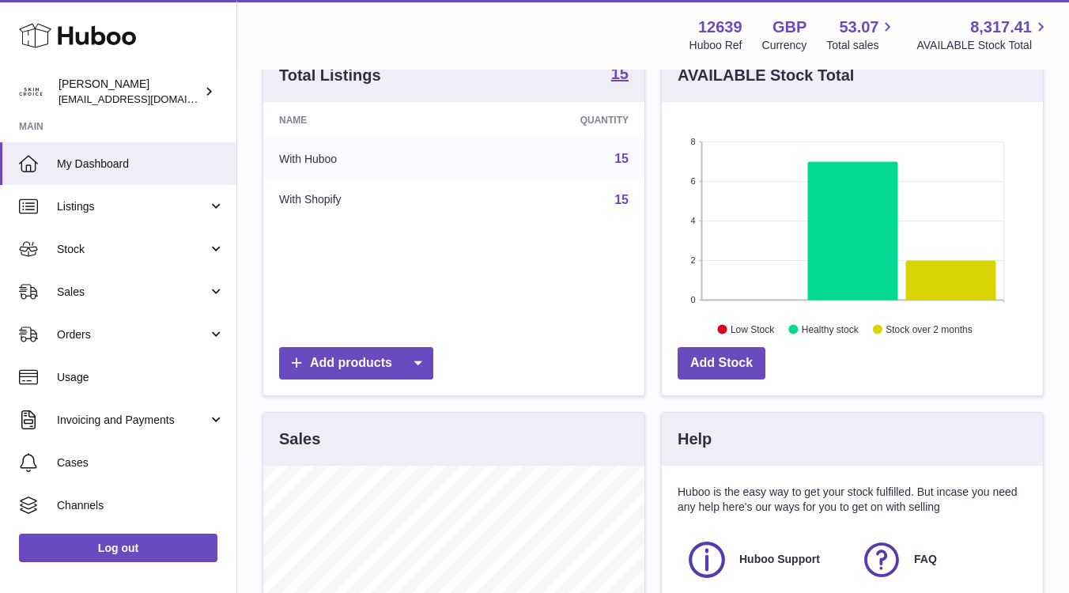
scroll to position [183, 0]
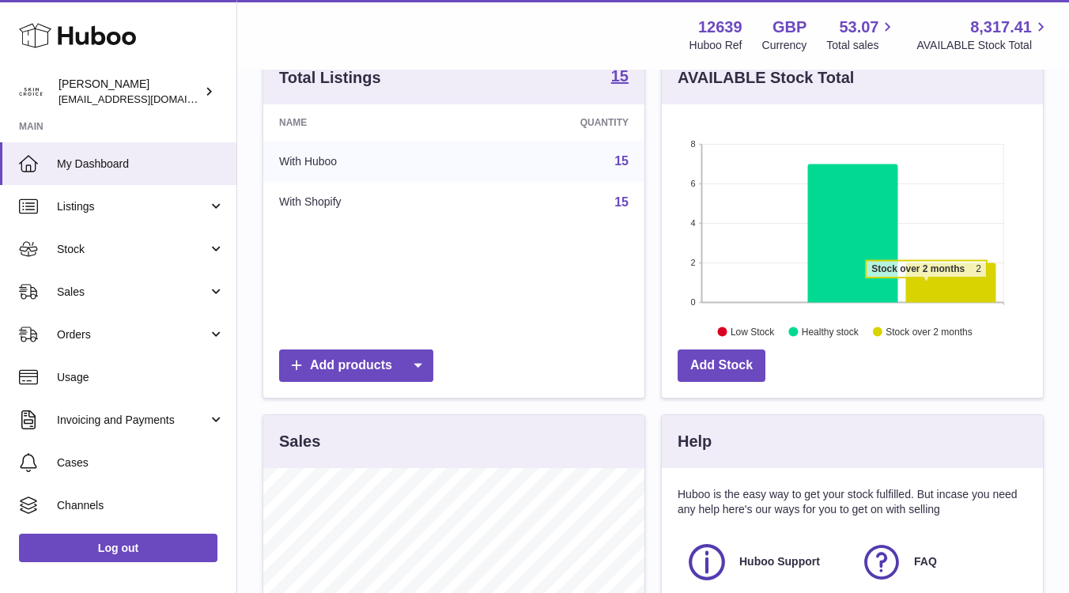
click at [926, 286] on icon at bounding box center [951, 283] width 90 height 40
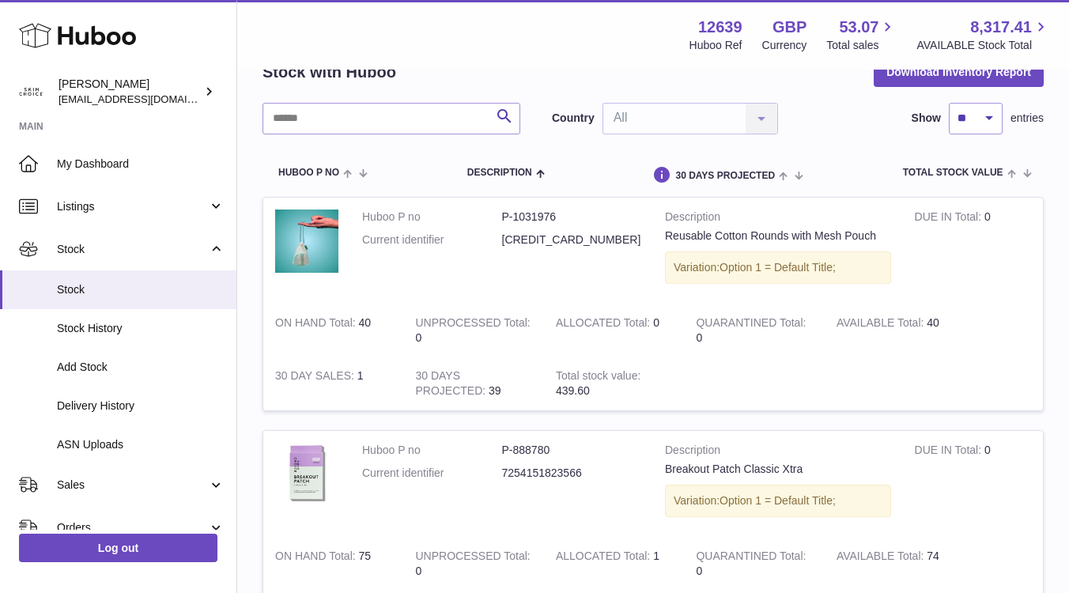
scroll to position [282, 0]
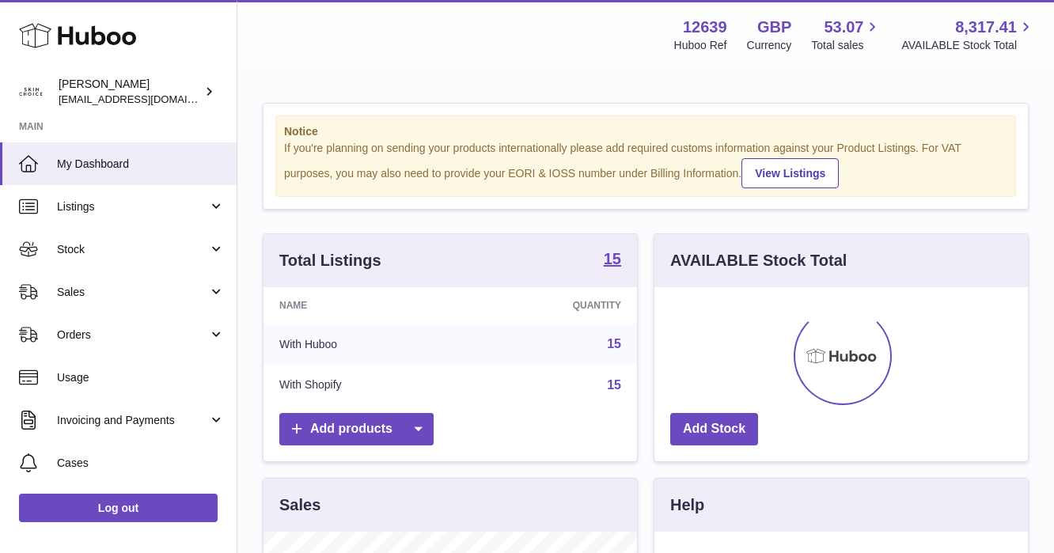
scroll to position [247, 373]
